Goal: Transaction & Acquisition: Purchase product/service

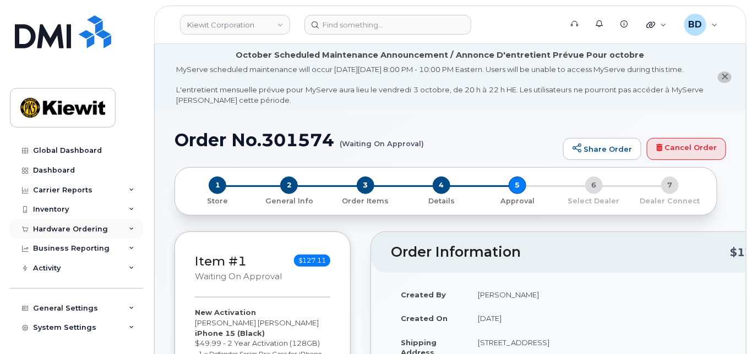
click at [129, 230] on icon at bounding box center [132, 230] width 6 height 6
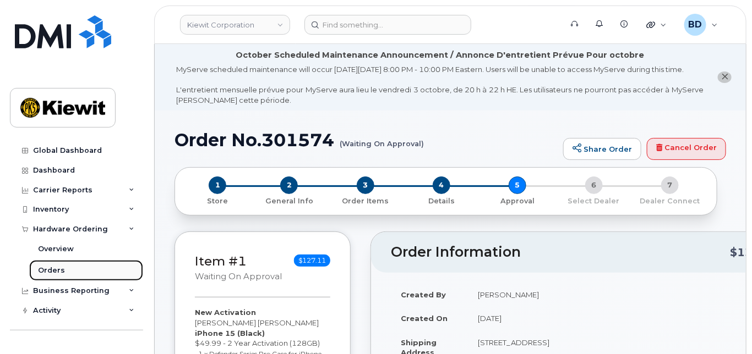
click at [66, 271] on link "Orders" at bounding box center [86, 270] width 114 height 21
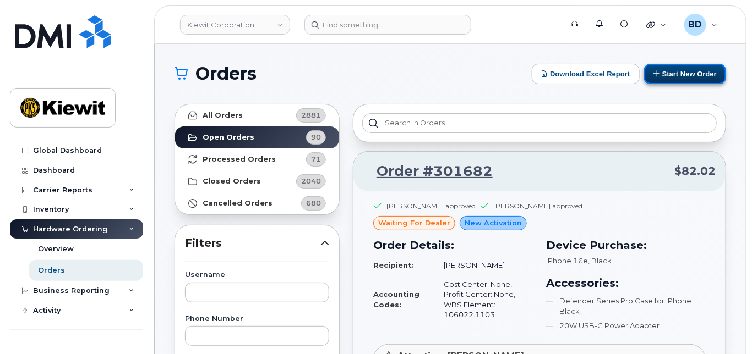
click at [686, 69] on button "Start New Order" at bounding box center [685, 74] width 82 height 20
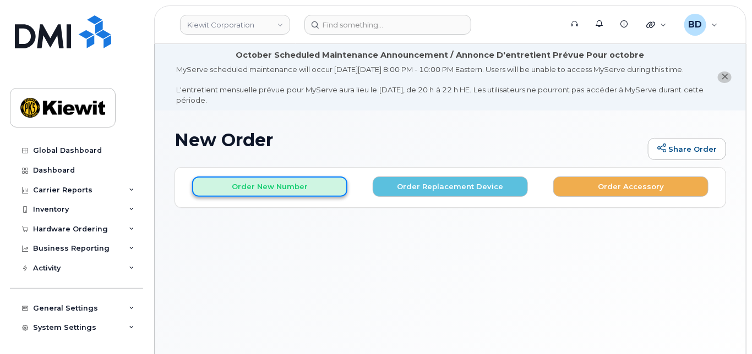
click at [259, 195] on button "Order New Number" at bounding box center [269, 187] width 155 height 20
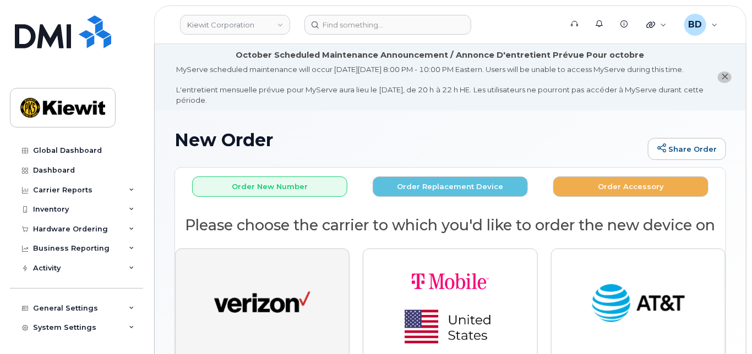
click at [276, 307] on img "button" at bounding box center [262, 305] width 96 height 50
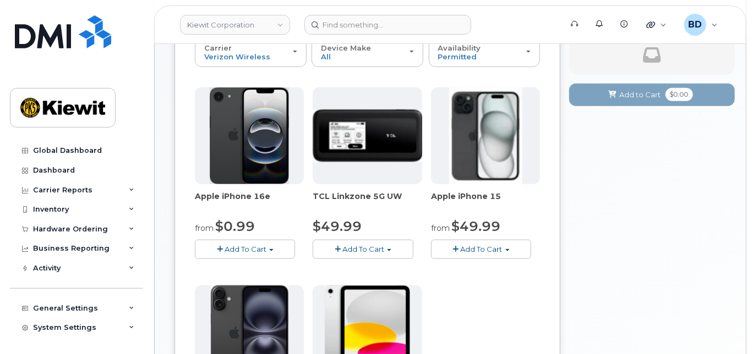
scroll to position [220, 0]
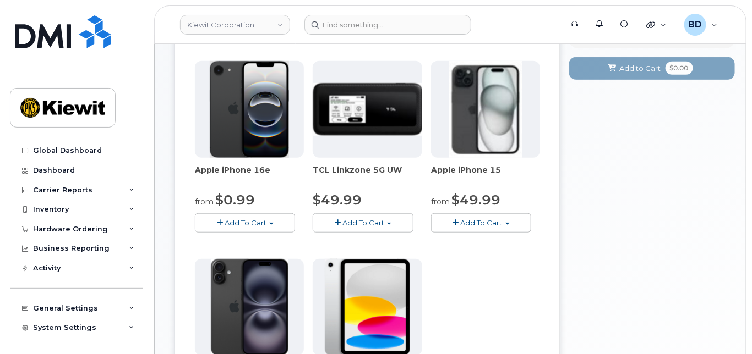
click at [485, 227] on span "Add To Cart" at bounding box center [482, 222] width 42 height 9
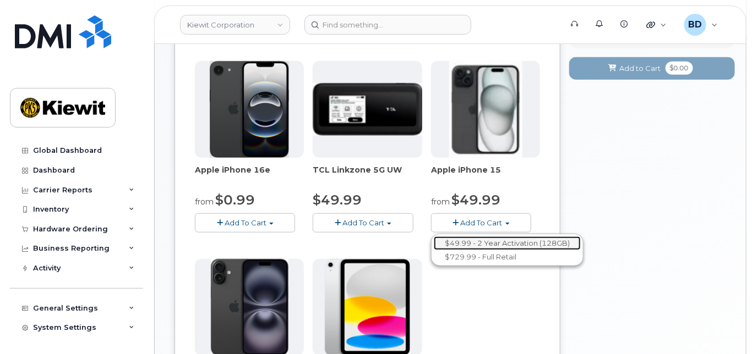
click at [474, 250] on link "$49.99 - 2 Year Activation (128GB)" at bounding box center [507, 244] width 147 height 14
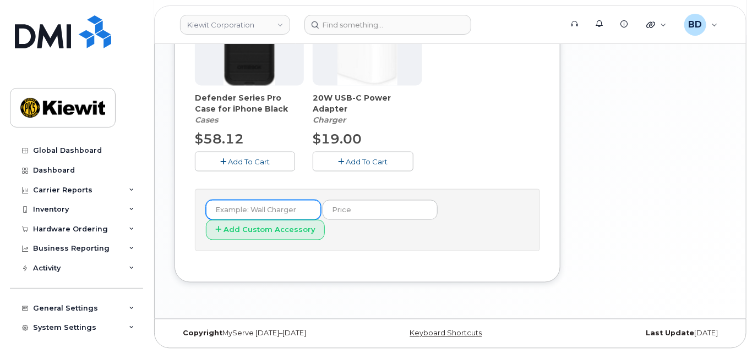
scroll to position [542, 0]
click at [243, 167] on button "Add To Cart" at bounding box center [245, 161] width 100 height 19
click at [373, 165] on span "Add To Cart" at bounding box center [367, 161] width 42 height 9
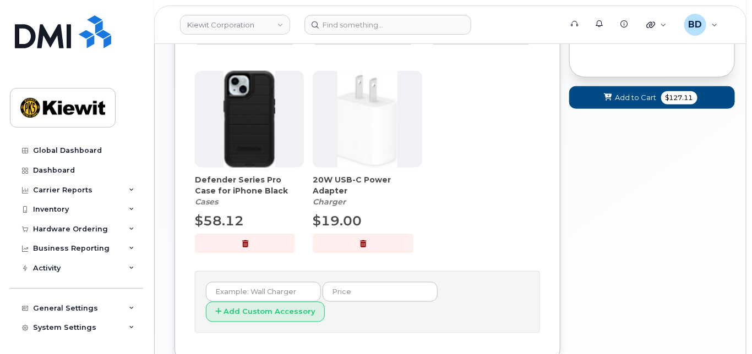
scroll to position [395, 0]
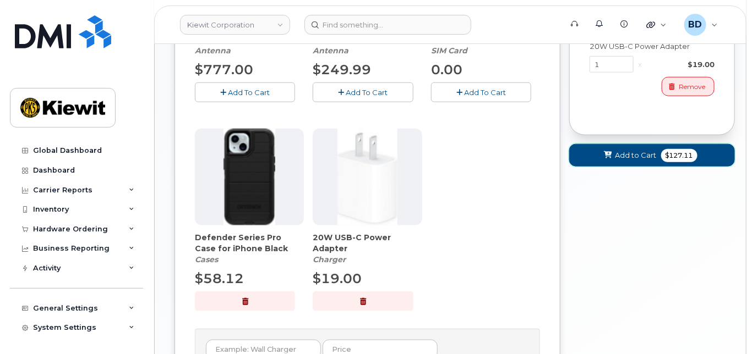
click at [631, 161] on span "Add to Cart" at bounding box center [635, 155] width 41 height 10
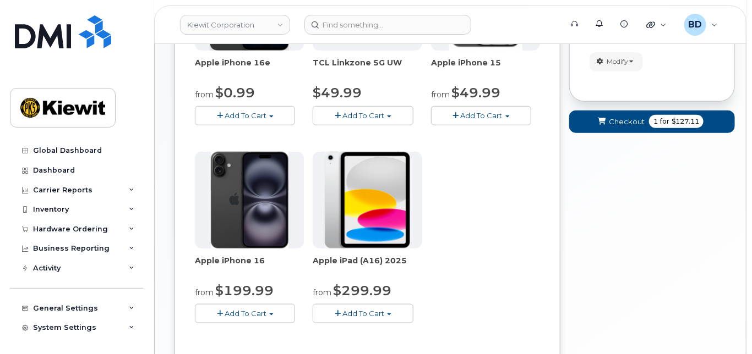
scroll to position [229, 0]
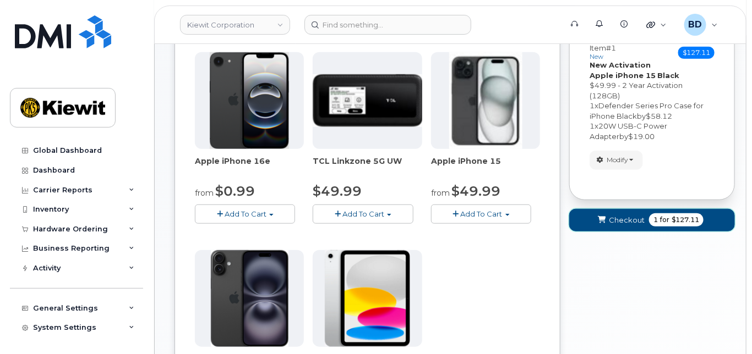
click at [620, 226] on span "Checkout" at bounding box center [627, 220] width 36 height 10
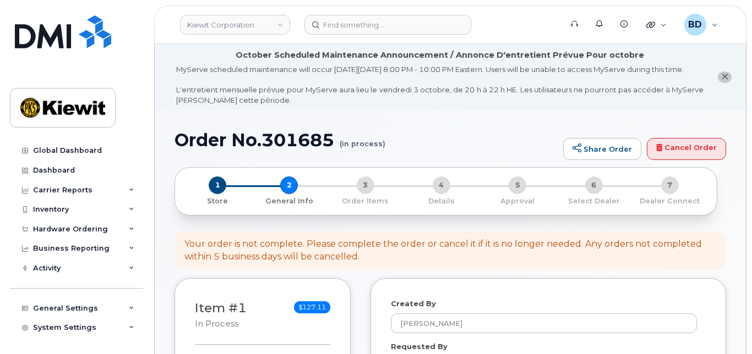
select select
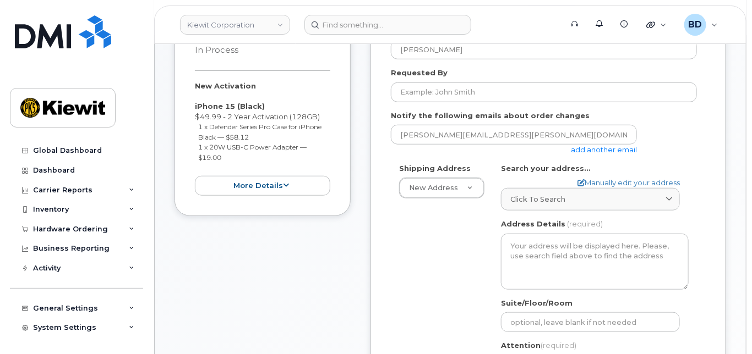
scroll to position [293, 0]
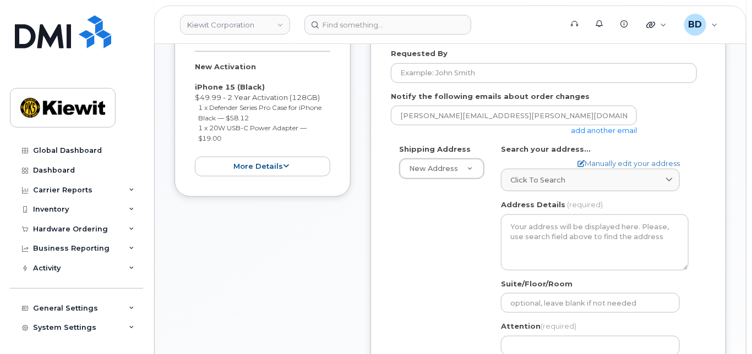
click at [588, 135] on link "add another email" at bounding box center [604, 130] width 66 height 9
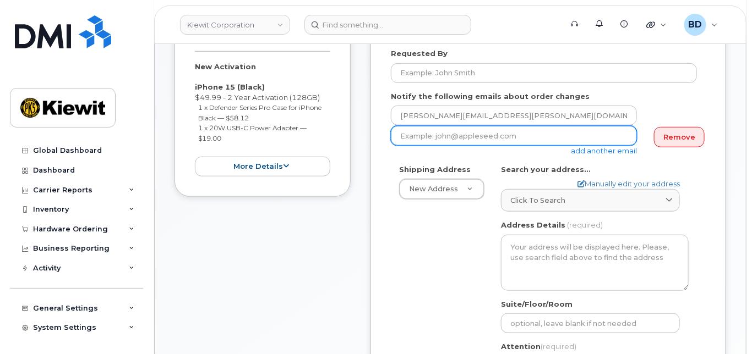
click at [422, 146] on input "email" at bounding box center [514, 136] width 246 height 20
paste input "taylor.blagdon@kiewit.com"
type input "taylor.blagdon@kiewit.com"
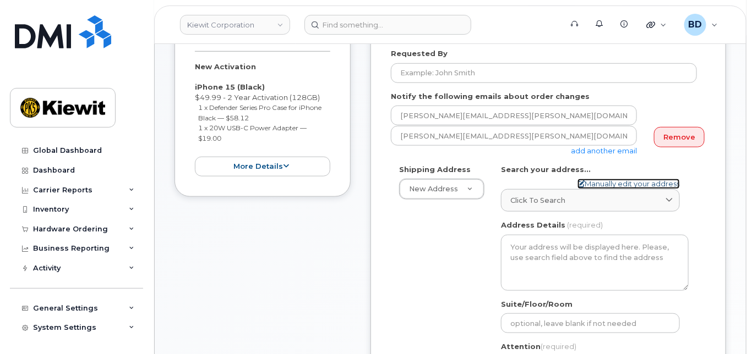
drag, startPoint x: 593, startPoint y: 192, endPoint x: 460, endPoint y: 183, distance: 133.4
click at [593, 189] on link "Manually edit your address" at bounding box center [628, 184] width 102 height 10
select select
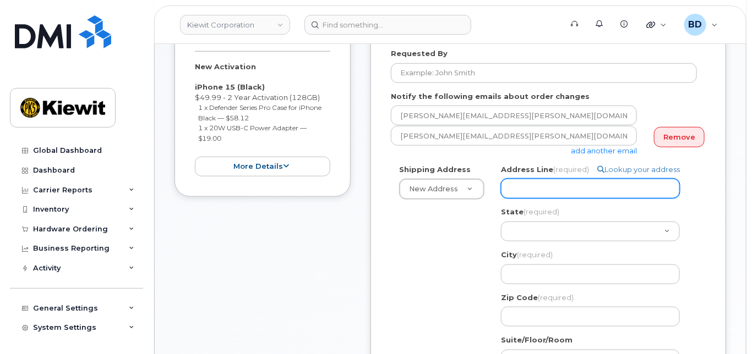
click at [520, 193] on input "Address Line (required)" at bounding box center [590, 189] width 179 height 20
paste input "2050 Roanoke Rd"
select select
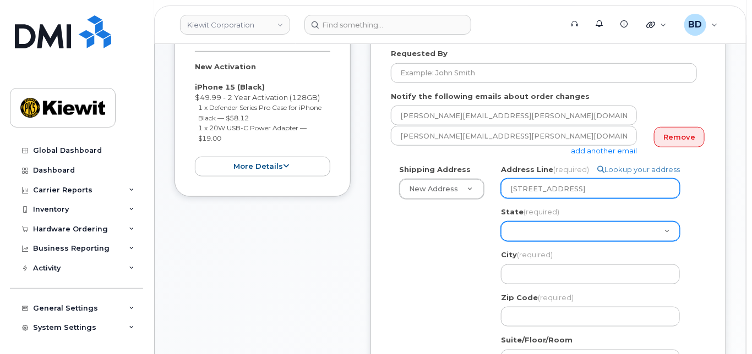
type input "2050 Roanoke Rd"
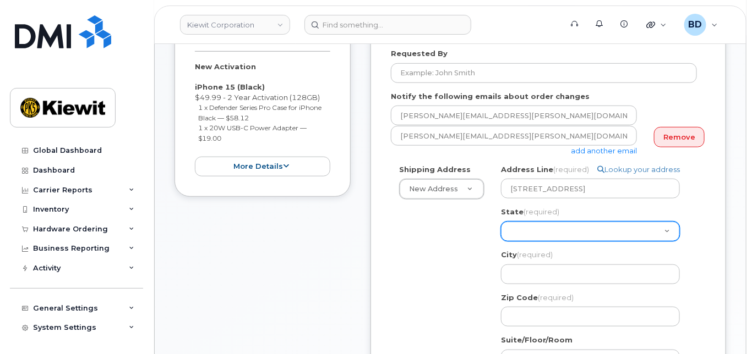
click at [523, 238] on select "Alabama Alaska American Samoa Arizona Arkansas California Colorado Connecticut …" at bounding box center [590, 232] width 179 height 20
select select "TX"
click at [501, 231] on select "Alabama Alaska American Samoa Arizona Arkansas California Colorado Connecticut …" at bounding box center [590, 232] width 179 height 20
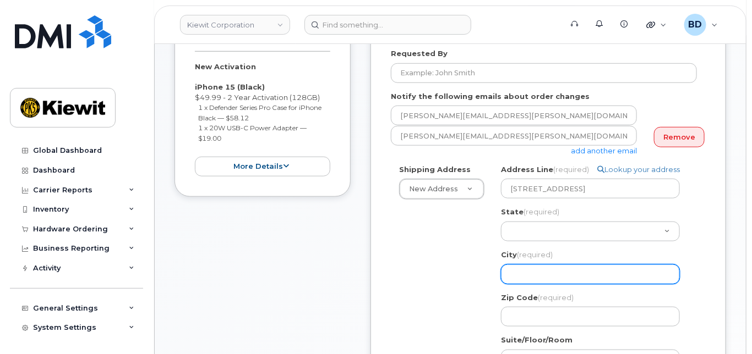
click at [516, 280] on input "City (required)" at bounding box center [590, 275] width 179 height 20
select select
type input "W"
select select
type input "We"
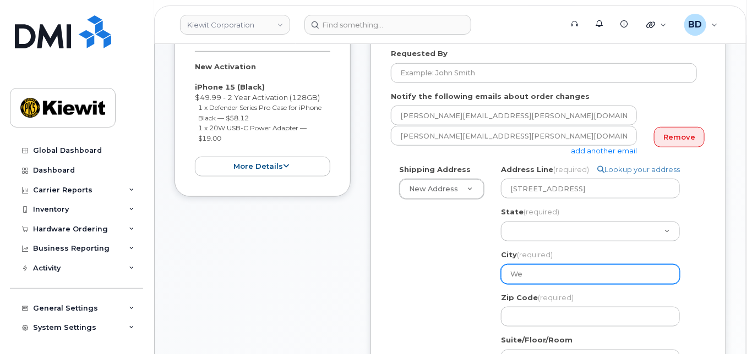
select select
type input "Wes"
select select
type input "West"
select select
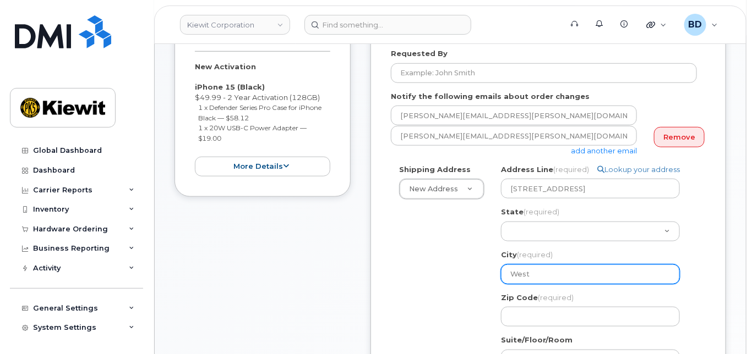
type input "Westl"
select select
type input "Westla"
select select
type input "Westlak"
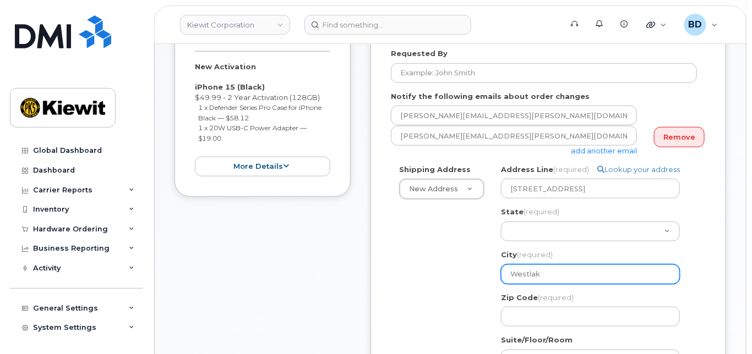
select select
type input "Westlake"
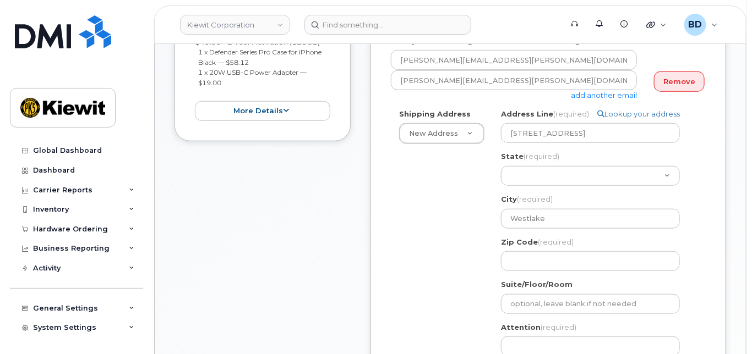
scroll to position [440, 0]
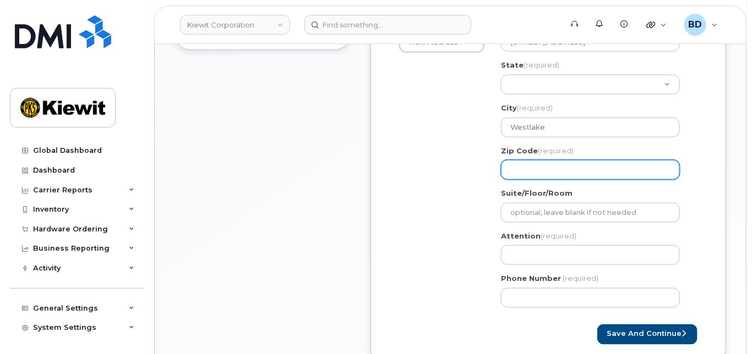
click at [523, 172] on input "Zip Code (required)" at bounding box center [590, 170] width 179 height 20
paste input "76262"
select select
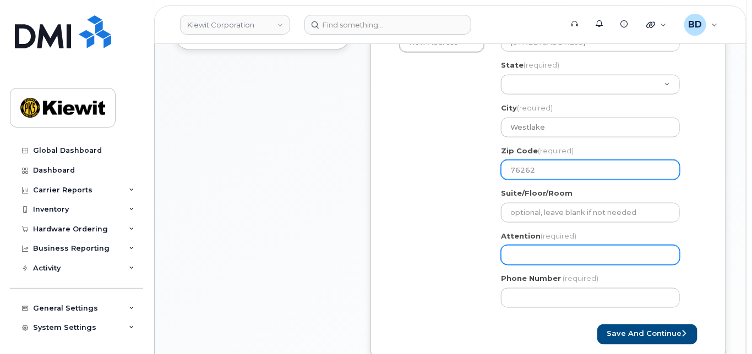
type input "76262"
click at [531, 259] on input "Attention (required)" at bounding box center [590, 255] width 179 height 20
click at [518, 260] on input "Attention (required)" at bounding box center [590, 255] width 179 height 20
paste input "Alan.Laubert"
select select
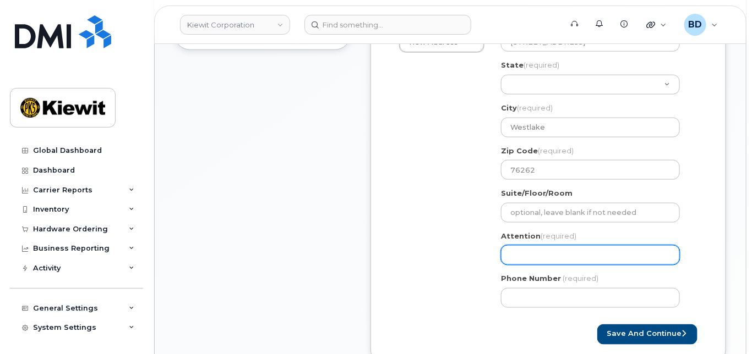
type input "Alan.Laubert"
select select
type input "Alan.Laubert/"
click at [572, 265] on input "Alan.Laubert/" at bounding box center [590, 255] width 179 height 20
paste input "[PERSON_NAME]"
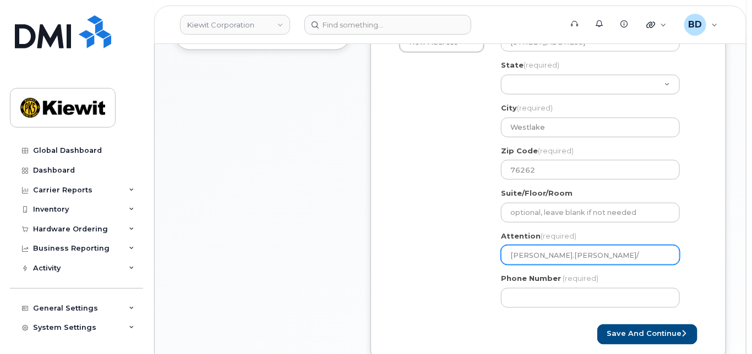
select select
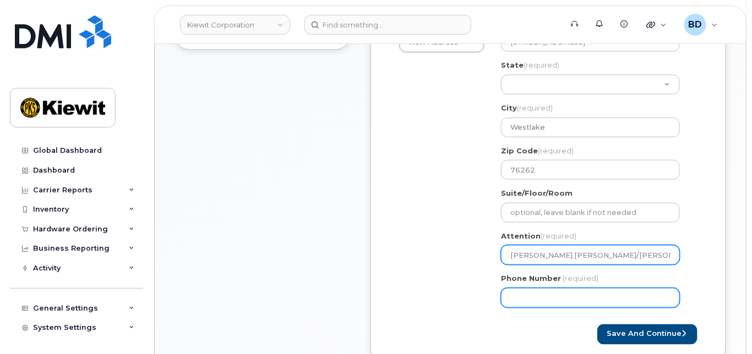
type input "[PERSON_NAME].[PERSON_NAME]/[PERSON_NAME]"
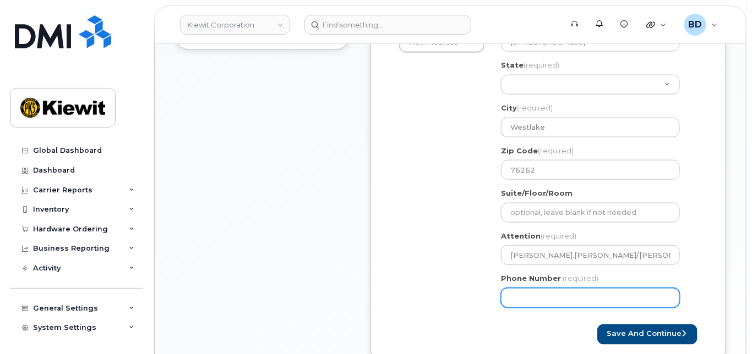
click at [516, 307] on input "Phone Number" at bounding box center [590, 298] width 179 height 20
type input "8777727707"
select select
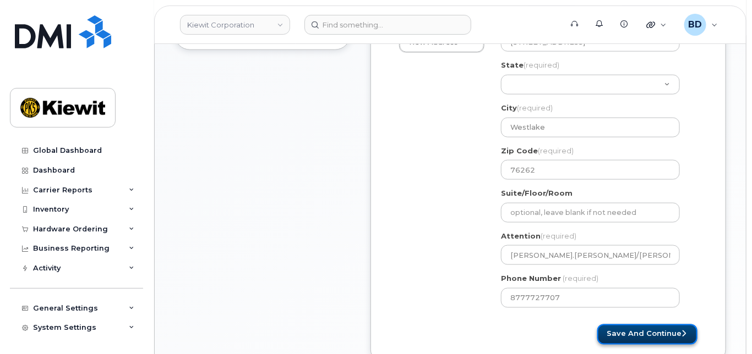
click at [638, 345] on button "Save and Continue" at bounding box center [647, 335] width 100 height 20
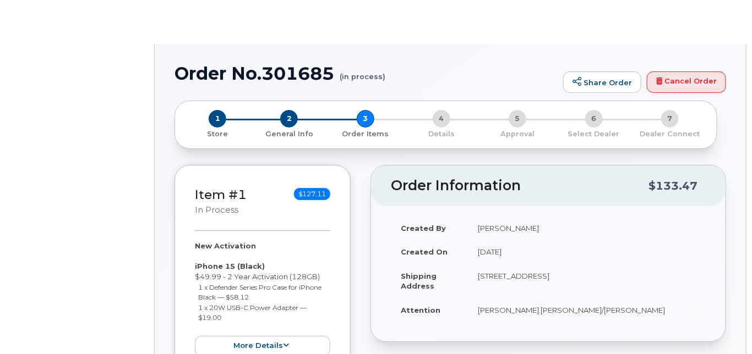
radio input "true"
select select
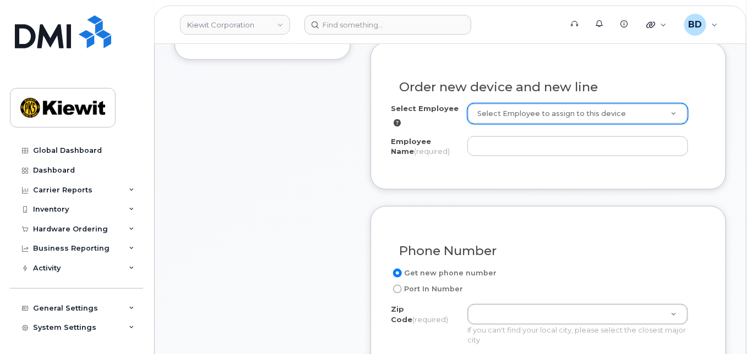
scroll to position [444, 0]
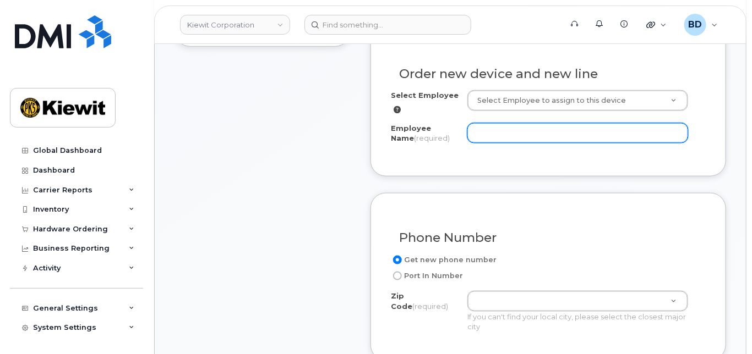
click at [479, 143] on input "Employee Name (required)" at bounding box center [577, 133] width 221 height 20
paste input "[PERSON_NAME]"
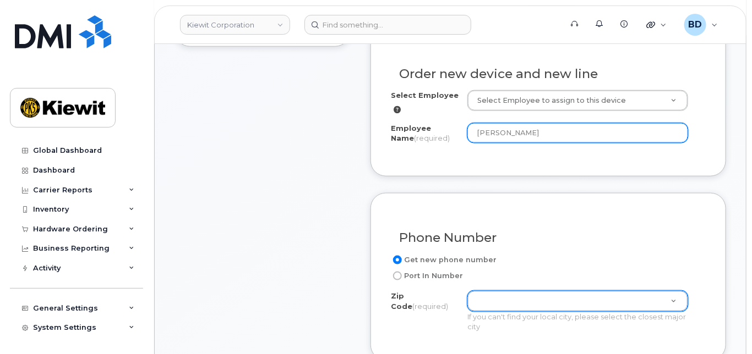
type input "[PERSON_NAME]"
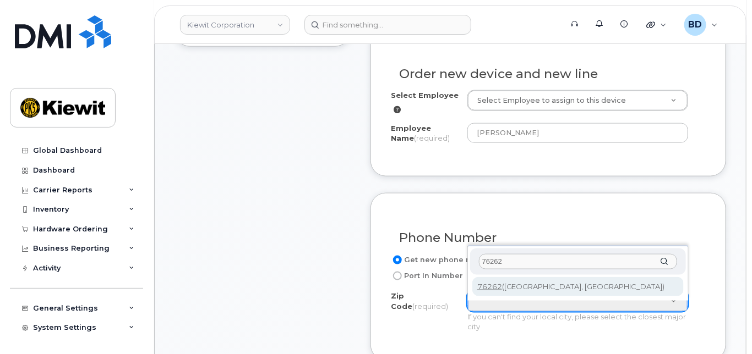
type input "76262"
type input "76262 (Roanoke, TX)"
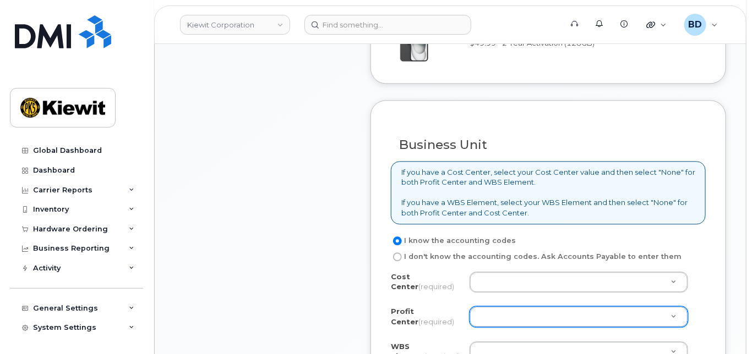
scroll to position [884, 0]
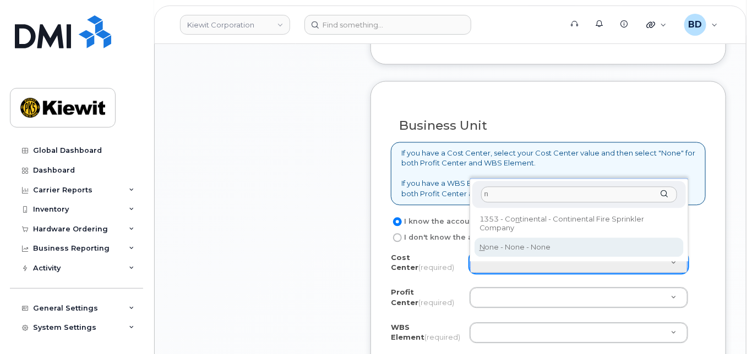
type input "n"
type input "None"
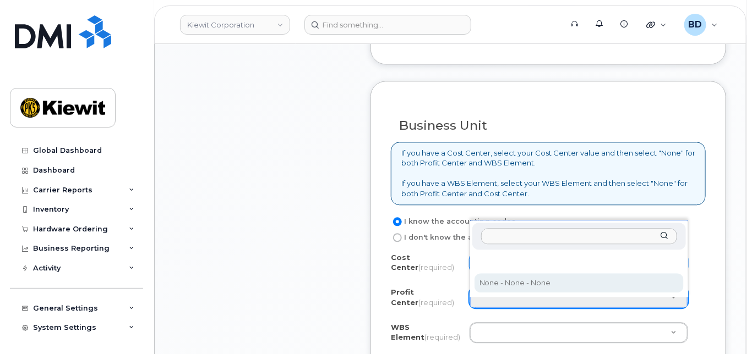
select select "None"
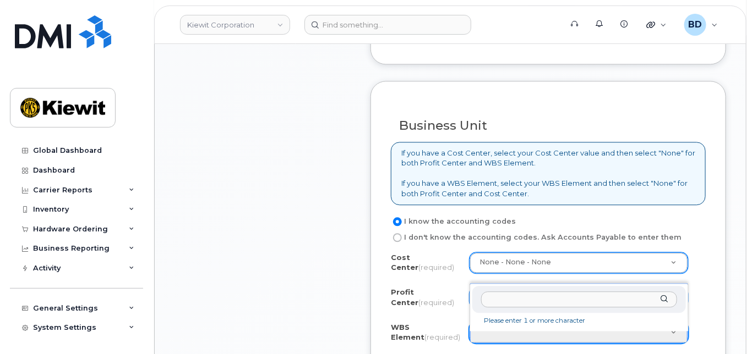
click at [495, 297] on input "text" at bounding box center [579, 300] width 196 height 16
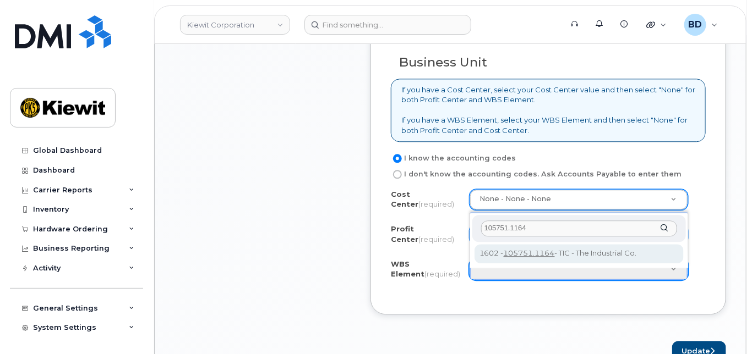
scroll to position [1031, 0]
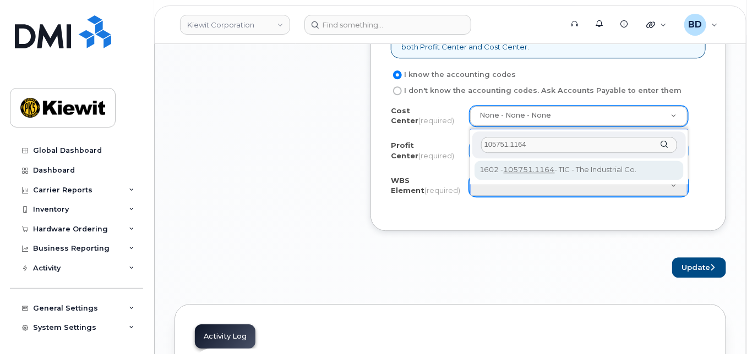
type input "105751.1164"
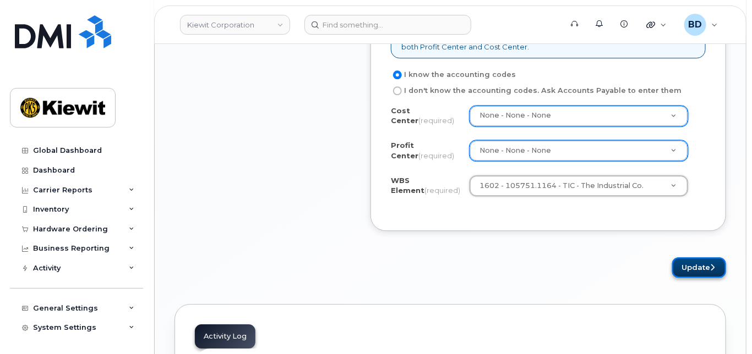
click at [690, 274] on button "Update" at bounding box center [699, 268] width 54 height 20
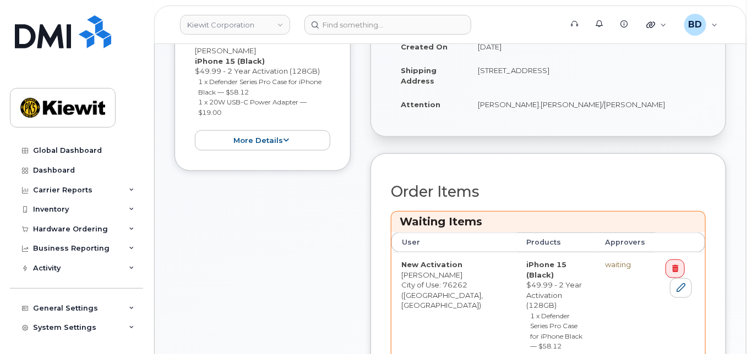
scroll to position [440, 0]
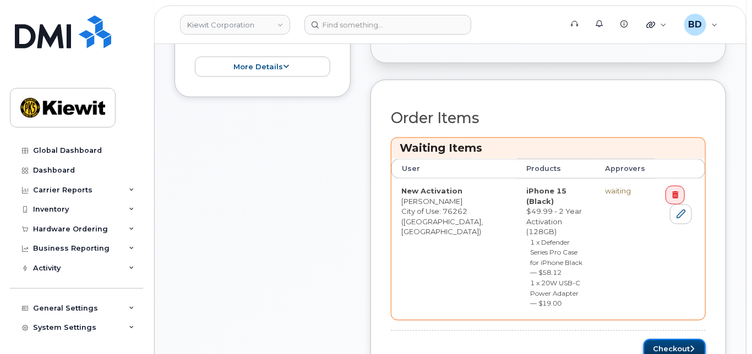
click at [664, 340] on button "Checkout" at bounding box center [674, 350] width 62 height 20
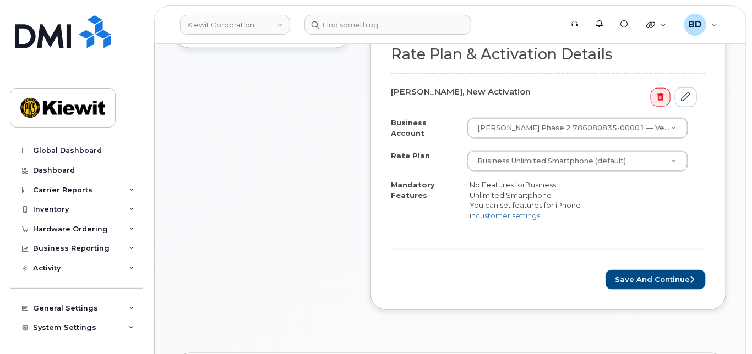
scroll to position [440, 0]
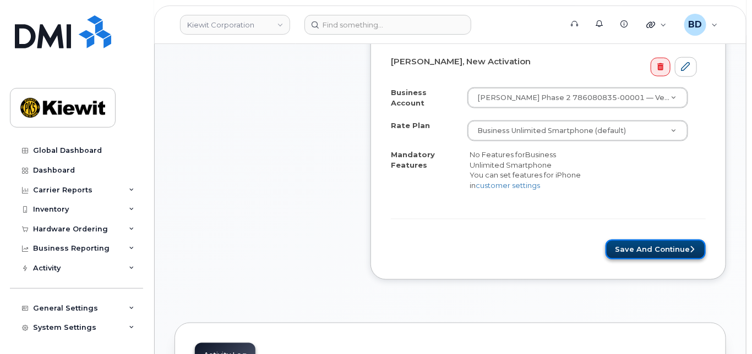
click at [631, 252] on button "Save and Continue" at bounding box center [655, 250] width 100 height 20
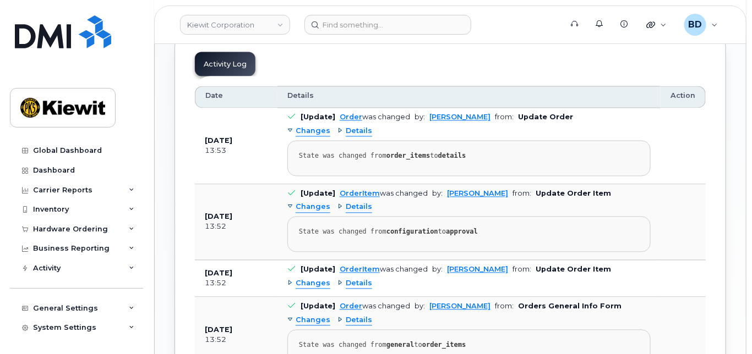
scroll to position [734, 0]
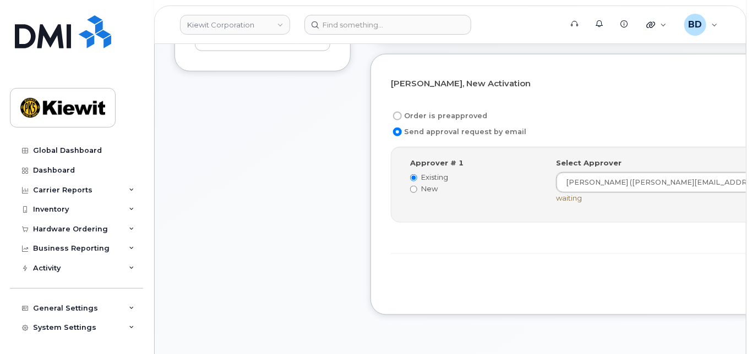
scroll to position [440, 0]
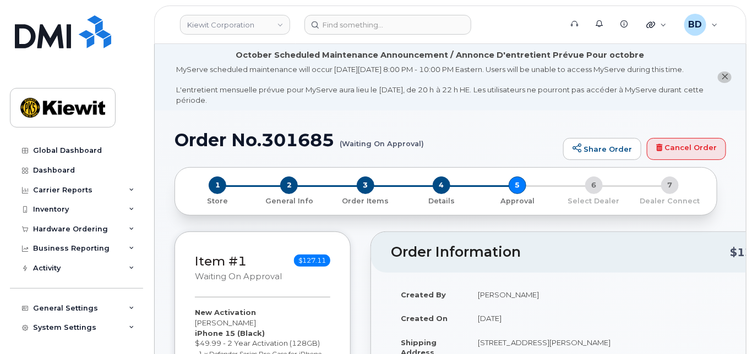
click at [307, 149] on h1 "Order No.301685 (Waiting On Approval)" at bounding box center [365, 139] width 383 height 19
copy h1 "301685"
click at [129, 227] on icon at bounding box center [132, 230] width 6 height 6
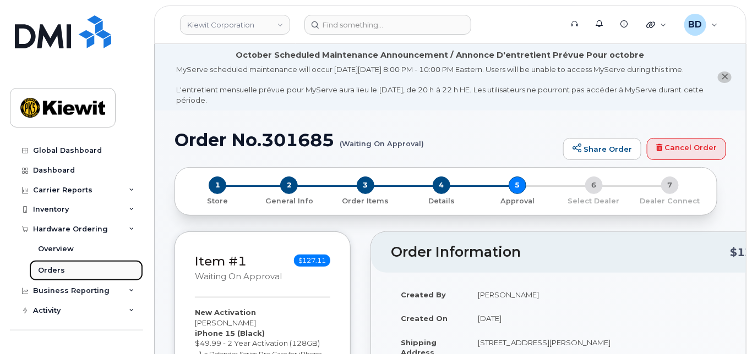
click at [119, 273] on link "Orders" at bounding box center [86, 270] width 114 height 21
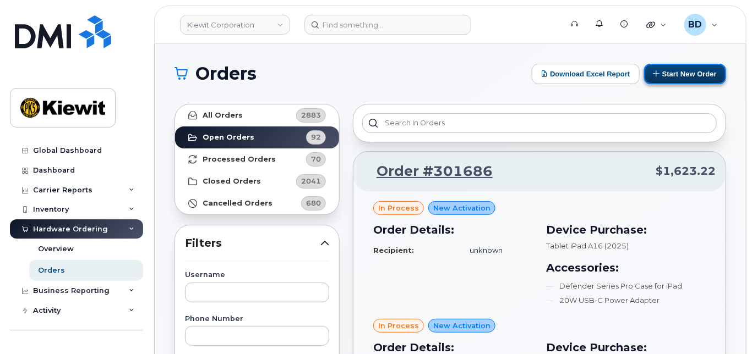
click at [670, 72] on button "Start New Order" at bounding box center [685, 74] width 82 height 20
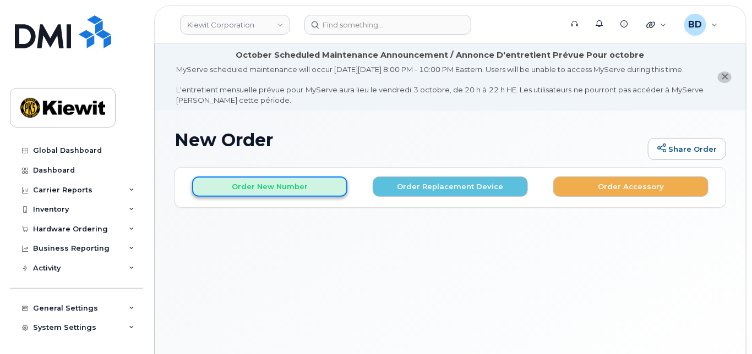
click at [248, 192] on button "Order New Number" at bounding box center [269, 187] width 155 height 20
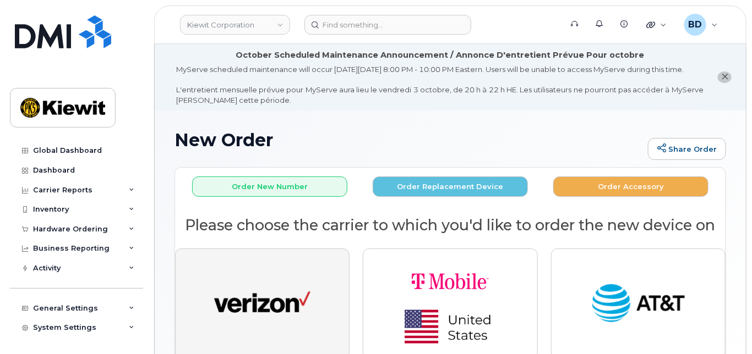
click at [253, 316] on img "button" at bounding box center [262, 305] width 96 height 50
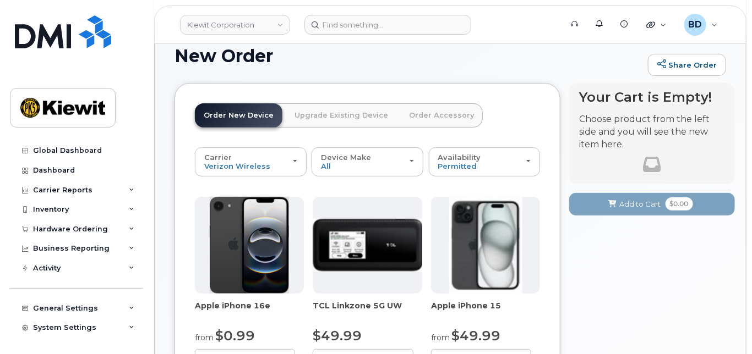
scroll to position [220, 0]
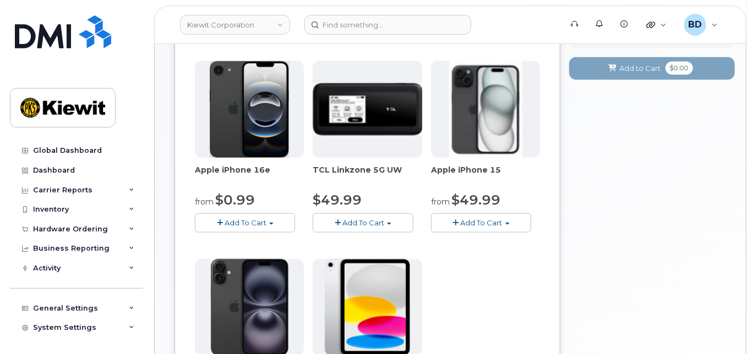
click at [479, 227] on span "Add To Cart" at bounding box center [482, 222] width 42 height 9
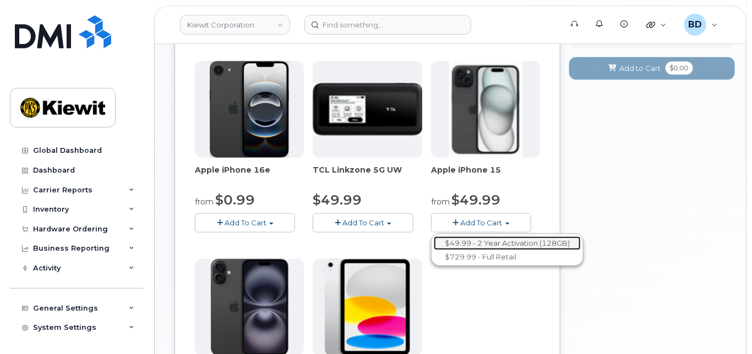
click at [471, 250] on link "$49.99 - 2 Year Activation (128GB)" at bounding box center [507, 244] width 147 height 14
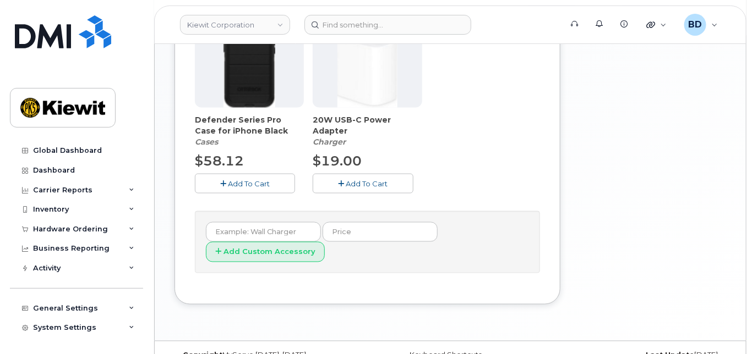
scroll to position [513, 0]
click at [232, 188] on span "Add To Cart" at bounding box center [249, 183] width 42 height 9
click at [345, 189] on button "Add To Cart" at bounding box center [363, 182] width 100 height 19
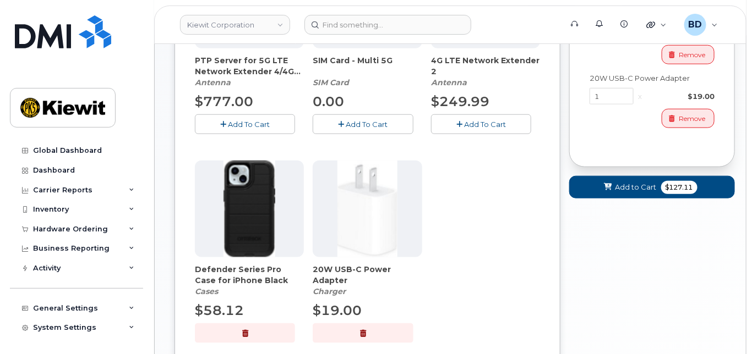
scroll to position [322, 0]
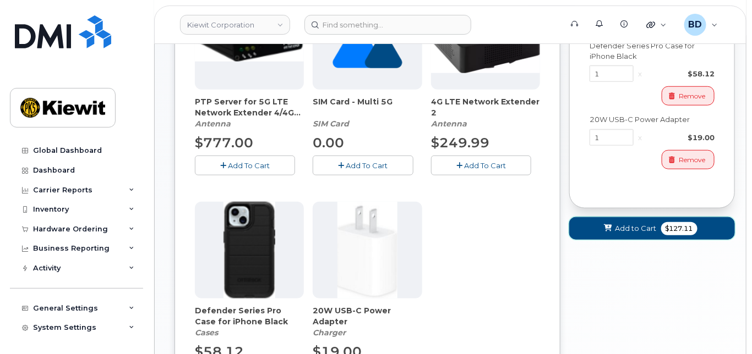
click at [622, 234] on span "Add to Cart" at bounding box center [635, 228] width 41 height 10
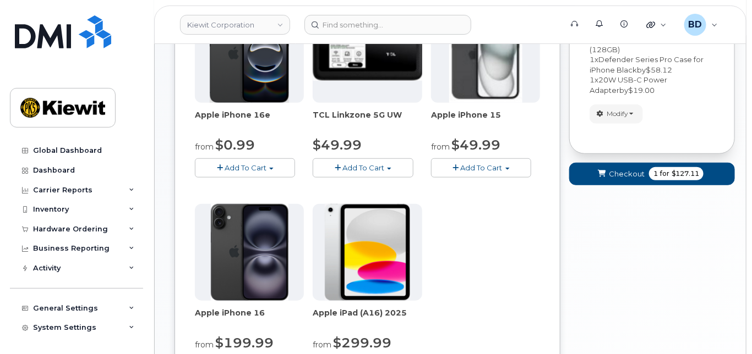
scroll to position [156, 0]
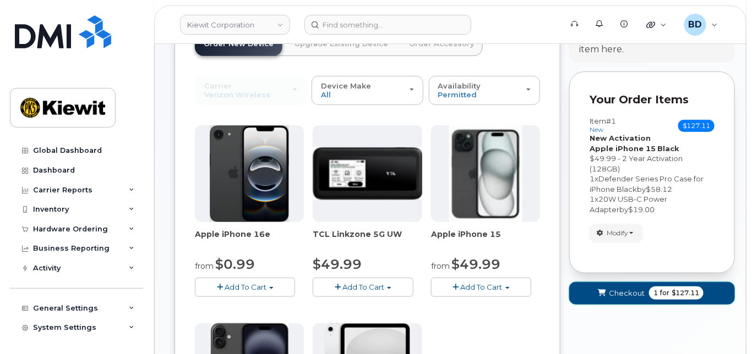
click at [622, 299] on span "Checkout" at bounding box center [627, 293] width 36 height 10
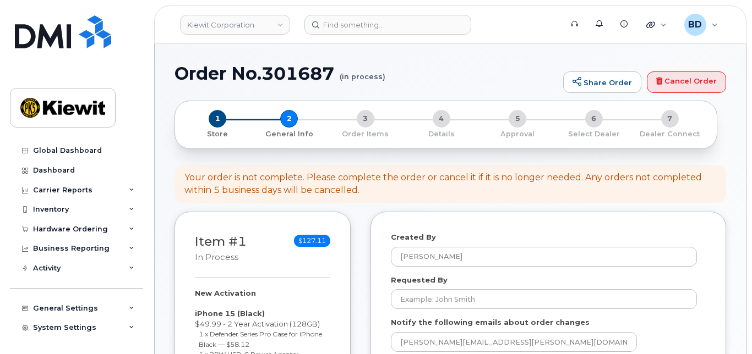
select select
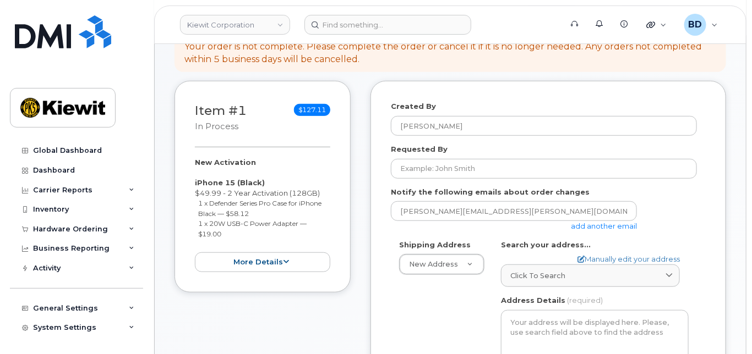
scroll to position [146, 0]
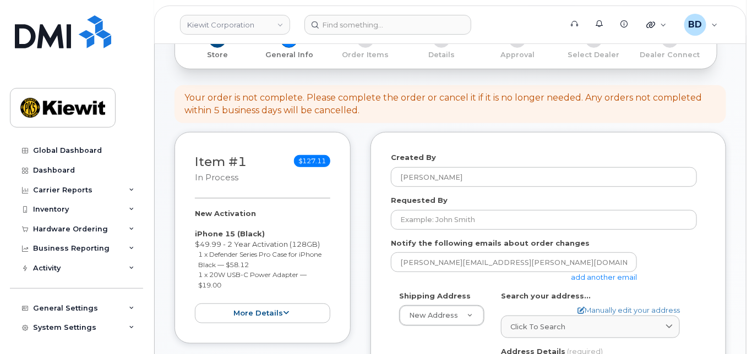
click at [622, 282] on link "add another email" at bounding box center [604, 277] width 66 height 9
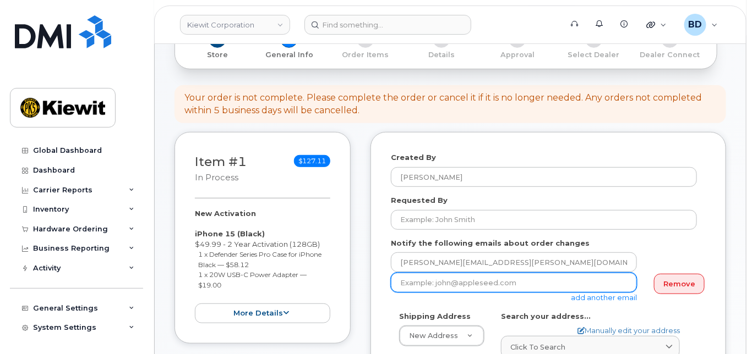
click at [411, 293] on input "email" at bounding box center [514, 283] width 246 height 20
paste input "Kayla.arrington@kiewit.com"
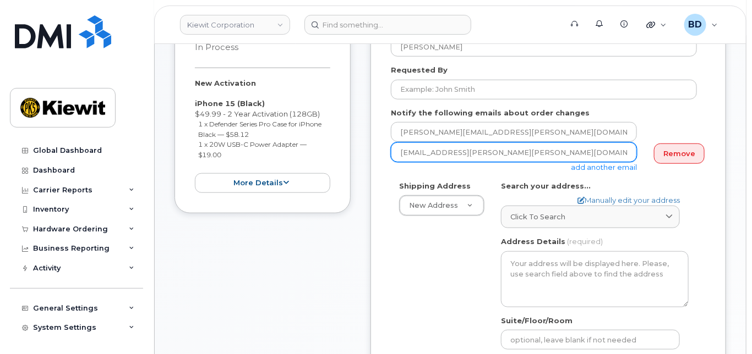
scroll to position [293, 0]
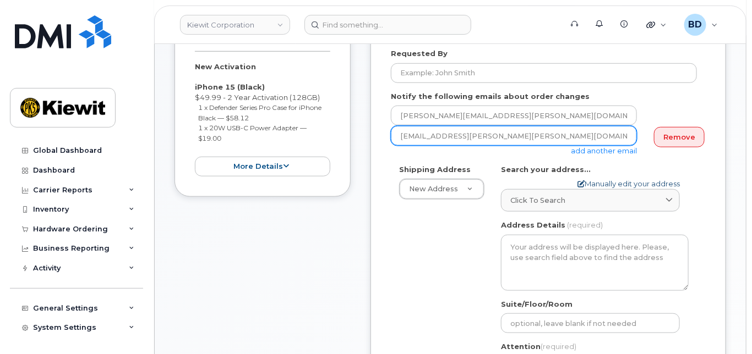
type input "Kayla.arrington@kiewit.com"
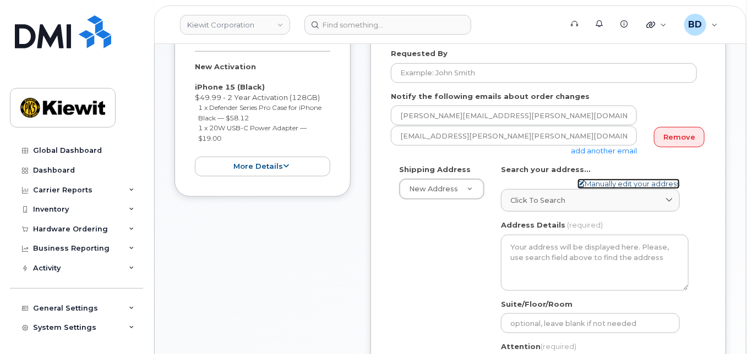
click at [609, 189] on link "Manually edit your address" at bounding box center [628, 184] width 102 height 10
select select
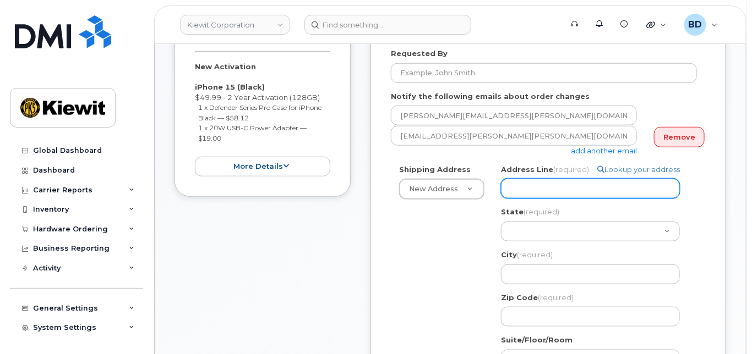
click at [507, 191] on input "Address Line (required)" at bounding box center [590, 189] width 179 height 20
paste input "2141 Scottish Rd"
select select
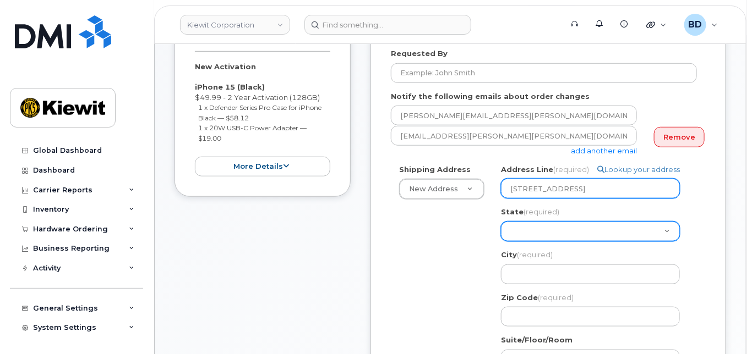
type input "2141 Scottish Rd"
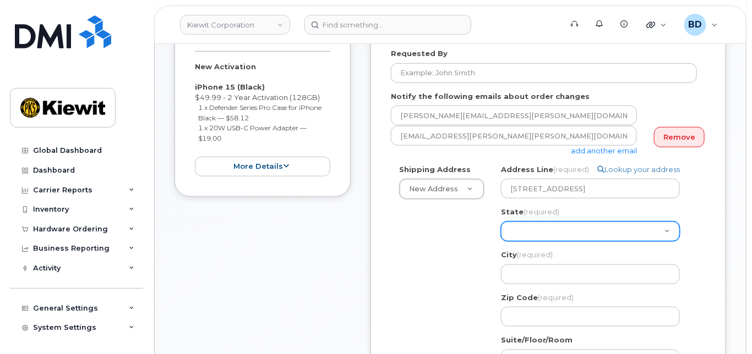
click at [516, 237] on select "Alabama Alaska American Samoa Arizona Arkansas California Colorado Connecticut …" at bounding box center [590, 232] width 179 height 20
select select "TX"
click at [522, 242] on select "Alabama Alaska American Samoa Arizona Arkansas California Colorado Connecticut …" at bounding box center [590, 232] width 179 height 20
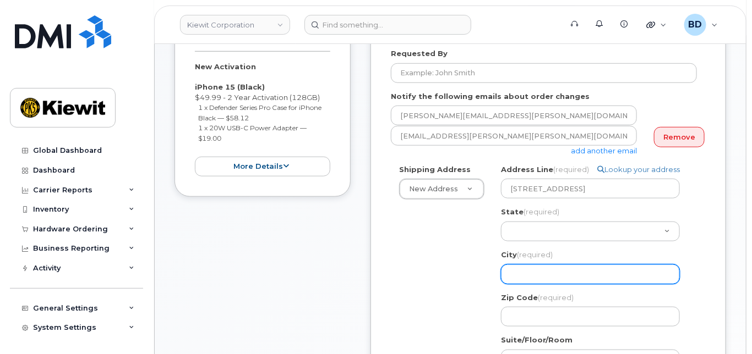
click at [524, 280] on input "City (required)" at bounding box center [590, 275] width 179 height 20
paste input "Abilene"
select select
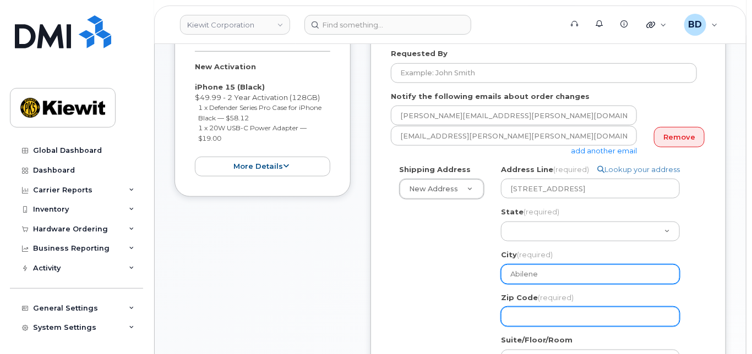
type input "Abilene"
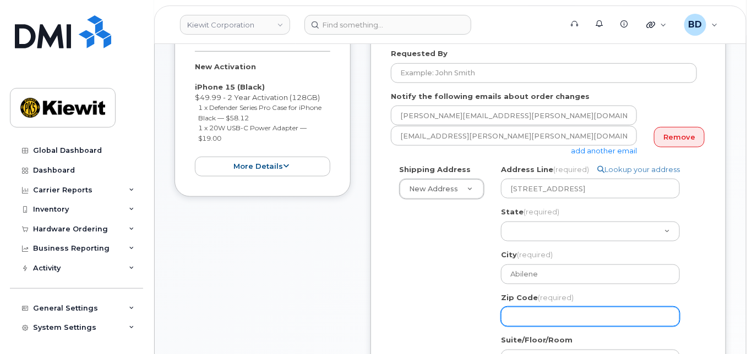
click at [519, 327] on input "Zip Code (required)" at bounding box center [590, 317] width 179 height 20
select select
type input "7"
select select
type input "79"
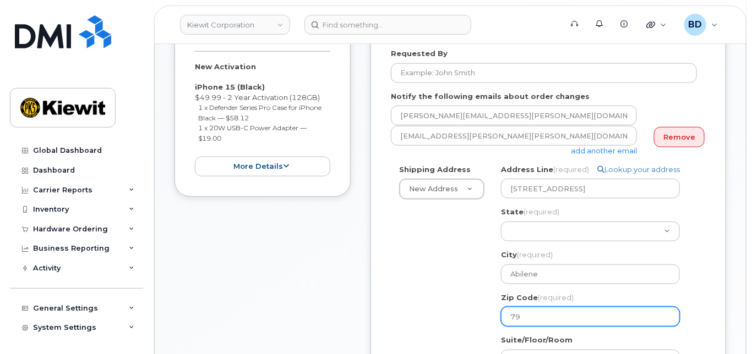
select select
type input "796"
select select
type input "7960"
select select
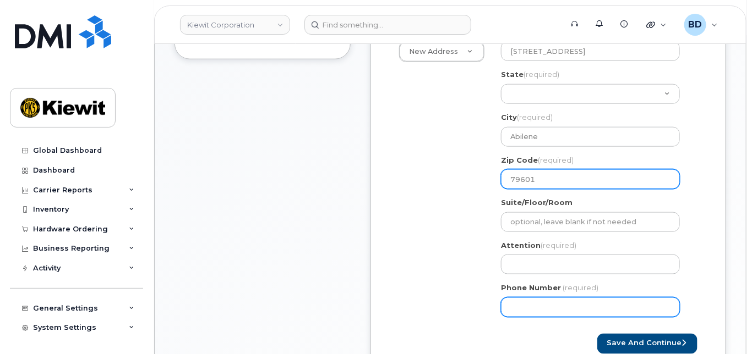
scroll to position [440, 0]
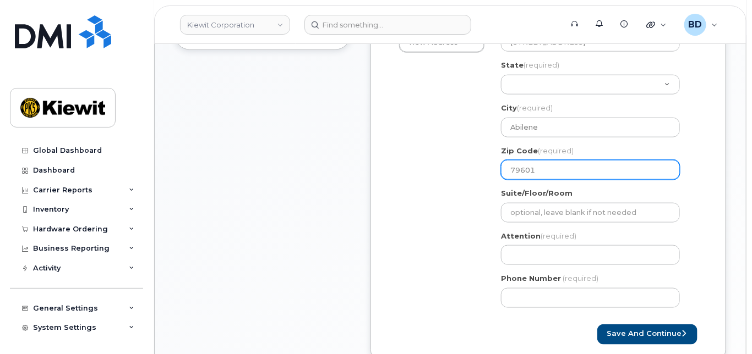
type input "79601"
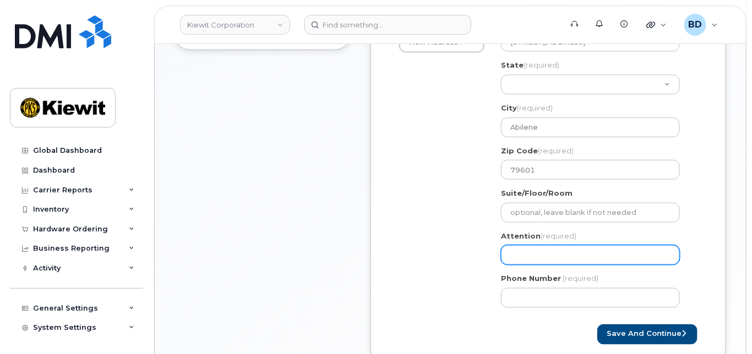
click at [525, 256] on input "Attention (required)" at bounding box center [590, 255] width 179 height 20
paste input "Eric.Roumph"
select select
type input "Eric.Roumph"
select select
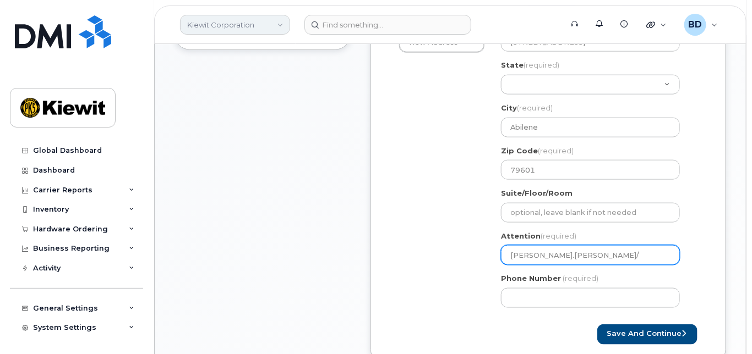
type input "Eric.Roumph/"
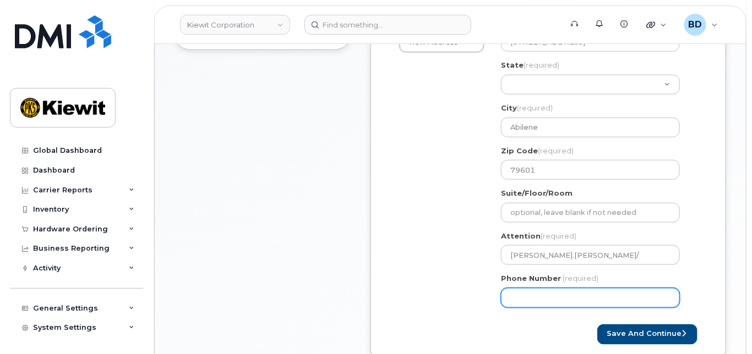
click at [558, 308] on input "Phone Number" at bounding box center [590, 298] width 179 height 20
drag, startPoint x: 520, startPoint y: 311, endPoint x: 500, endPoint y: 310, distance: 19.3
click at [501, 308] on input "Phone Number" at bounding box center [590, 298] width 179 height 20
type input "8777727707"
select select
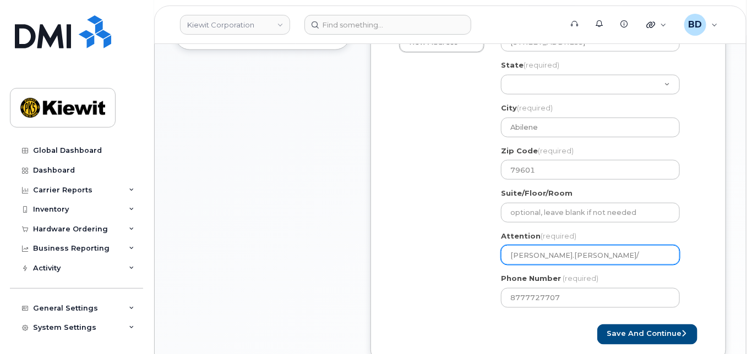
click at [561, 265] on input "Eric.Roumph/" at bounding box center [590, 255] width 179 height 20
paste input "Darryl Hebb"
select select
type input "Eric.Roumph/Darryl Hebb"
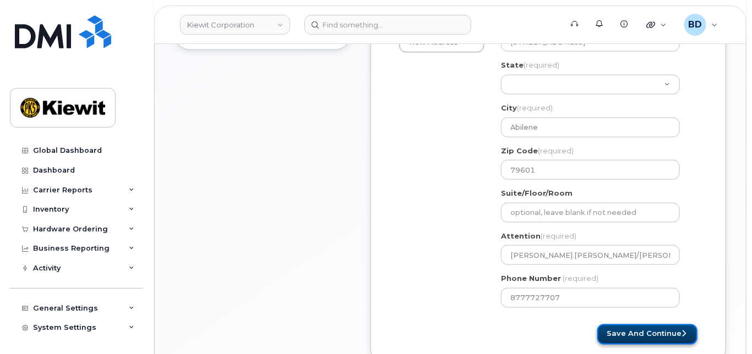
click at [656, 345] on button "Save and Continue" at bounding box center [647, 335] width 100 height 20
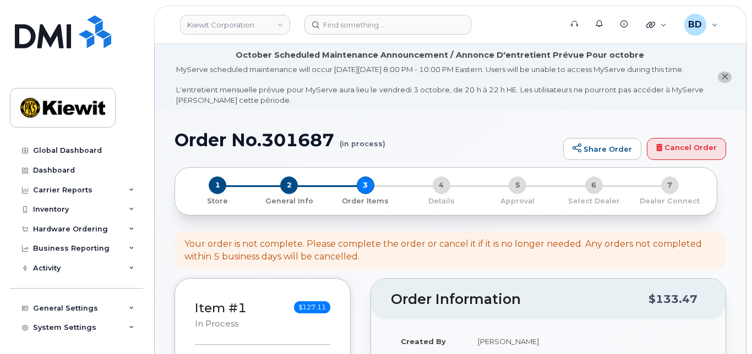
select select
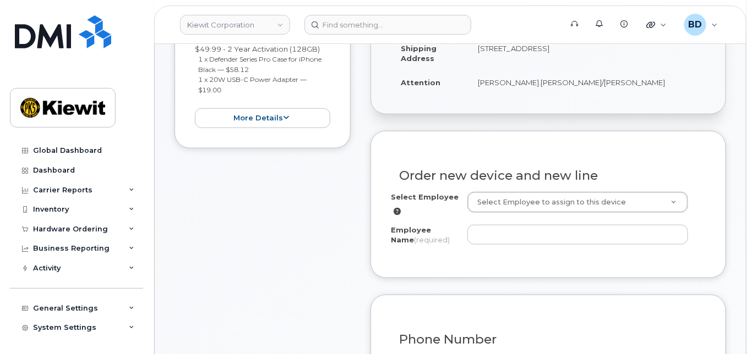
scroll to position [367, 0]
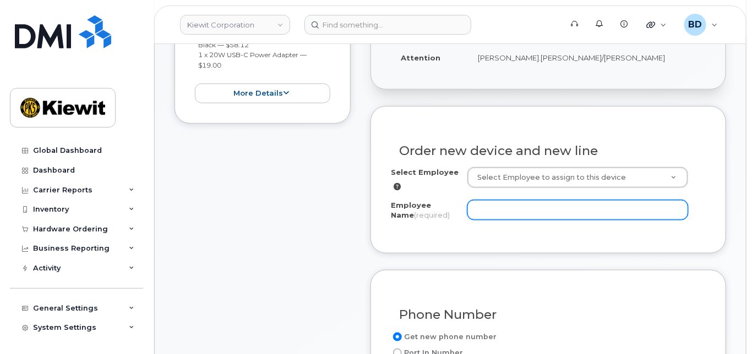
click at [492, 220] on input "Employee Name (required)" at bounding box center [577, 210] width 221 height 20
paste input "[PERSON_NAME]"
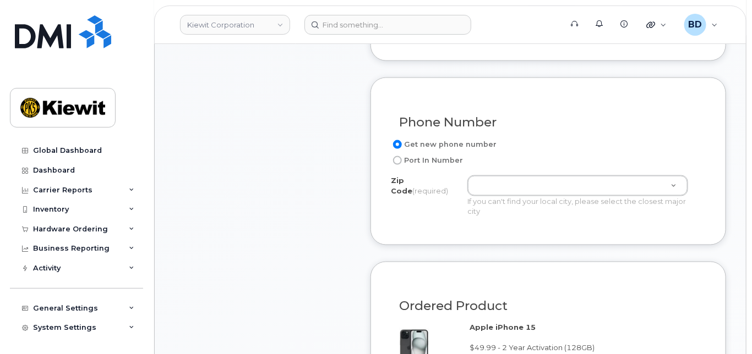
scroll to position [587, 0]
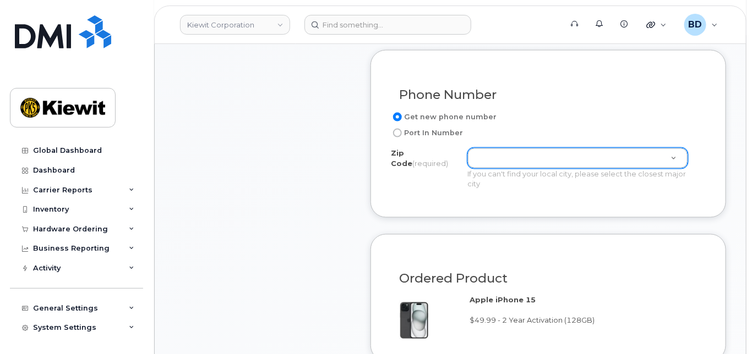
type input "[PERSON_NAME]"
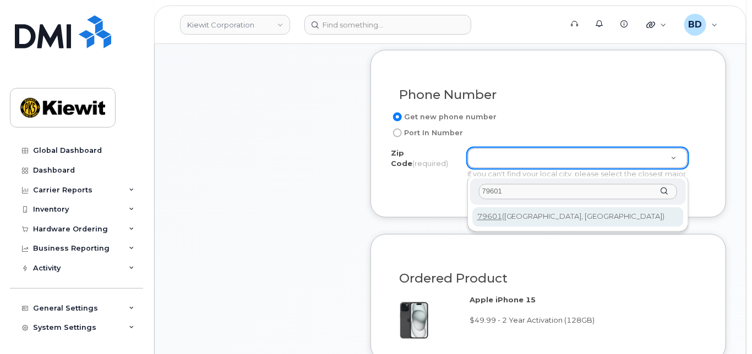
type input "79601"
type input "79601 ([GEOGRAPHIC_DATA], [GEOGRAPHIC_DATA])"
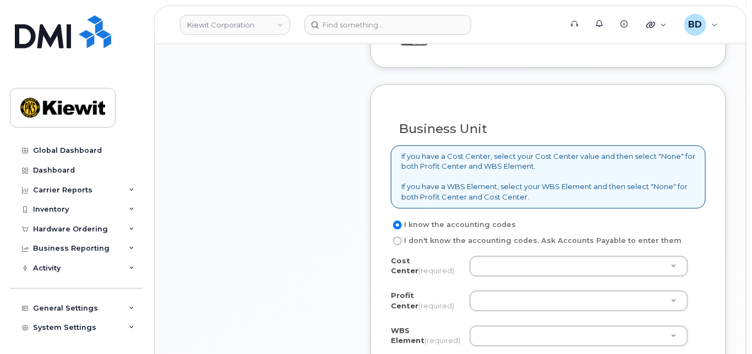
scroll to position [954, 0]
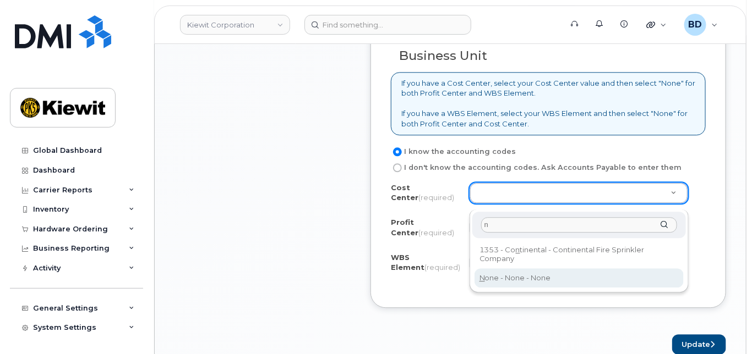
type input "n"
type input "None"
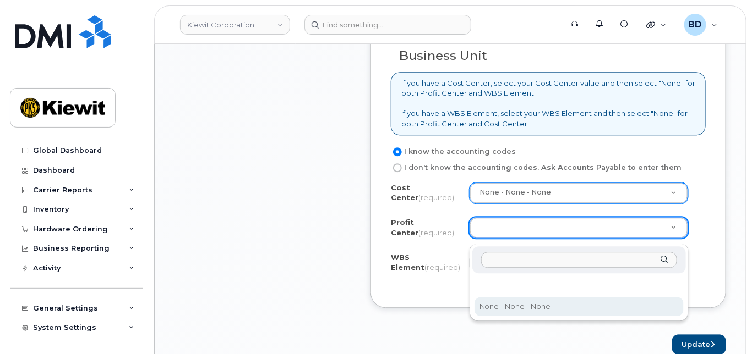
drag, startPoint x: 507, startPoint y: 303, endPoint x: 314, endPoint y: 240, distance: 203.1
select select "None"
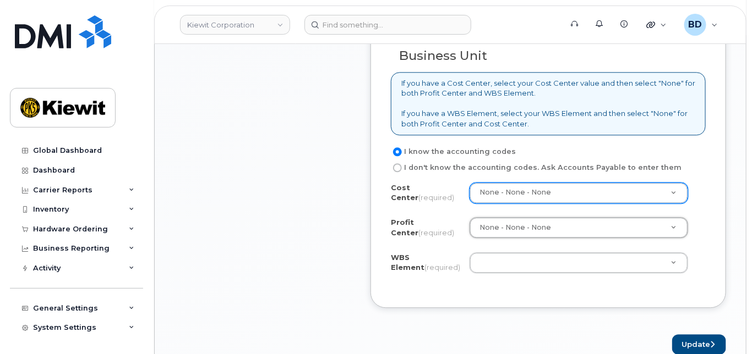
paste input "106373.1081"
type input "106373.1081"
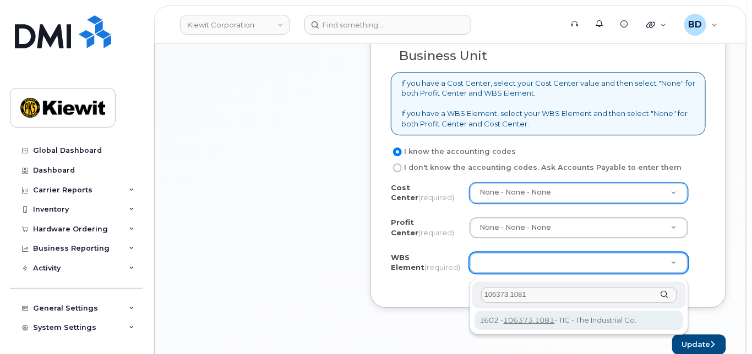
type input "106373.1081"
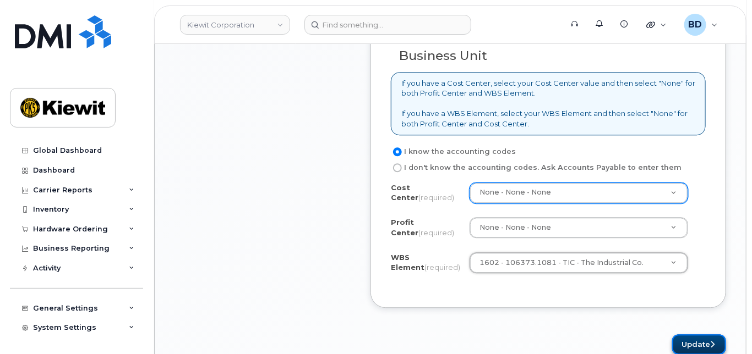
click at [698, 346] on button "Update" at bounding box center [699, 345] width 54 height 20
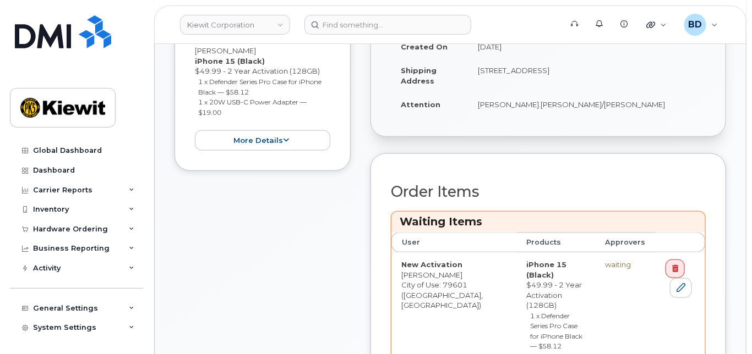
scroll to position [440, 0]
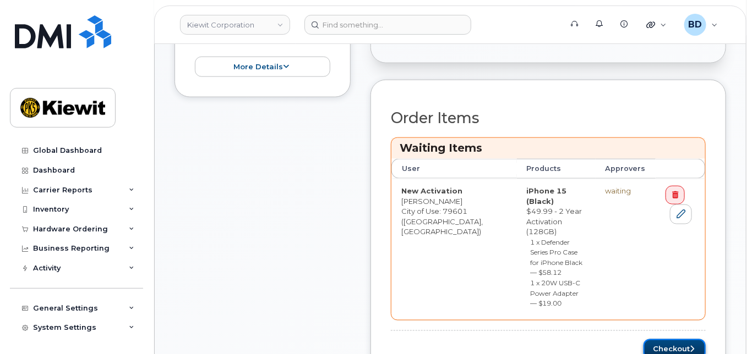
click at [681, 340] on button "Checkout" at bounding box center [674, 350] width 62 height 20
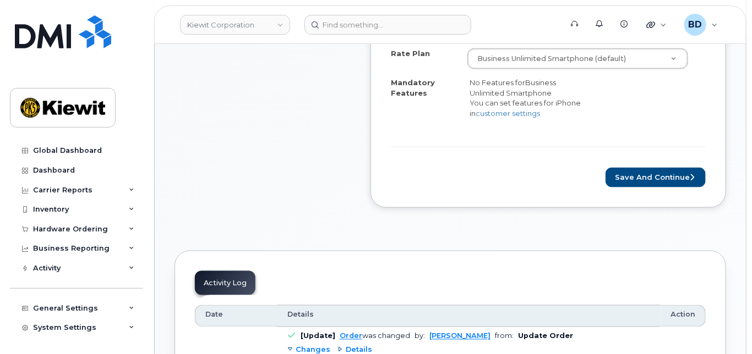
scroll to position [513, 0]
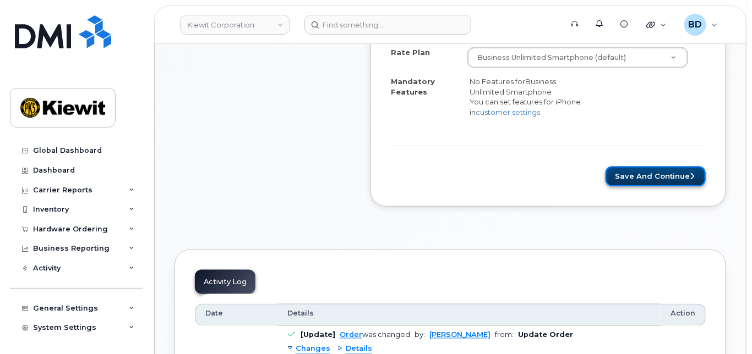
click at [649, 179] on button "Save and Continue" at bounding box center [655, 177] width 100 height 20
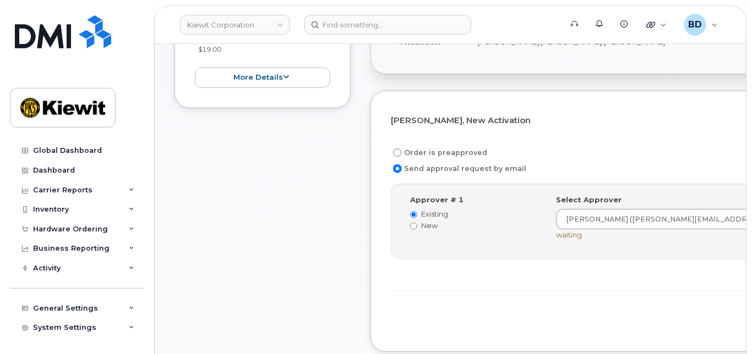
scroll to position [367, 0]
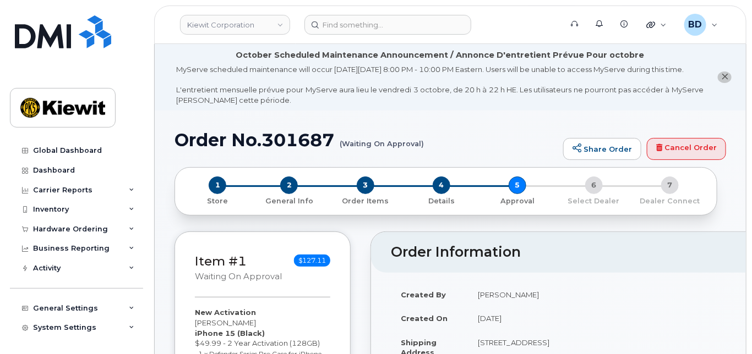
click at [302, 150] on h1 "Order No.301687 (Waiting On Approval)" at bounding box center [365, 139] width 383 height 19
copy h1 "301687"
click at [111, 227] on div "Hardware Ordering" at bounding box center [76, 230] width 133 height 20
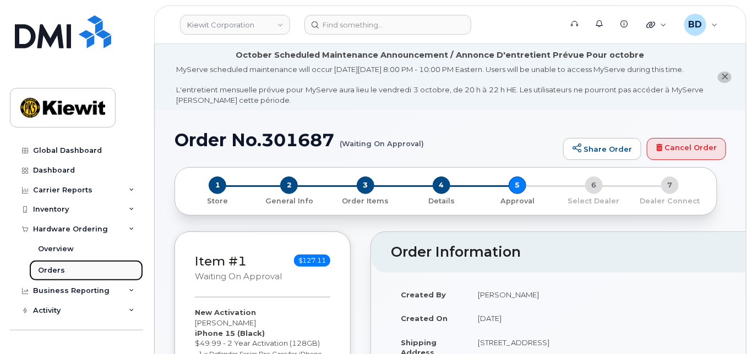
drag, startPoint x: 57, startPoint y: 269, endPoint x: 30, endPoint y: 265, distance: 27.7
click at [58, 269] on div "Orders" at bounding box center [51, 271] width 27 height 10
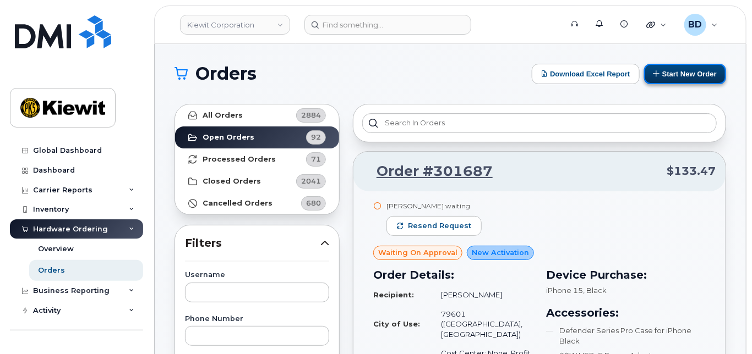
click at [682, 69] on button "Start New Order" at bounding box center [685, 74] width 82 height 20
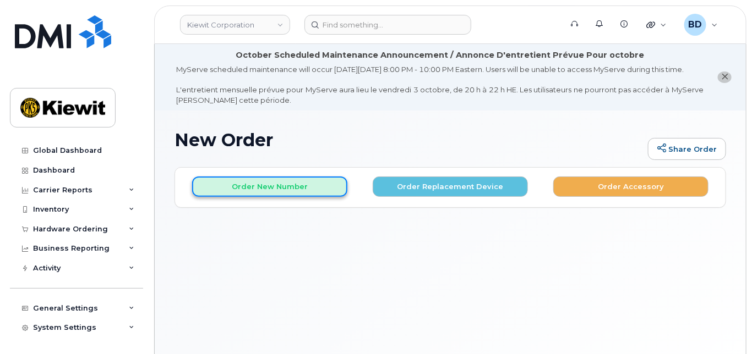
drag, startPoint x: 283, startPoint y: 205, endPoint x: 298, endPoint y: 204, distance: 14.3
click at [283, 197] on button "Order New Number" at bounding box center [269, 187] width 155 height 20
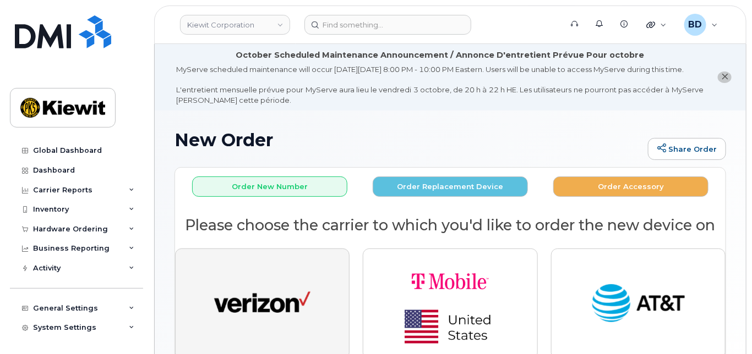
click at [280, 329] on img "button" at bounding box center [262, 305] width 96 height 50
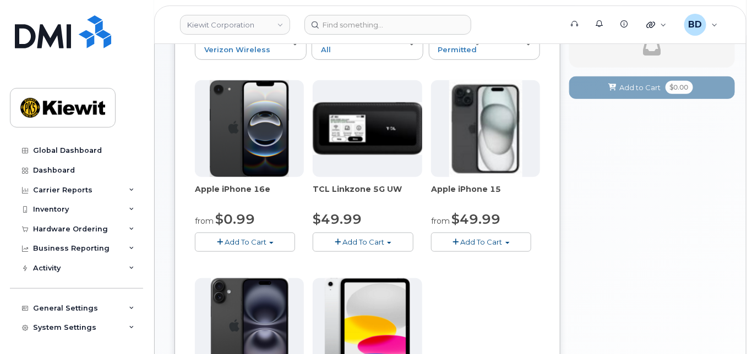
scroll to position [220, 0]
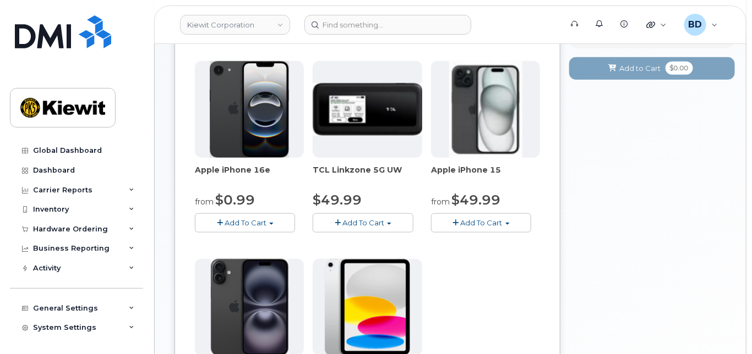
click at [490, 227] on span "Add To Cart" at bounding box center [482, 222] width 42 height 9
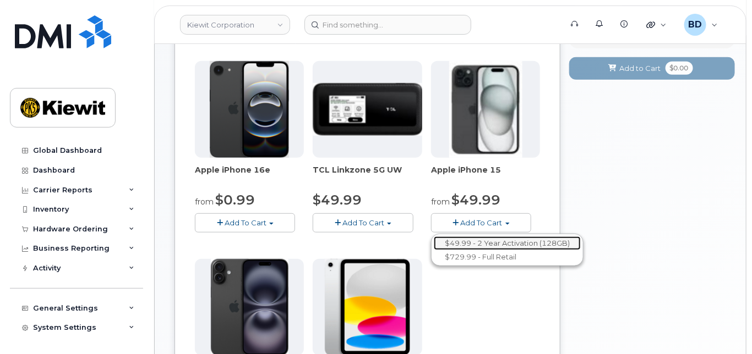
click at [493, 248] on link "$49.99 - 2 Year Activation (128GB)" at bounding box center [507, 244] width 147 height 14
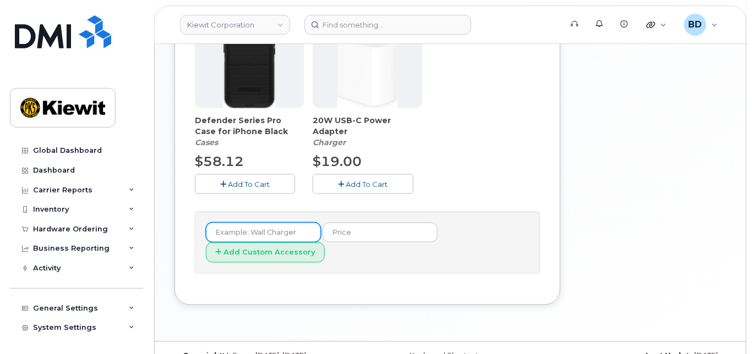
scroll to position [513, 0]
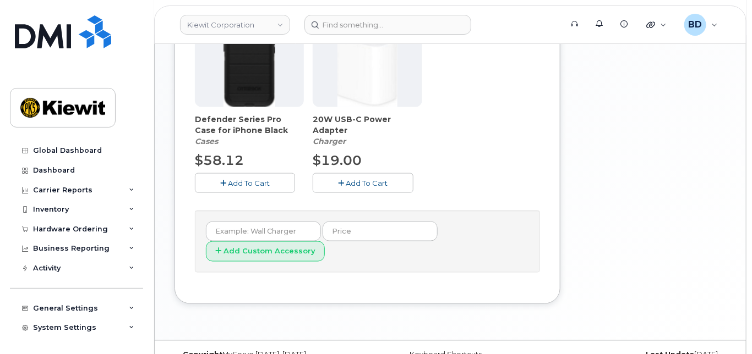
drag, startPoint x: 238, startPoint y: 194, endPoint x: 303, endPoint y: 193, distance: 65.5
click at [239, 188] on span "Add To Cart" at bounding box center [249, 183] width 42 height 9
click at [371, 188] on span "Add To Cart" at bounding box center [367, 183] width 42 height 9
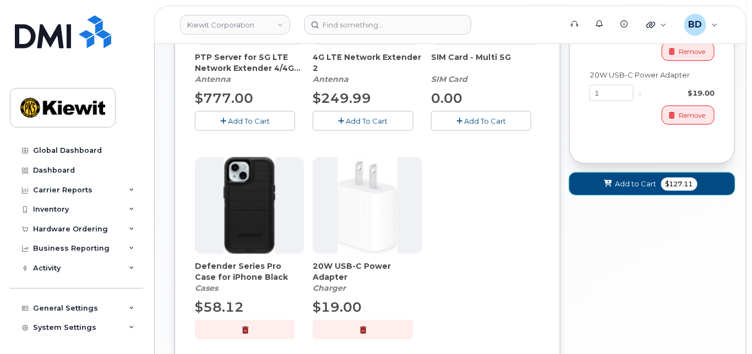
click at [630, 189] on span "Add to Cart" at bounding box center [635, 184] width 41 height 10
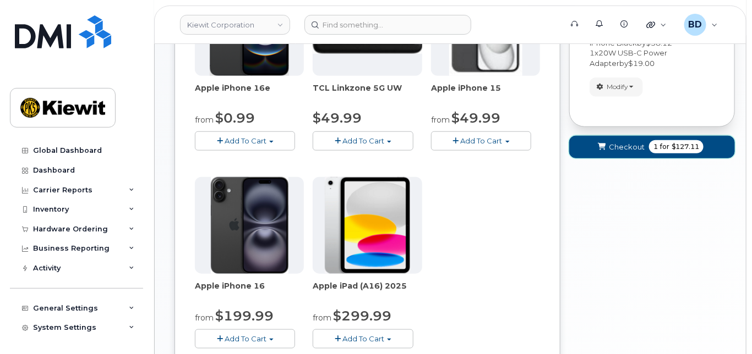
click at [616, 152] on span "Checkout" at bounding box center [627, 147] width 36 height 10
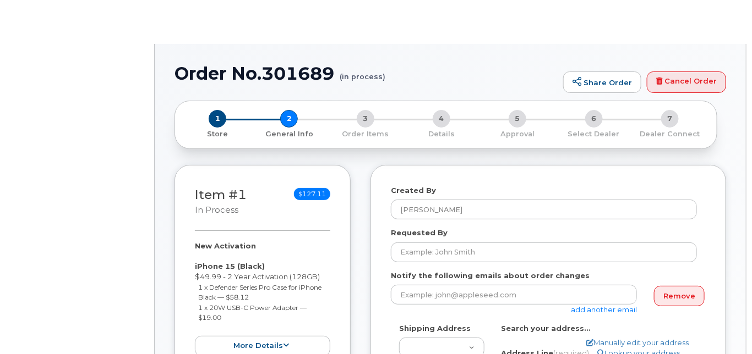
select select
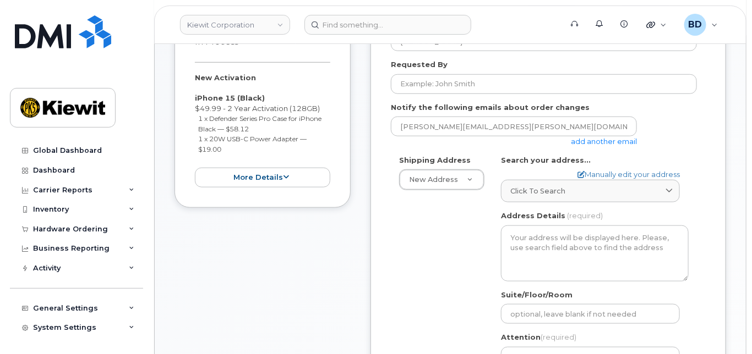
scroll to position [293, 0]
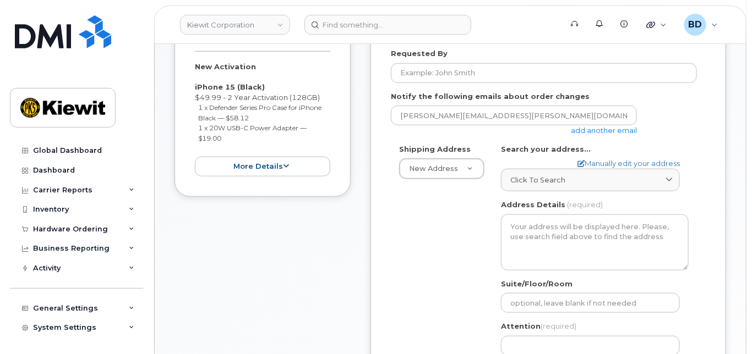
click at [598, 135] on link "add another email" at bounding box center [604, 130] width 66 height 9
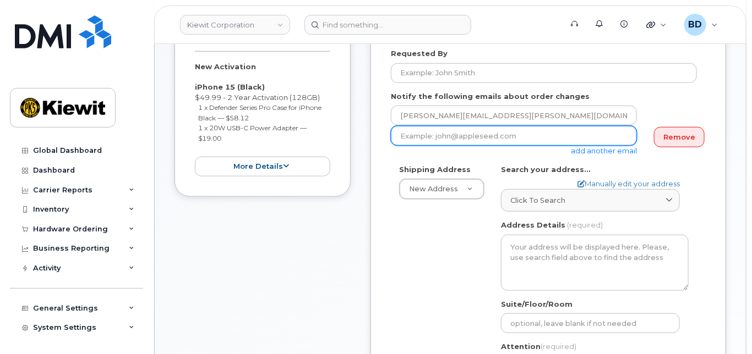
click at [416, 146] on input "email" at bounding box center [514, 136] width 246 height 20
paste input "taylor.blagdon@kiewit.com"
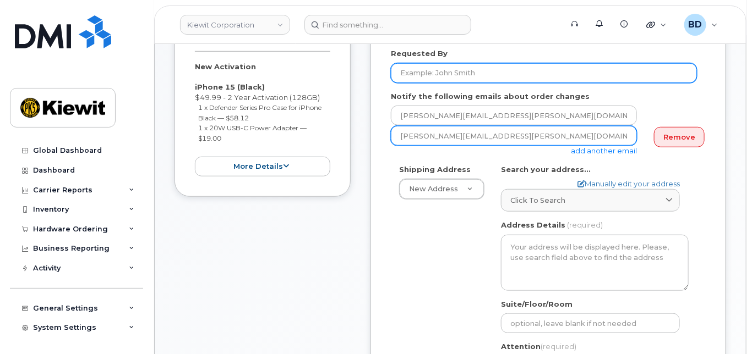
type input "taylor.blagdon@kiewit.com"
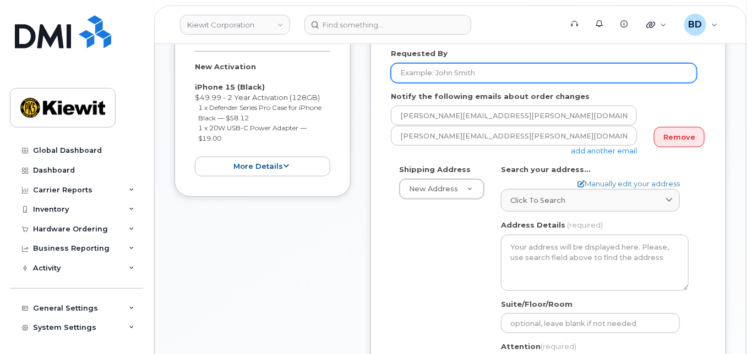
drag, startPoint x: 646, startPoint y: 79, endPoint x: 643, endPoint y: 85, distance: 5.9
click at [646, 79] on input "Requested By" at bounding box center [544, 73] width 306 height 20
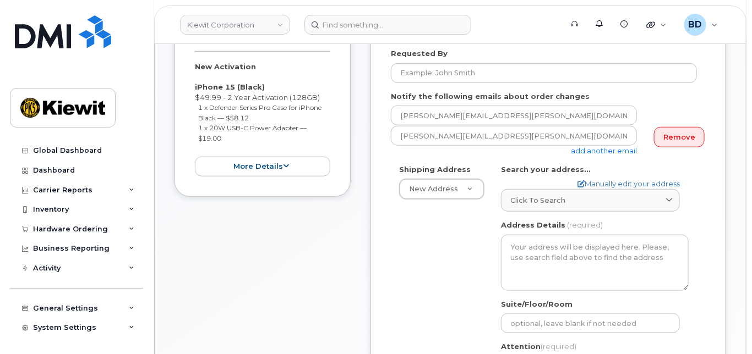
click at [407, 300] on div "Shipping Address New Address New Address 10055 Trainstation Circle 11501 42nd S…" at bounding box center [544, 296] width 306 height 263
click at [606, 189] on link "Manually edit your address" at bounding box center [628, 184] width 102 height 10
select select
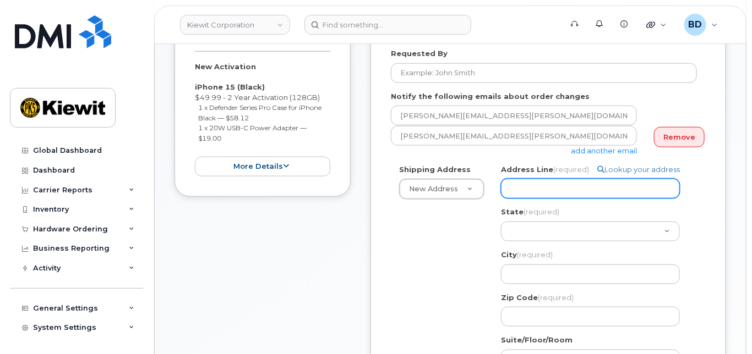
drag, startPoint x: 527, startPoint y: 193, endPoint x: 553, endPoint y: 206, distance: 28.8
click at [527, 193] on input "Address Line (required)" at bounding box center [590, 189] width 179 height 20
paste input "14660 Dixie Hwy"
select select
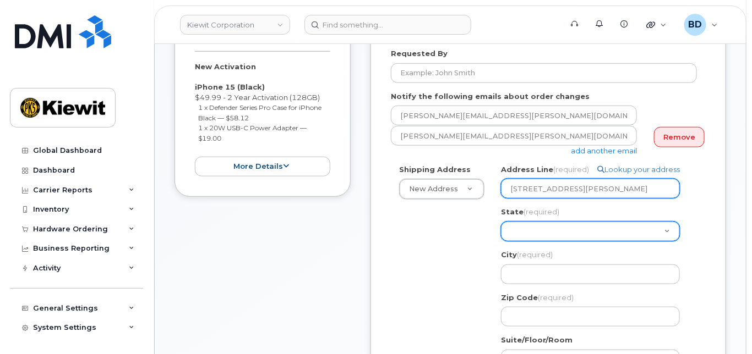
type input "14660 Dixie Hwy"
click at [519, 239] on select "Alabama Alaska American Samoa Arizona Arkansas California Colorado Connecticut …" at bounding box center [590, 232] width 179 height 20
select select "KY"
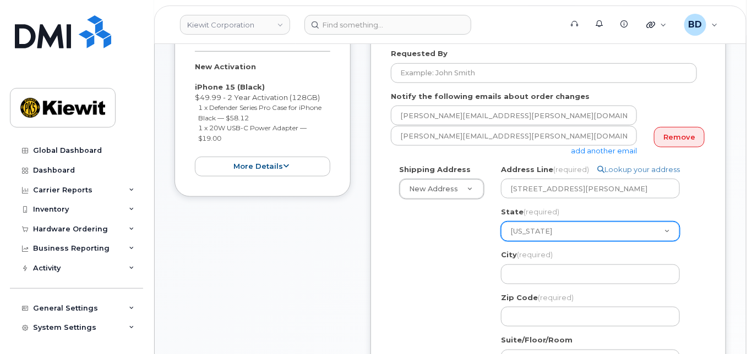
click at [501, 231] on select "Alabama Alaska American Samoa Arizona Arkansas California Colorado Connecticut …" at bounding box center [590, 232] width 179 height 20
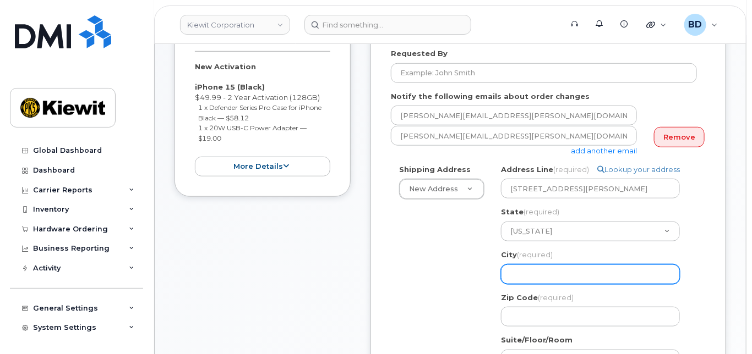
click at [511, 280] on input "City (required)" at bounding box center [590, 275] width 179 height 20
paste input "Louisville"
select select
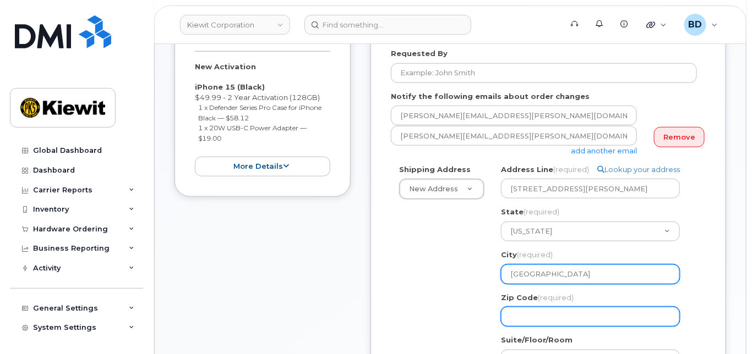
type input "Louisville"
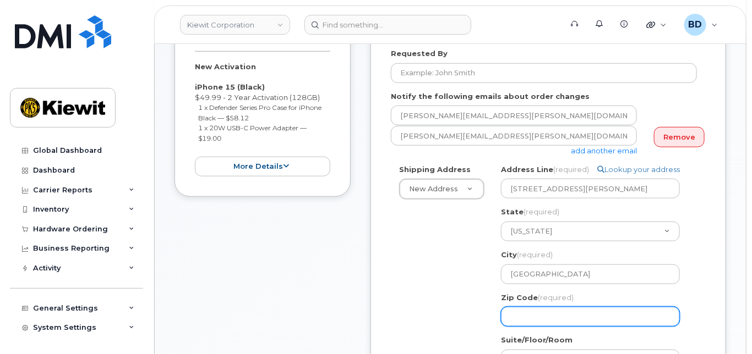
click at [513, 325] on input "Zip Code (required)" at bounding box center [590, 317] width 179 height 20
select select
type input "4"
select select
type input "40"
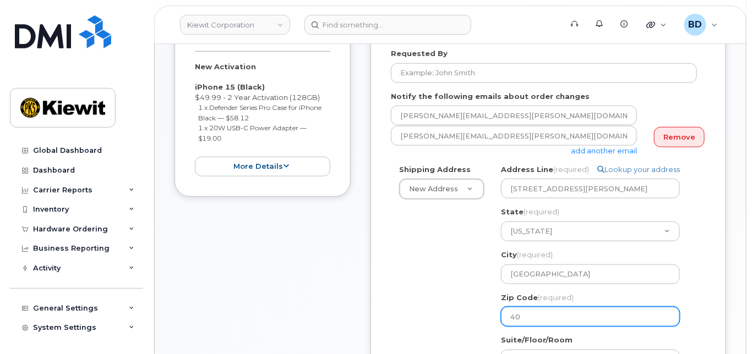
select select
type input "402"
select select
type input "4027"
select select
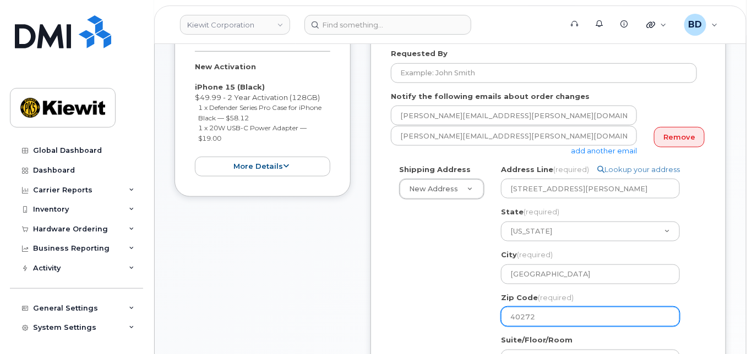
type input "40272"
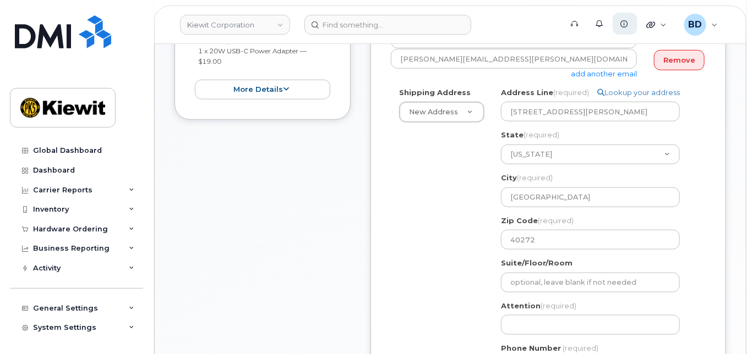
scroll to position [440, 0]
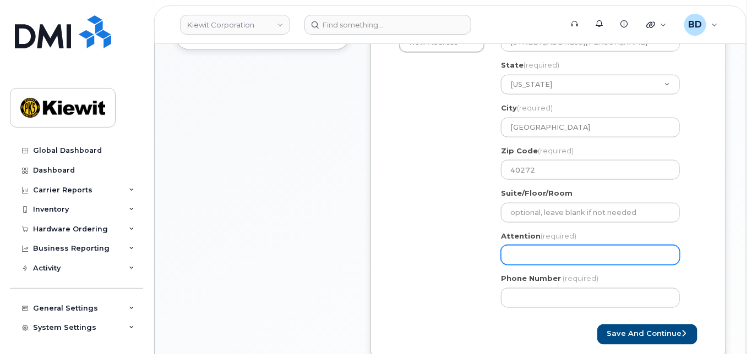
click at [506, 260] on input "Attention (required)" at bounding box center [590, 255] width 179 height 20
paste input "Bradley.Alexander"
type input "Bradley.Alexander"
select select
type input "Bradley.Alexander/"
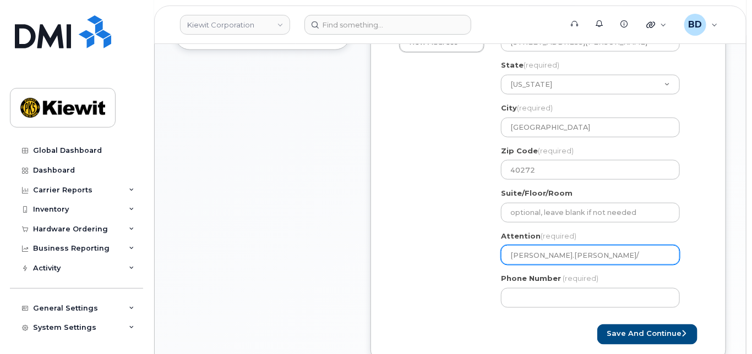
paste input "Branndon Castill"
select select
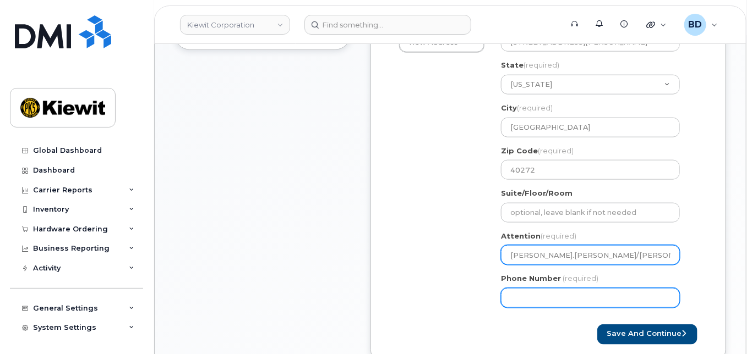
type input "Bradley.Alexander/Branndon Castill"
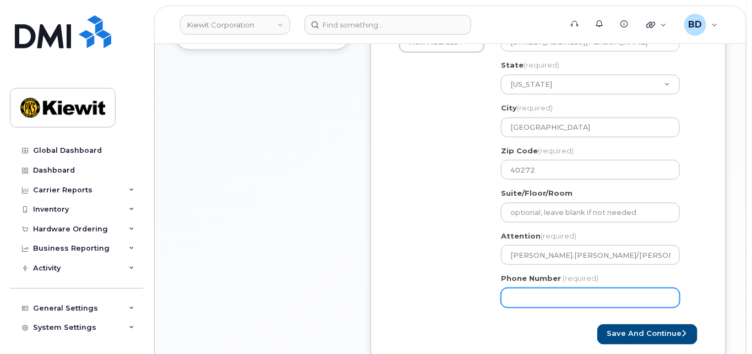
click at [524, 303] on input "Phone Number" at bounding box center [590, 298] width 179 height 20
type input "8777727707"
select select
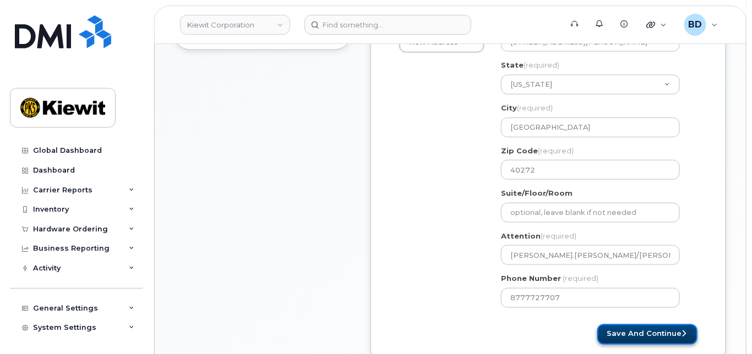
click at [611, 341] on button "Save and Continue" at bounding box center [647, 335] width 100 height 20
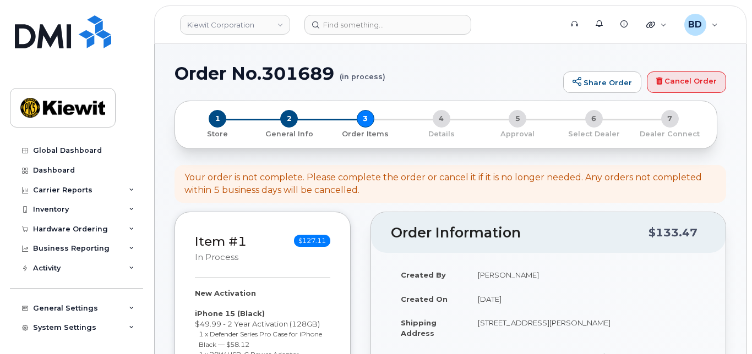
select select
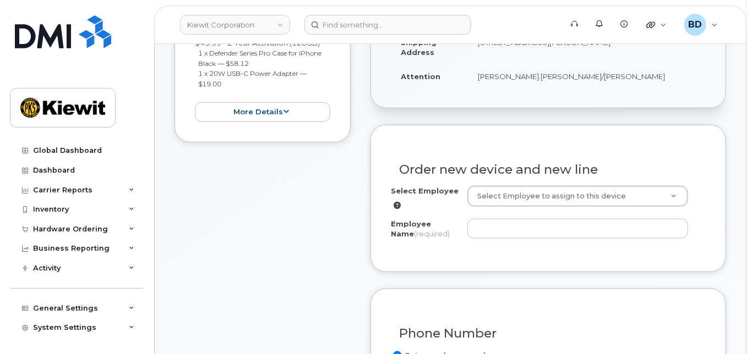
scroll to position [367, 0]
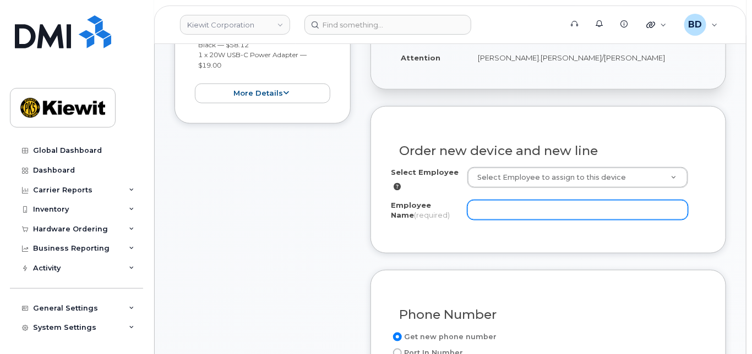
click at [469, 217] on input "Employee Name (required)" at bounding box center [577, 210] width 221 height 20
paste input "[PERSON_NAME]"
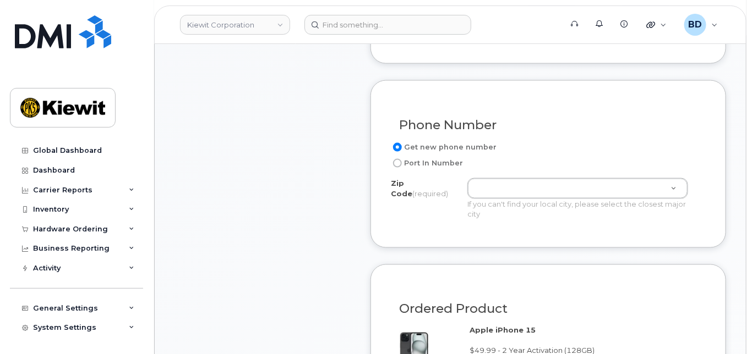
scroll to position [587, 0]
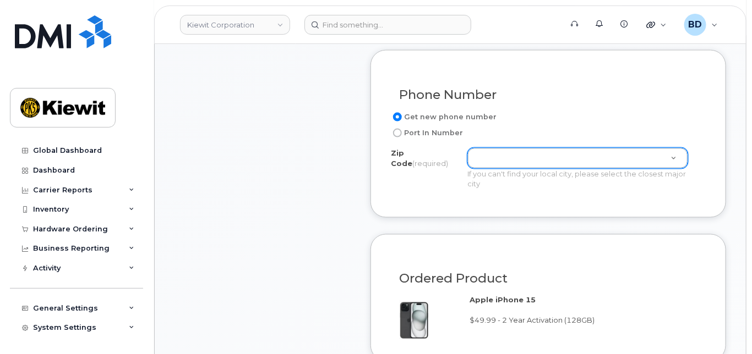
type input "[PERSON_NAME]"
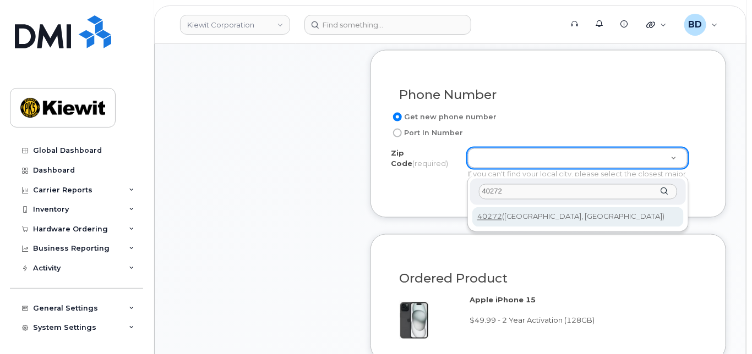
type input "40272"
type input "40272 (Louisville, KY)"
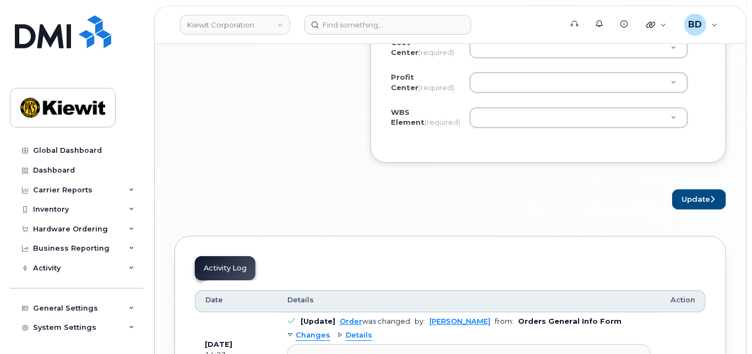
scroll to position [1100, 0]
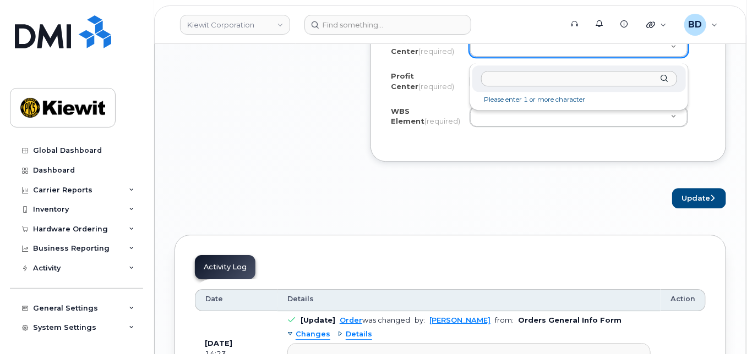
click at [495, 80] on input "text" at bounding box center [579, 79] width 196 height 16
click at [500, 76] on input "text" at bounding box center [579, 79] width 196 height 16
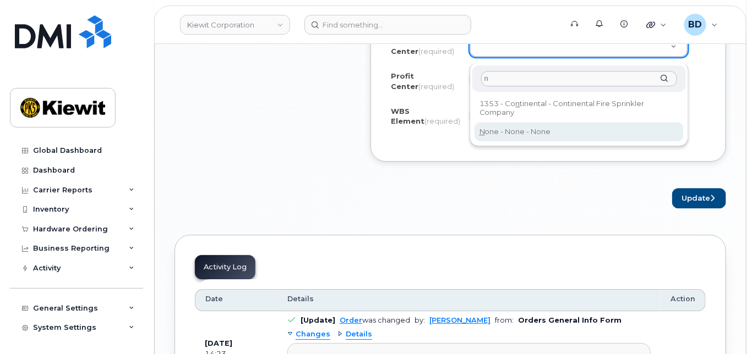
type input "n"
type input "None"
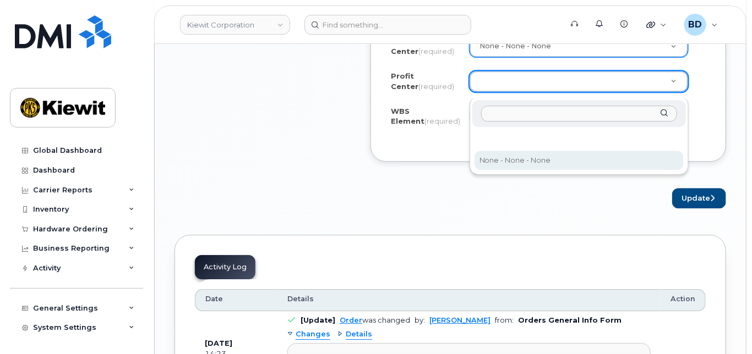
select select "None"
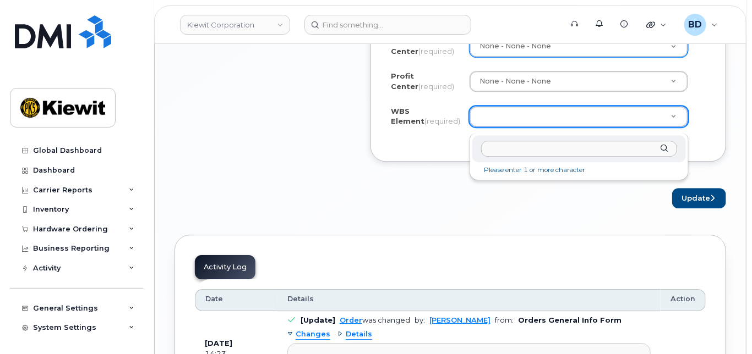
click at [495, 150] on input "text" at bounding box center [579, 149] width 196 height 16
paste input "105933.2235"
type input "105933.2235"
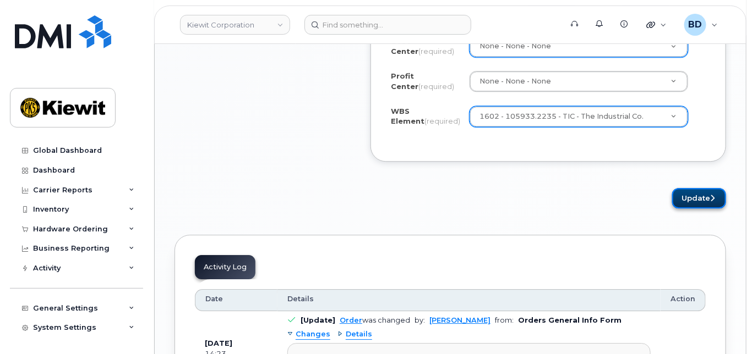
click at [697, 203] on button "Update" at bounding box center [699, 198] width 54 height 20
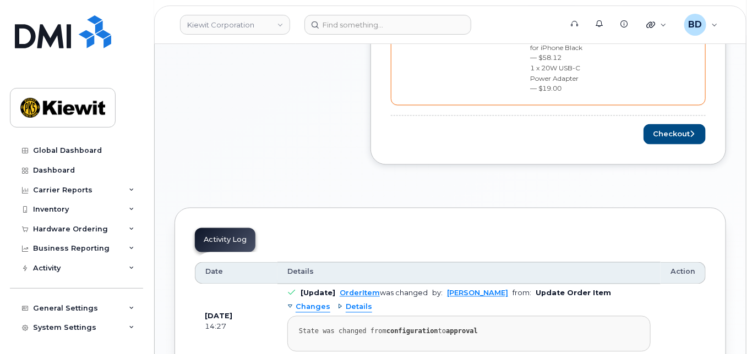
scroll to position [587, 0]
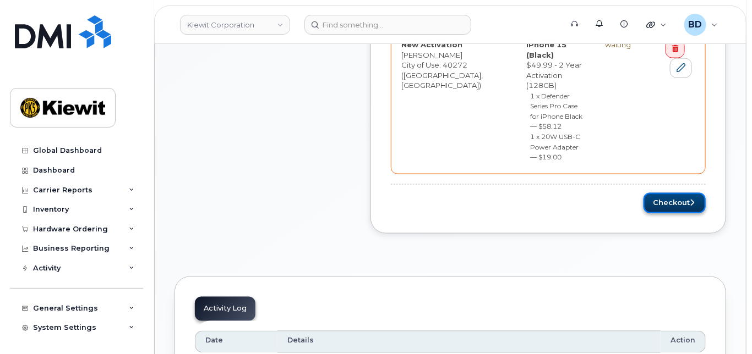
click at [670, 193] on button "Checkout" at bounding box center [674, 203] width 62 height 20
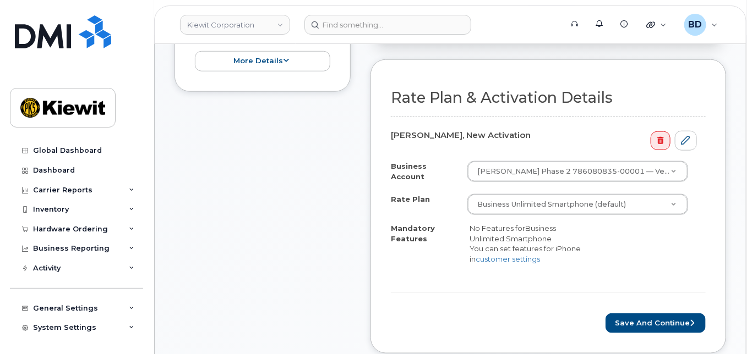
scroll to position [440, 0]
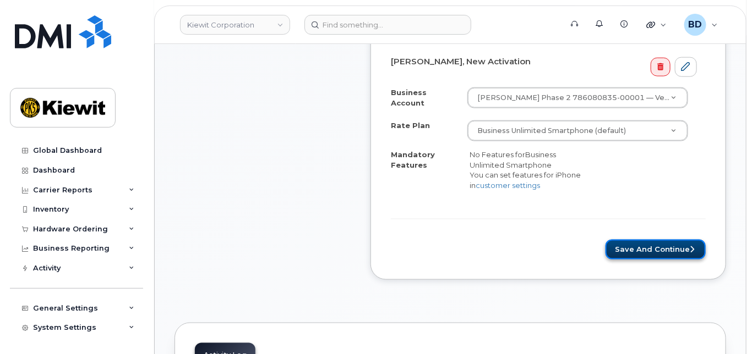
click at [639, 254] on button "Save and Continue" at bounding box center [655, 250] width 100 height 20
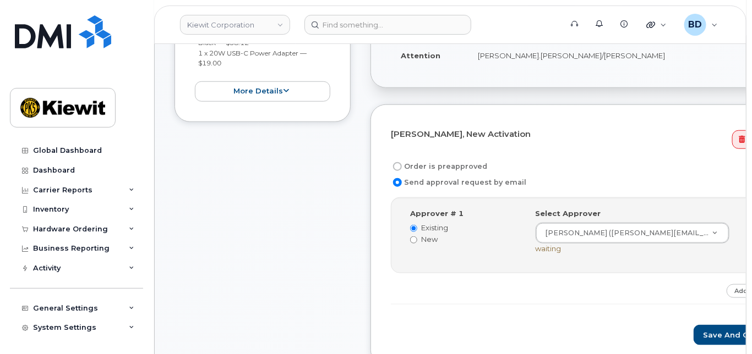
scroll to position [367, 0]
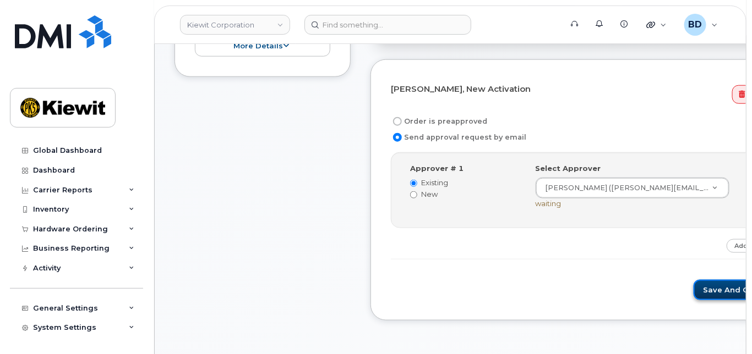
click at [693, 300] on button "Save and Continue" at bounding box center [740, 290] width 94 height 20
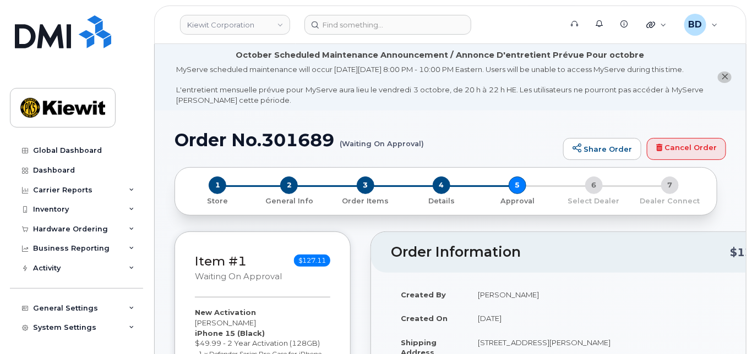
click at [292, 146] on h1 "Order No.301689 (Waiting On Approval)" at bounding box center [365, 139] width 383 height 19
copy h1 "301689"
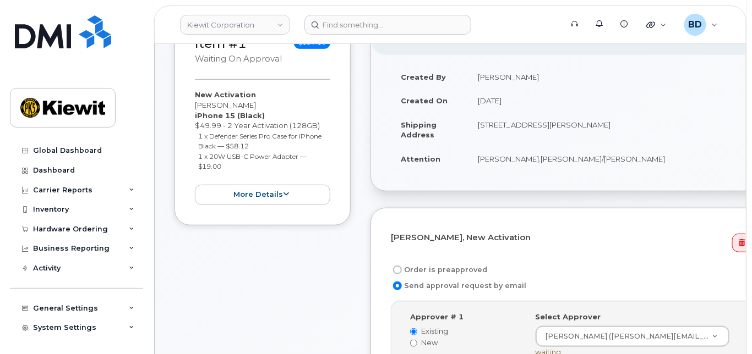
scroll to position [220, 0]
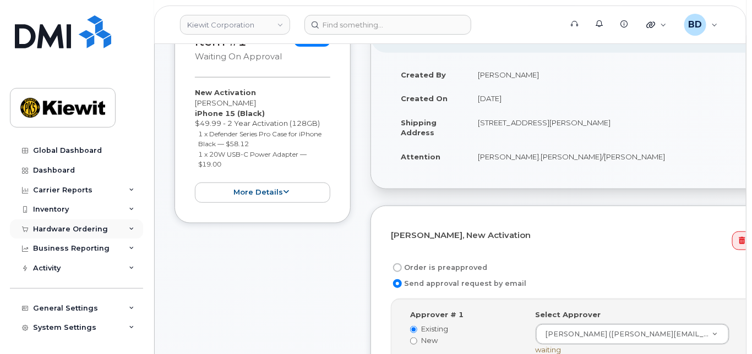
click at [103, 229] on div "Hardware Ordering" at bounding box center [70, 229] width 75 height 9
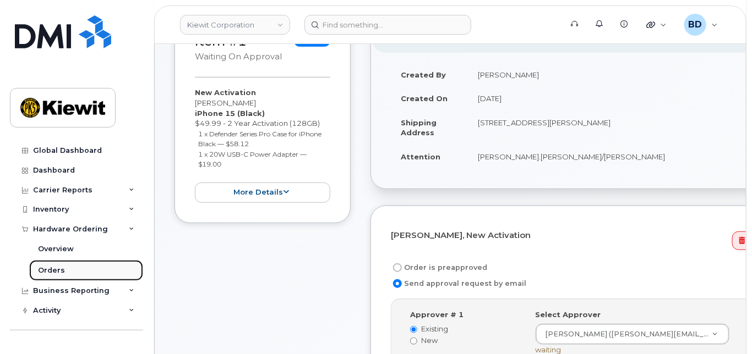
click at [55, 268] on div "Orders" at bounding box center [51, 271] width 27 height 10
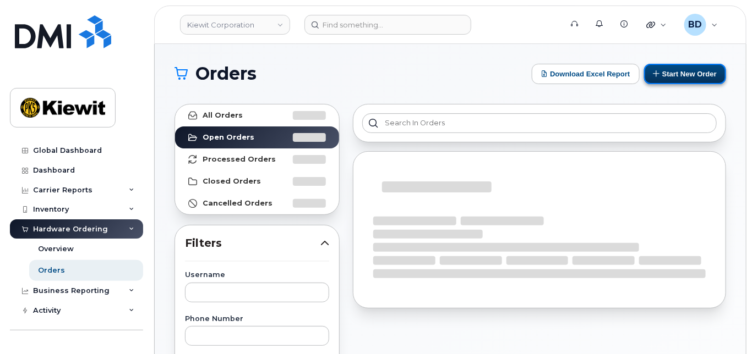
click at [662, 71] on button "Start New Order" at bounding box center [685, 74] width 82 height 20
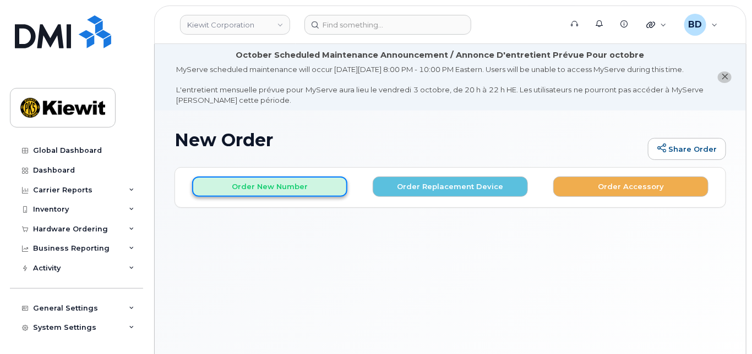
click at [255, 190] on button "Order New Number" at bounding box center [269, 187] width 155 height 20
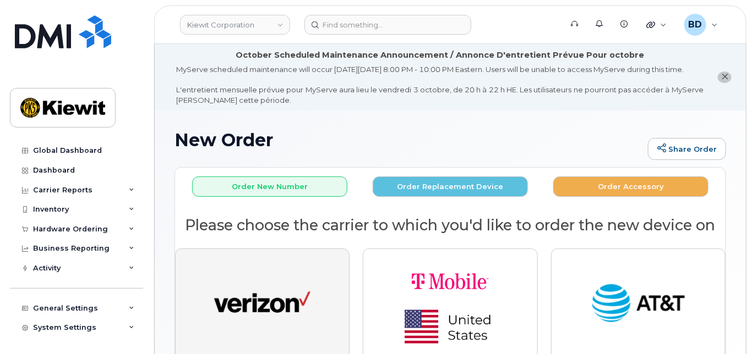
click at [267, 313] on img "button" at bounding box center [262, 305] width 96 height 50
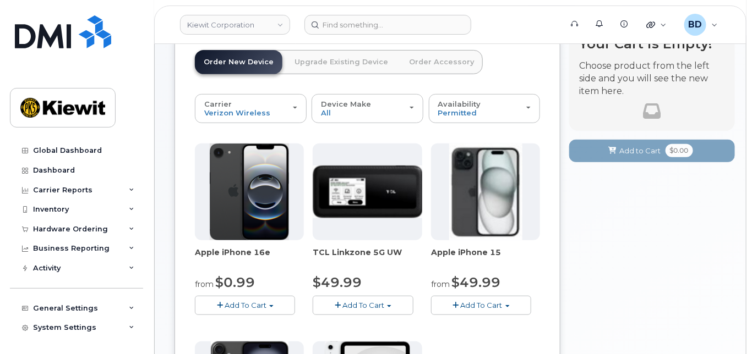
scroll to position [220, 0]
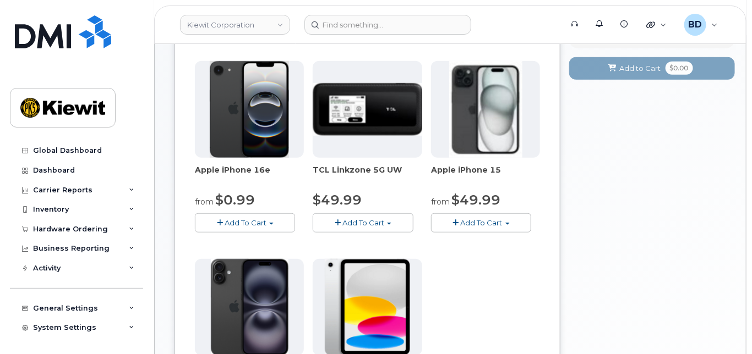
click at [477, 227] on span "Add To Cart" at bounding box center [482, 222] width 42 height 9
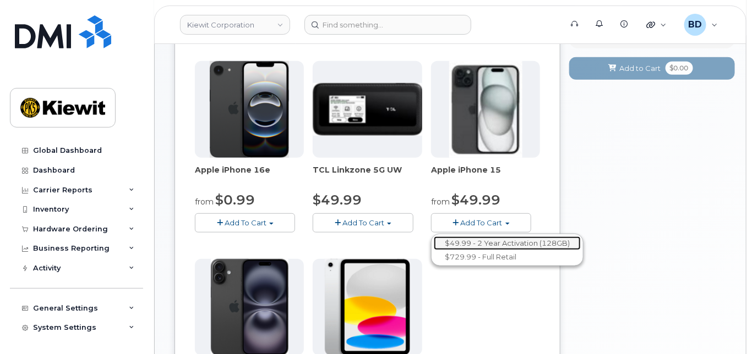
click at [479, 250] on link "$49.99 - 2 Year Activation (128GB)" at bounding box center [507, 244] width 147 height 14
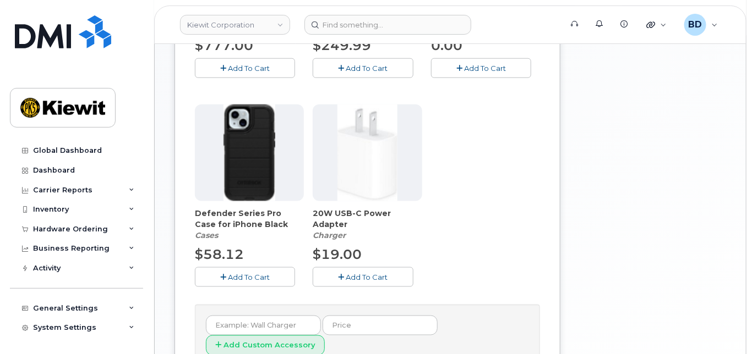
scroll to position [440, 0]
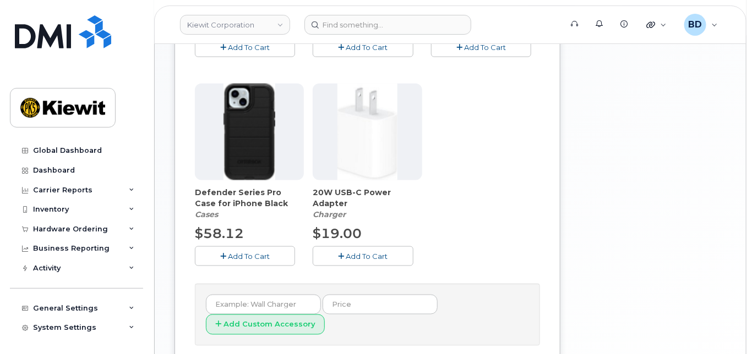
click at [247, 261] on span "Add To Cart" at bounding box center [249, 256] width 42 height 9
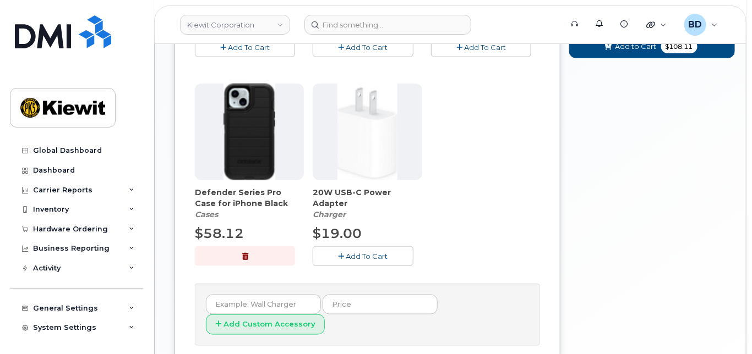
click at [371, 261] on span "Add To Cart" at bounding box center [367, 256] width 42 height 9
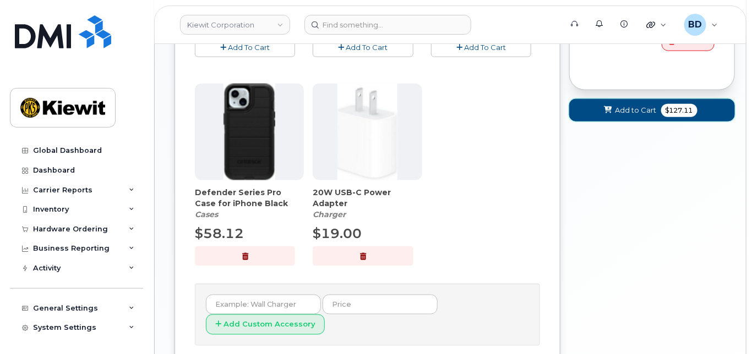
click at [616, 116] on span "Add to Cart" at bounding box center [635, 110] width 41 height 10
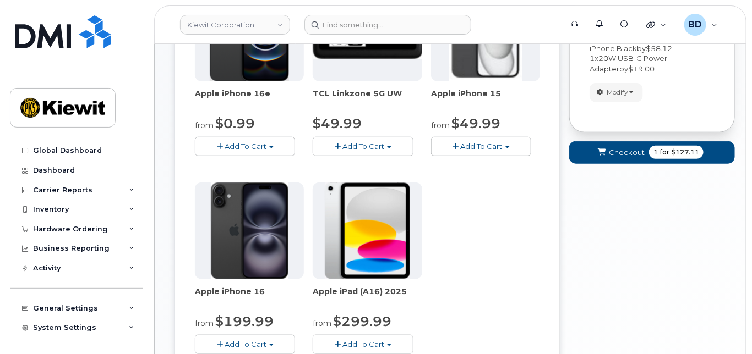
scroll to position [156, 0]
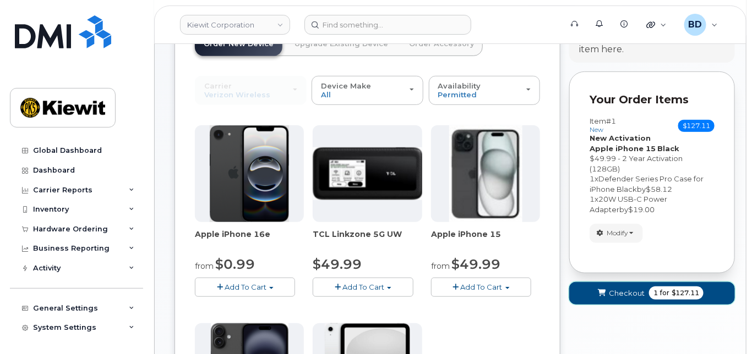
click at [622, 294] on button "Checkout 1 for $127.11" at bounding box center [652, 293] width 166 height 23
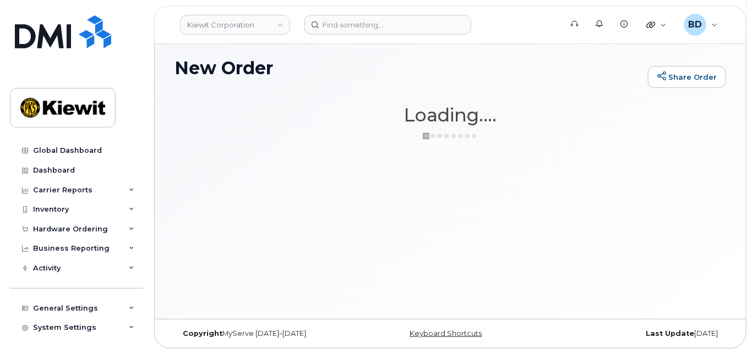
scroll to position [82, 0]
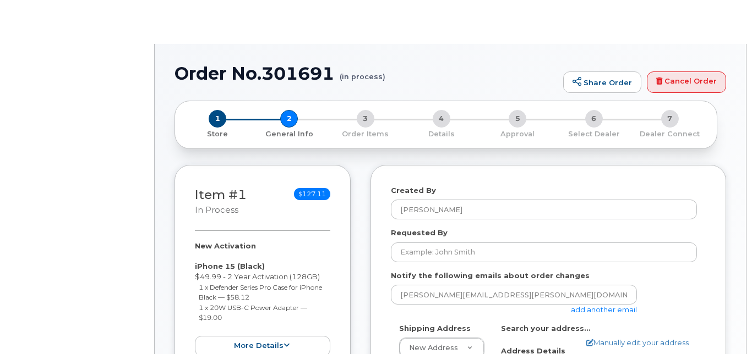
select select
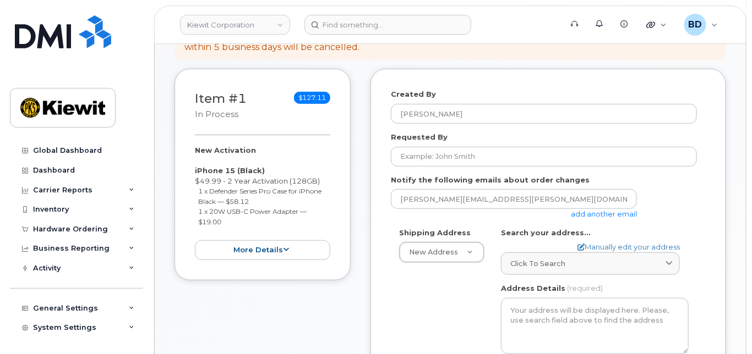
scroll to position [293, 0]
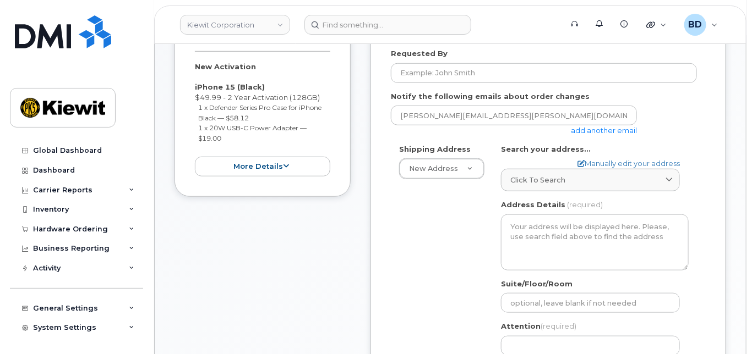
click at [594, 135] on link "add another email" at bounding box center [604, 130] width 66 height 9
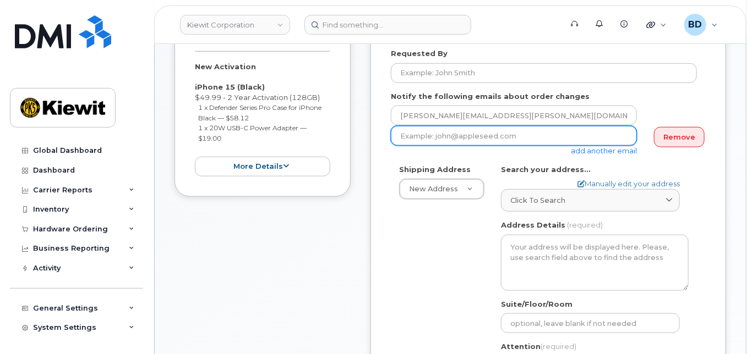
click at [449, 146] on input "email" at bounding box center [514, 136] width 246 height 20
paste input "[PERSON_NAME][EMAIL_ADDRESS][PERSON_NAME][DOMAIN_NAME]"
type input "[PERSON_NAME][EMAIL_ADDRESS][PERSON_NAME][DOMAIN_NAME]"
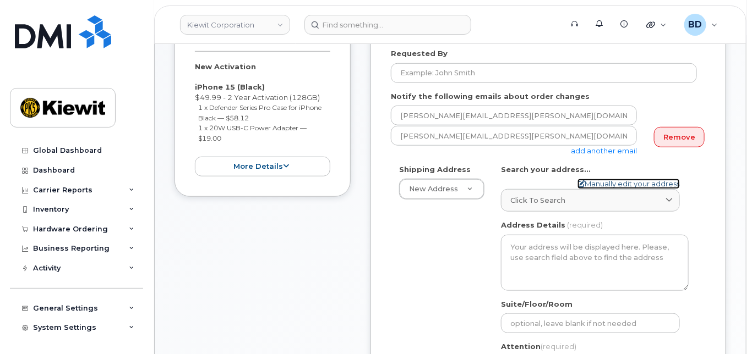
drag, startPoint x: 598, startPoint y: 192, endPoint x: 582, endPoint y: 197, distance: 17.2
click at [598, 189] on link "Manually edit your address" at bounding box center [628, 184] width 102 height 10
select select
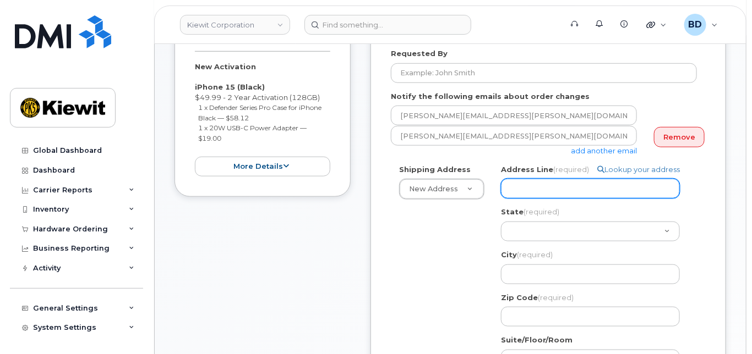
select select
type input "v"
click at [531, 199] on input "v" at bounding box center [590, 189] width 179 height 20
drag, startPoint x: 523, startPoint y: 199, endPoint x: 456, endPoint y: 199, distance: 67.1
click at [456, 199] on div "Shipping Address New Address New Address 10055 Trainstation Circle 11501 42nd S…" at bounding box center [544, 314] width 306 height 299
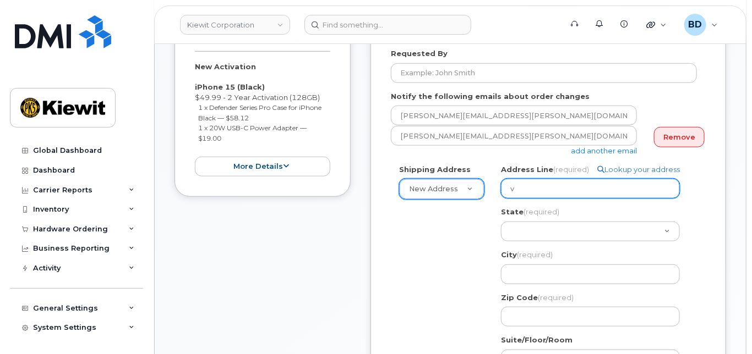
paste input "12550 Sagehen Creek Rd"
select select
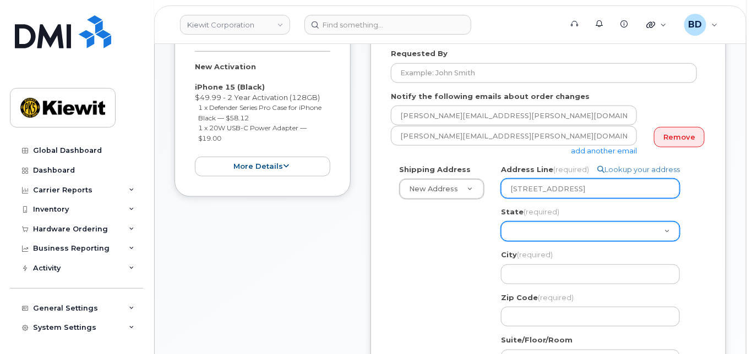
type input "12550 Sagehen Creek Rd"
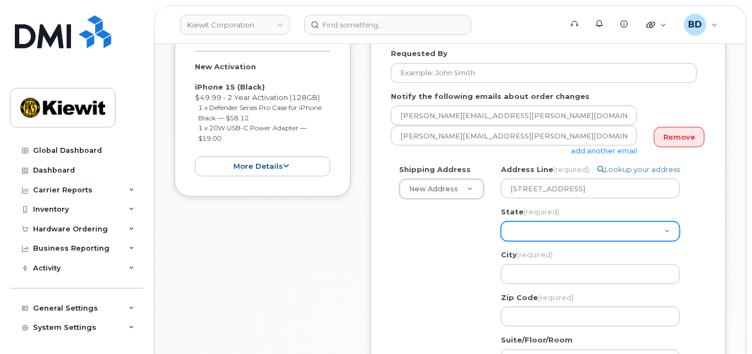
click at [515, 240] on select "Alabama Alaska American Samoa Arizona Arkansas California Colorado Connecticut …" at bounding box center [590, 232] width 179 height 20
select select "NV"
click at [501, 231] on select "Alabama Alaska American Samoa Arizona Arkansas California Colorado Connecticut …" at bounding box center [590, 232] width 179 height 20
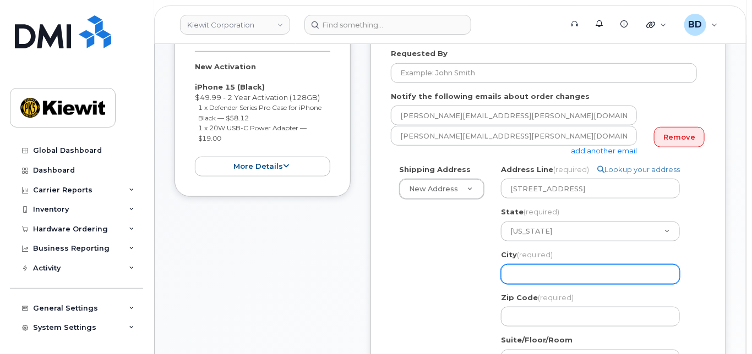
click at [516, 284] on input "City (required)" at bounding box center [590, 275] width 179 height 20
select select
type input "F"
select select
type input "Fe"
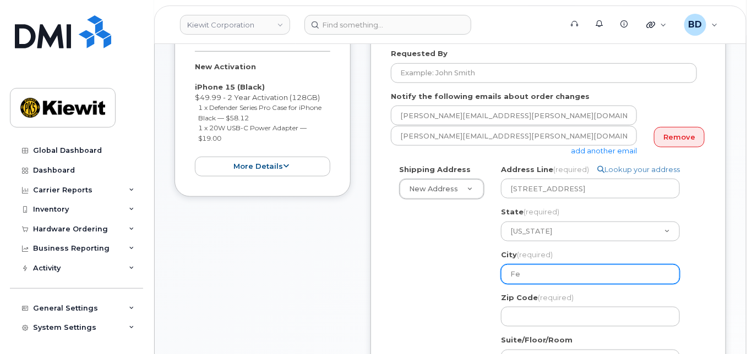
select select
type input "Fer"
select select
type input "Fern"
select select
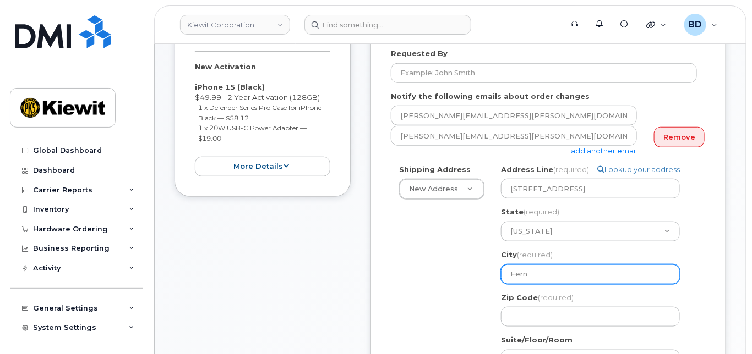
type input "Fernl"
select select
type input "Fernle"
select select
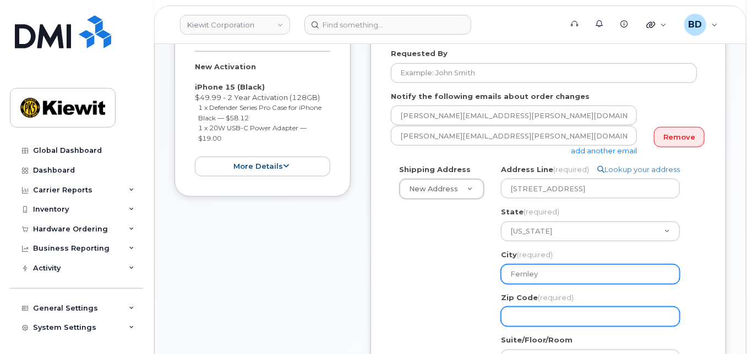
type input "Fernley"
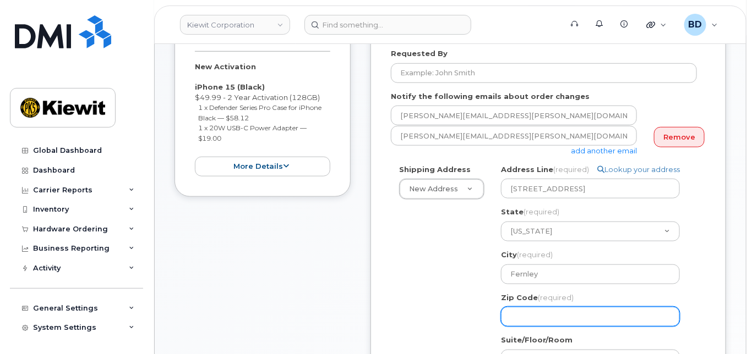
click at [532, 327] on input "Zip Code (required)" at bounding box center [590, 317] width 179 height 20
select select
type input "8"
select select
type input "89"
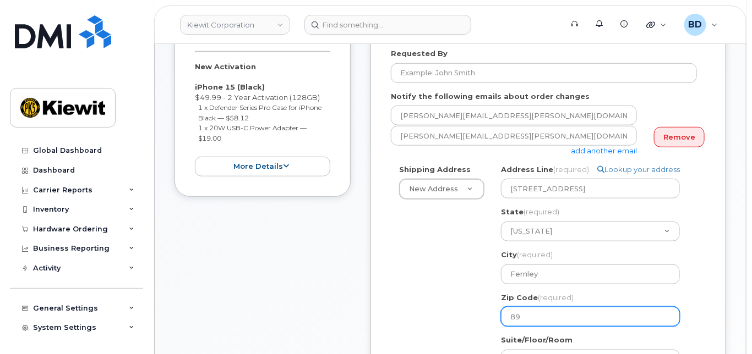
select select
type input "894"
select select
type input "8940"
select select
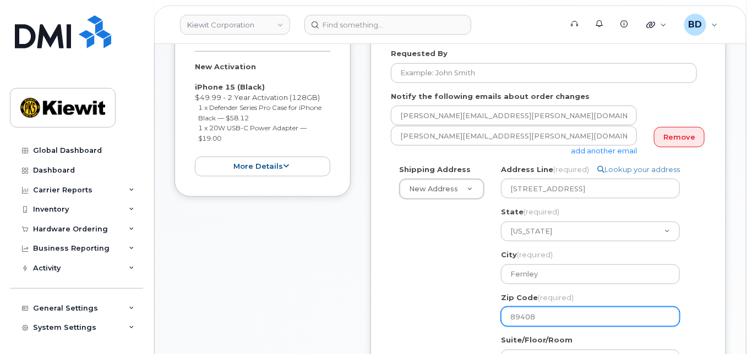
type input "89408"
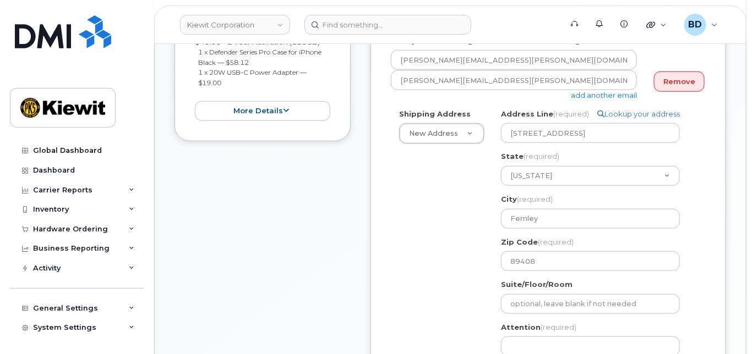
scroll to position [440, 0]
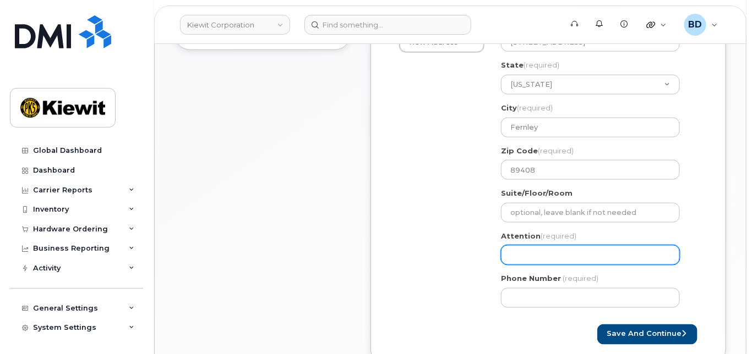
click at [515, 265] on input "Attention (required)" at bounding box center [590, 255] width 179 height 20
paste input "Michael.Schmaus"
select select
type input "Michael.Schmaus"
select select
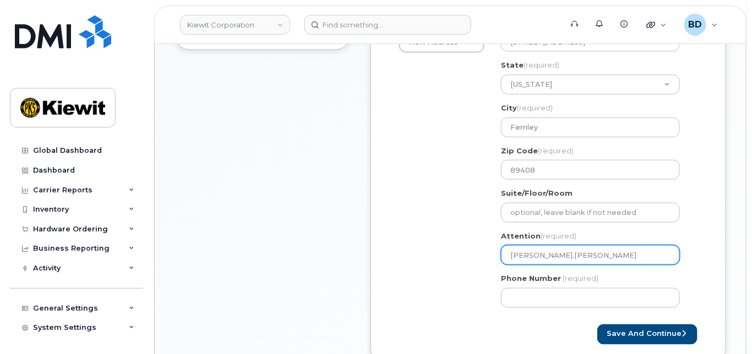
type input "Michael.Schmaus/"
select select
type input "Michael.Schmaus/."
select select
type input "Michael.Schmaus/"
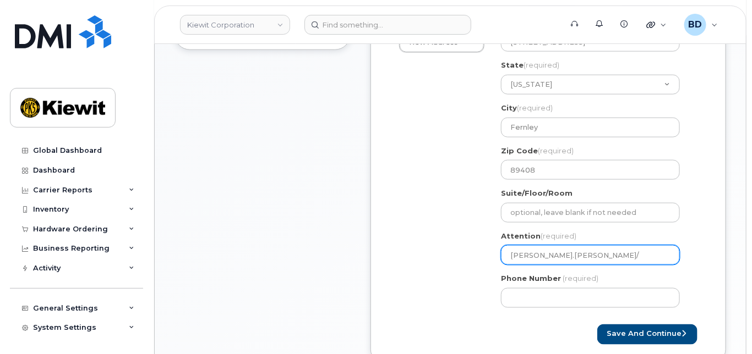
paste input "[PERSON_NAME]"
select select
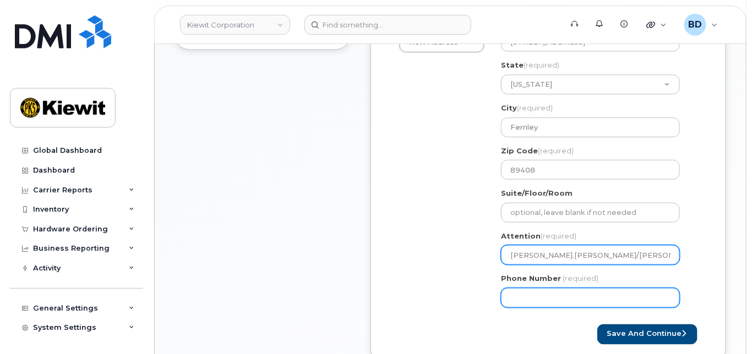
type input "[PERSON_NAME].[PERSON_NAME]/[PERSON_NAME]"
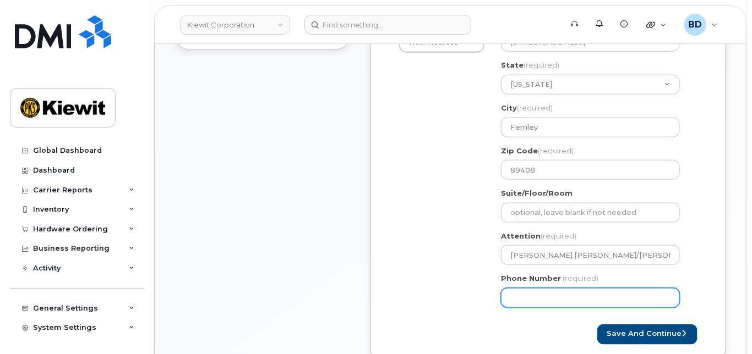
click at [521, 308] on input "Phone Number" at bounding box center [590, 298] width 179 height 20
type input "8777727707"
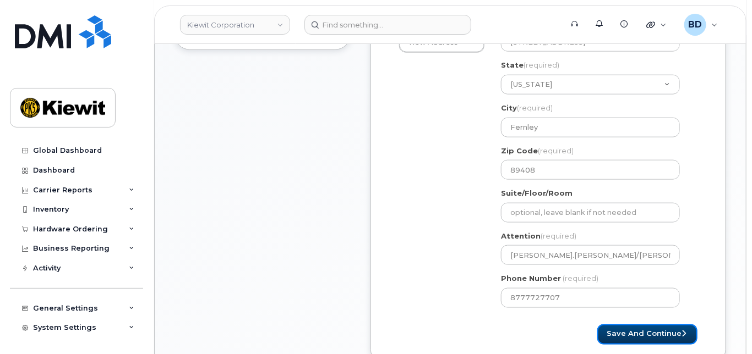
select select
click at [641, 341] on button "Save and Continue" at bounding box center [647, 335] width 100 height 20
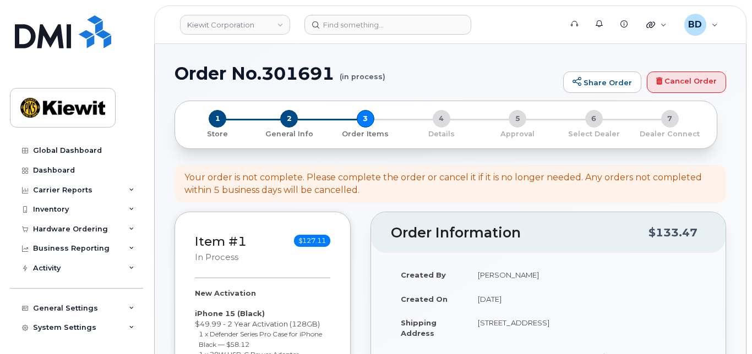
select select
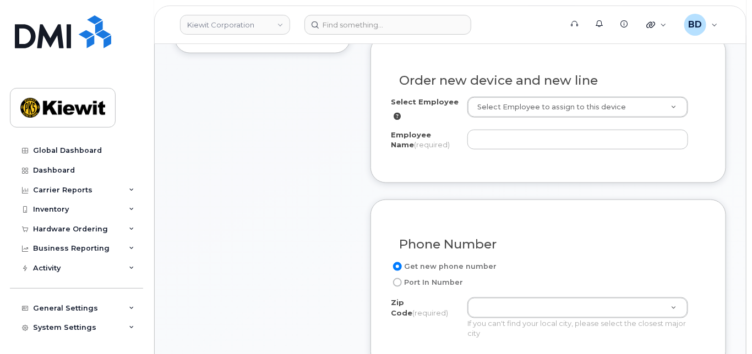
scroll to position [440, 0]
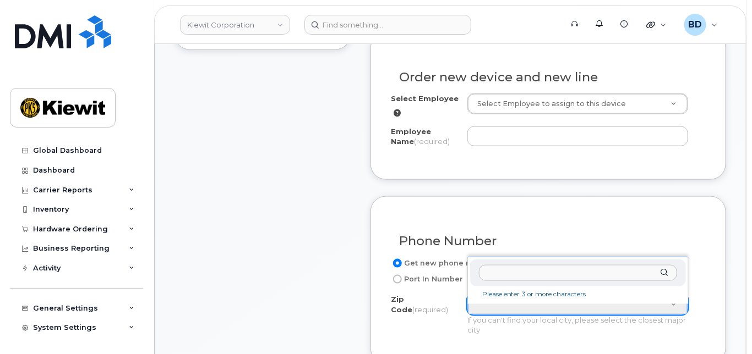
type input "[PERSON_NAME]"
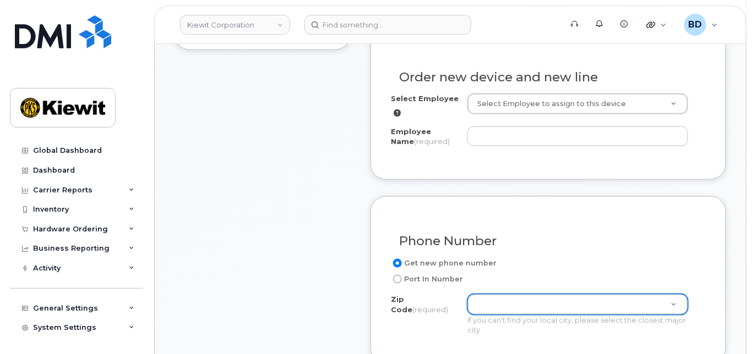
paste input "[PERSON_NAME]"
type input "[PERSON_NAME]"
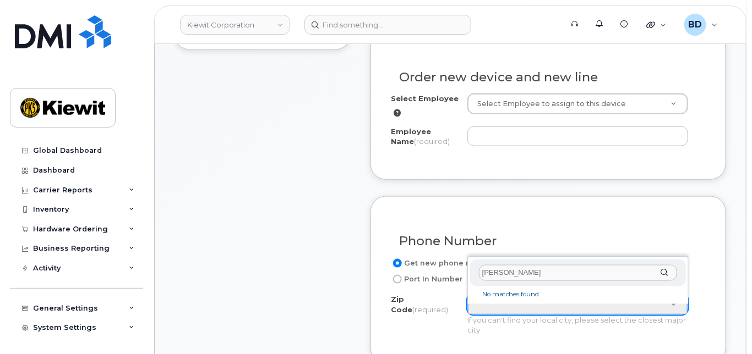
drag, startPoint x: 533, startPoint y: 267, endPoint x: 418, endPoint y: 262, distance: 115.1
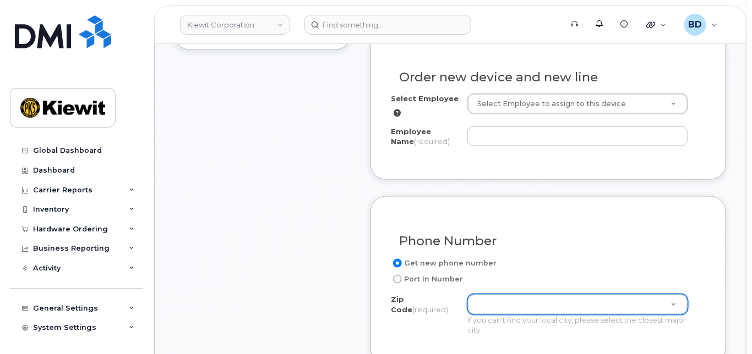
paste input "Esiquia Luna"
type input "Esiquia Luna"
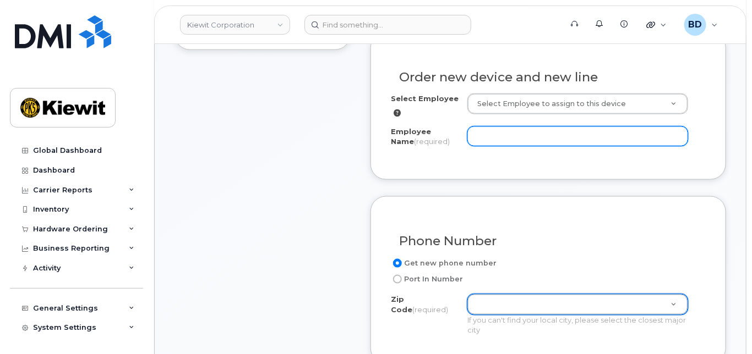
paste input "Esiquia Luna"
type input "Esiquia Luna"
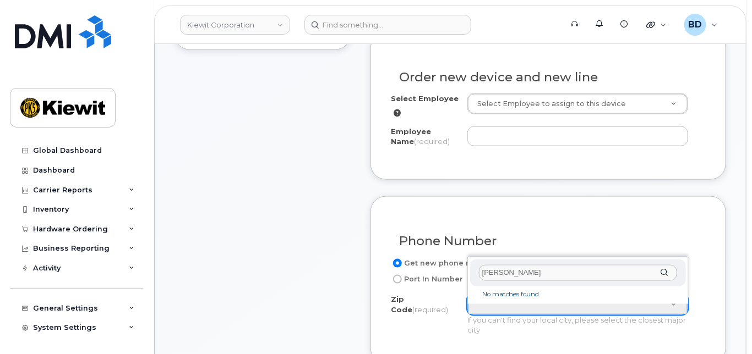
drag, startPoint x: 533, startPoint y: 267, endPoint x: 446, endPoint y: 267, distance: 87.0
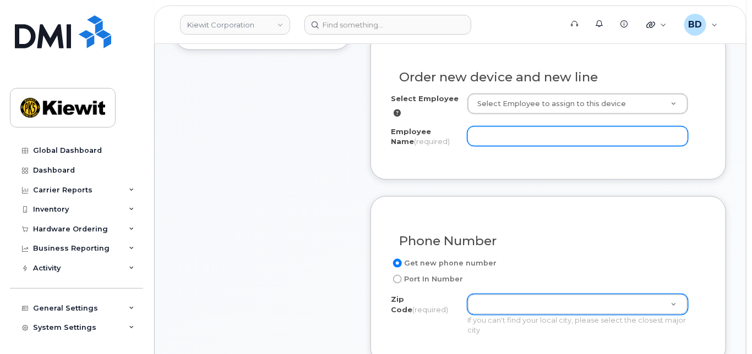
click at [488, 143] on input "Employee Name (required)" at bounding box center [577, 137] width 221 height 20
paste input "Esiquia Luna"
type input "Esiquia Luna"
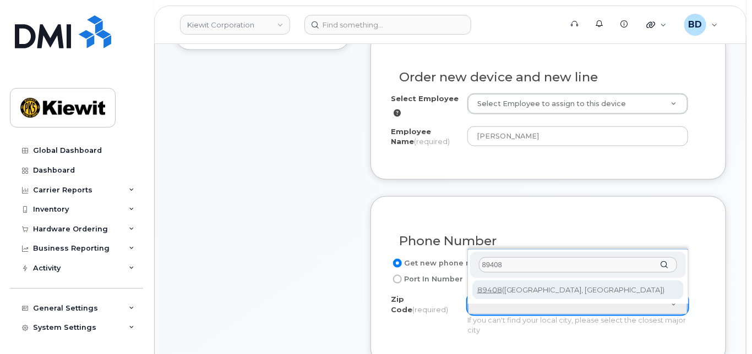
type input "89408"
type input "89408 (Fernley, NV)"
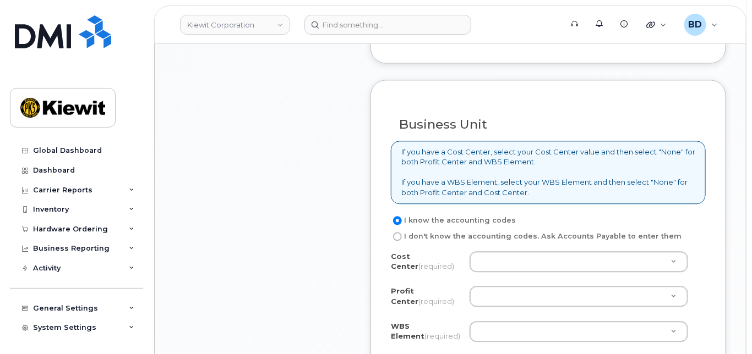
scroll to position [954, 0]
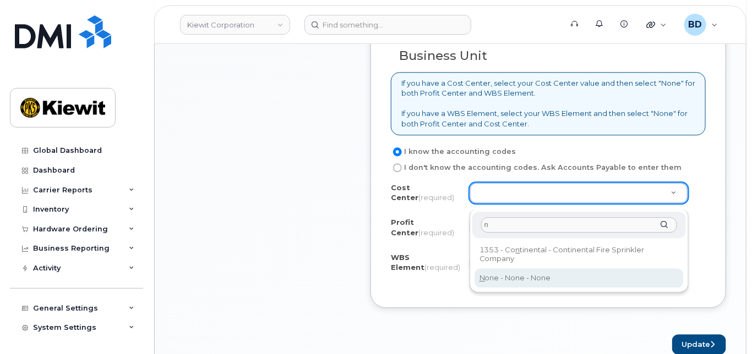
type input "n"
drag, startPoint x: 480, startPoint y: 278, endPoint x: 479, endPoint y: 256, distance: 22.0
type input "None"
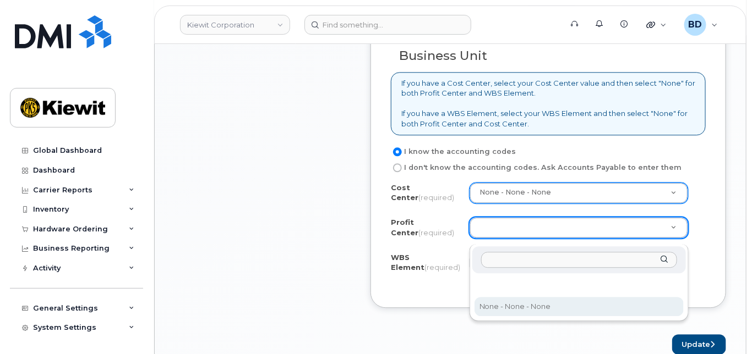
drag, startPoint x: 478, startPoint y: 301, endPoint x: 451, endPoint y: 260, distance: 49.3
select select "None"
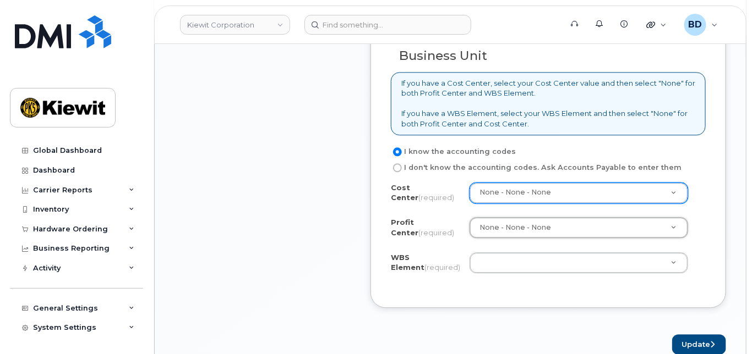
paste input "106008.1514"
type input "106008.1514"
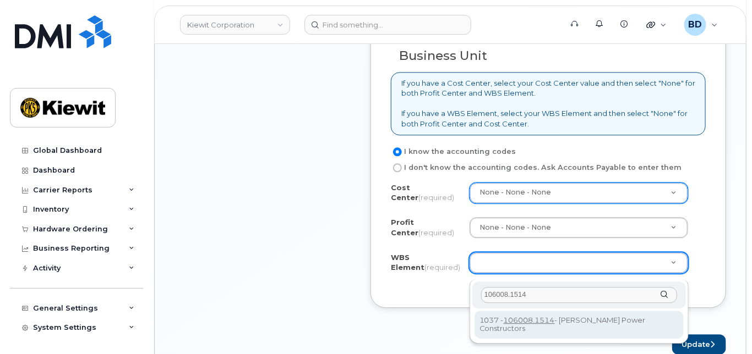
type input "106008.1514"
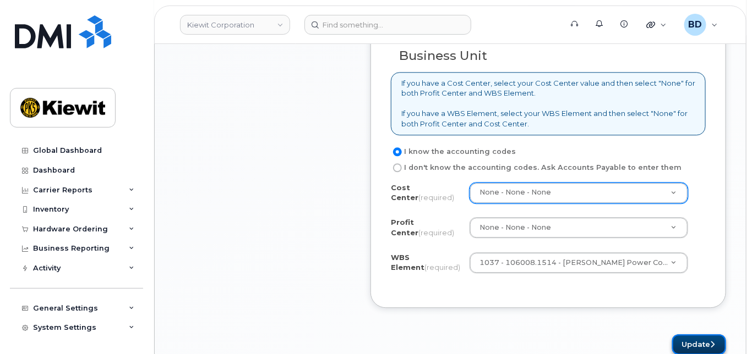
click at [691, 346] on button "Update" at bounding box center [699, 345] width 54 height 20
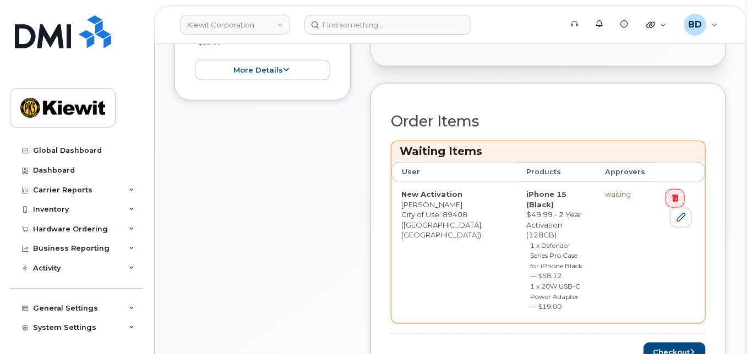
scroll to position [440, 0]
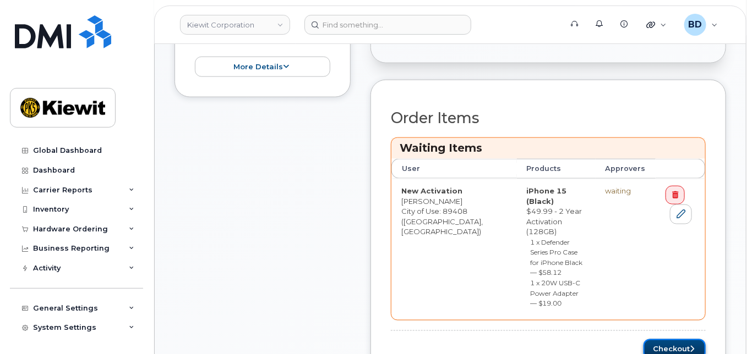
click at [660, 340] on button "Checkout" at bounding box center [674, 350] width 62 height 20
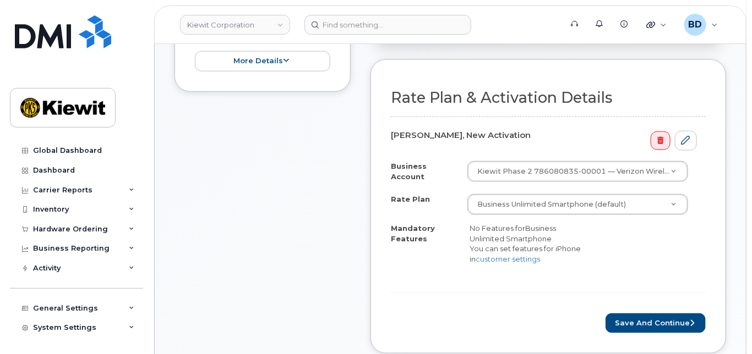
scroll to position [440, 0]
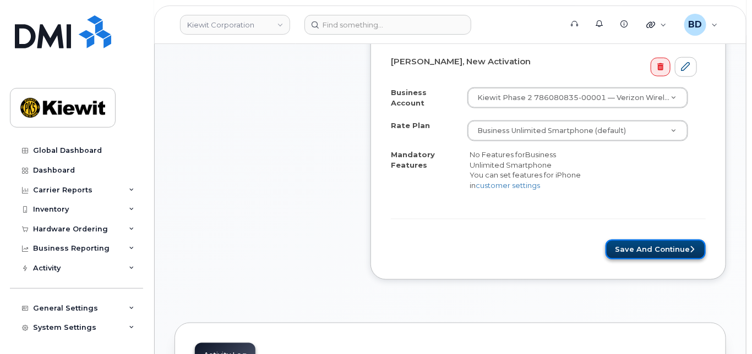
click at [651, 251] on button "Save and Continue" at bounding box center [655, 250] width 100 height 20
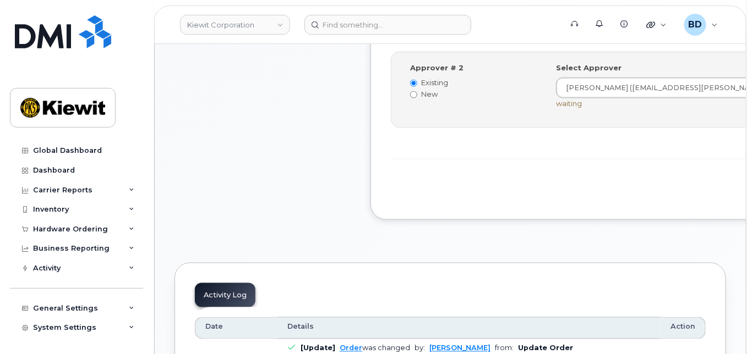
scroll to position [587, 0]
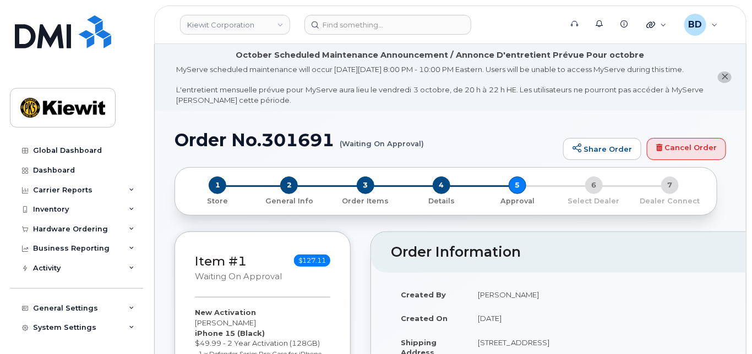
click at [294, 147] on h1 "Order No.301691 (Waiting On Approval)" at bounding box center [365, 139] width 383 height 19
copy h1 "301691"
drag, startPoint x: 100, startPoint y: 232, endPoint x: 90, endPoint y: 233, distance: 9.4
click at [100, 231] on div "Hardware Ordering" at bounding box center [70, 229] width 75 height 9
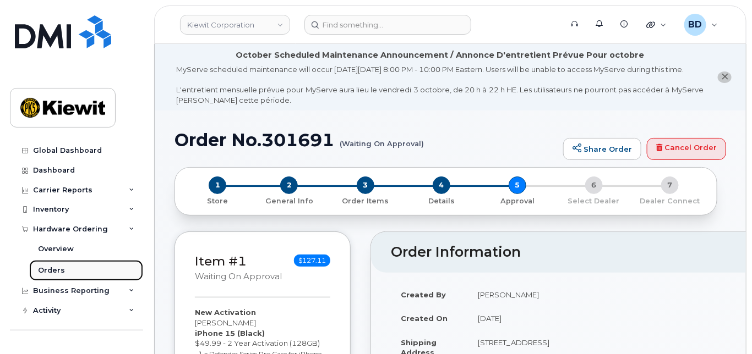
drag, startPoint x: 48, startPoint y: 270, endPoint x: 42, endPoint y: 274, distance: 7.9
click at [48, 270] on div "Orders" at bounding box center [51, 271] width 27 height 10
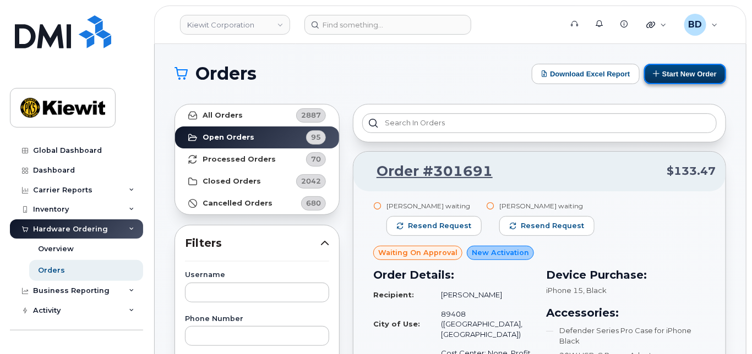
click at [685, 72] on button "Start New Order" at bounding box center [685, 74] width 82 height 20
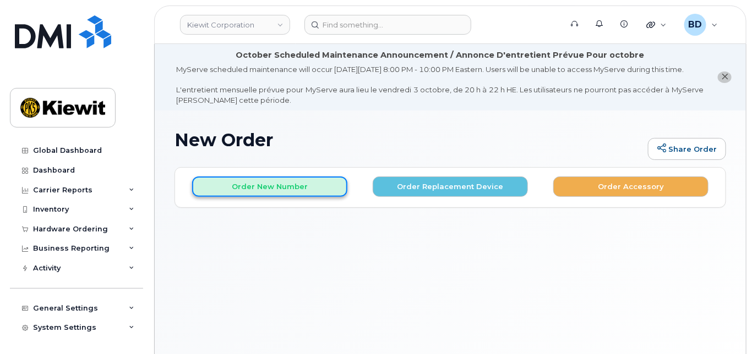
click at [311, 197] on button "Order New Number" at bounding box center [269, 187] width 155 height 20
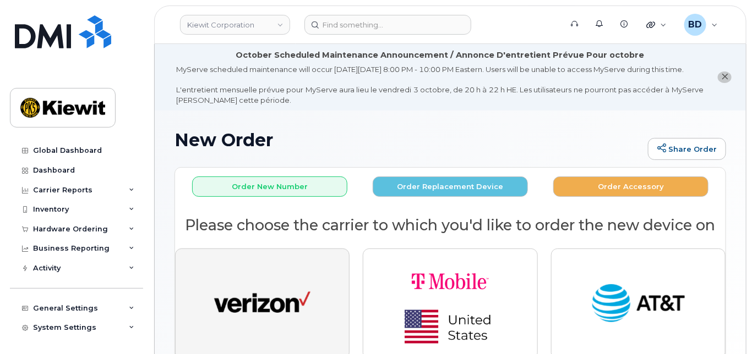
click at [309, 297] on img "button" at bounding box center [262, 305] width 96 height 50
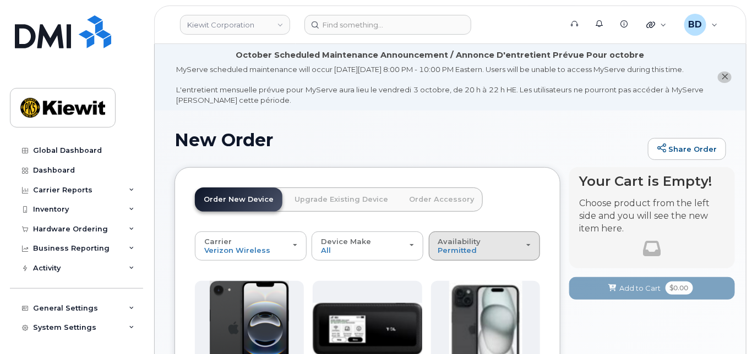
scroll to position [146, 0]
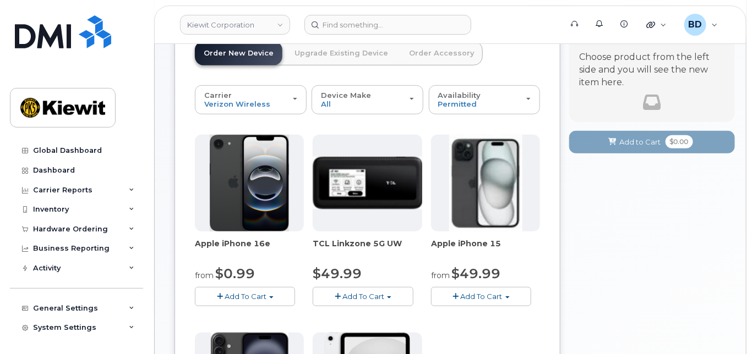
click at [493, 301] on span "Add To Cart" at bounding box center [482, 296] width 42 height 9
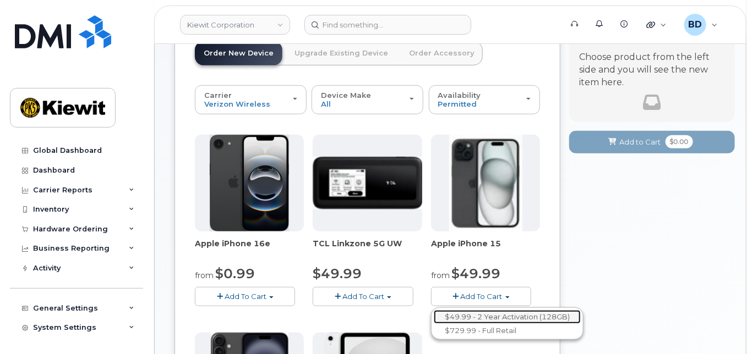
click at [505, 324] on link "$49.99 - 2 Year Activation (128GB)" at bounding box center [507, 317] width 147 height 14
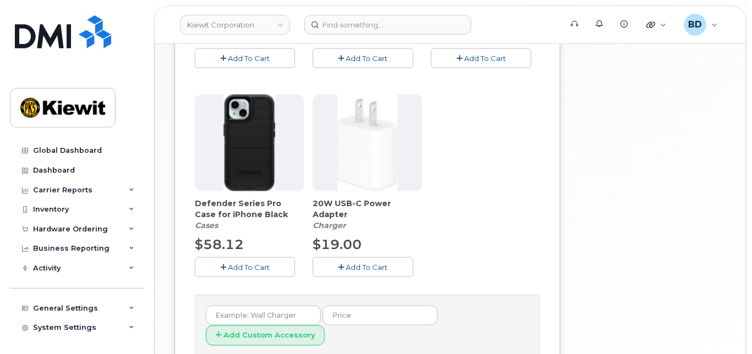
scroll to position [440, 0]
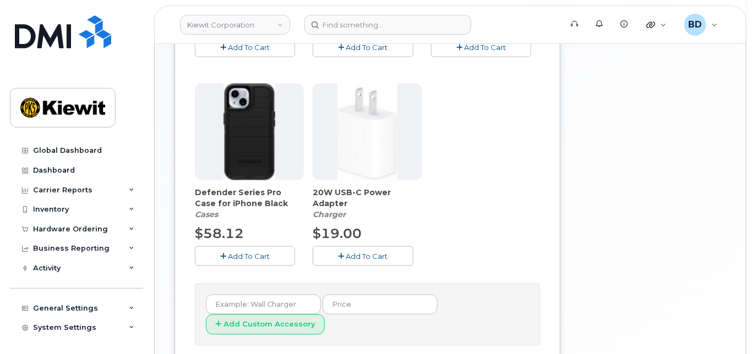
drag, startPoint x: 229, startPoint y: 260, endPoint x: 242, endPoint y: 258, distance: 12.8
click at [233, 260] on button "Add To Cart" at bounding box center [245, 256] width 100 height 19
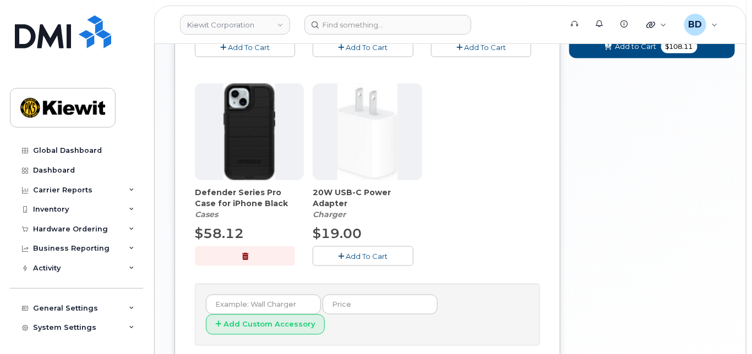
click at [374, 261] on span "Add To Cart" at bounding box center [367, 256] width 42 height 9
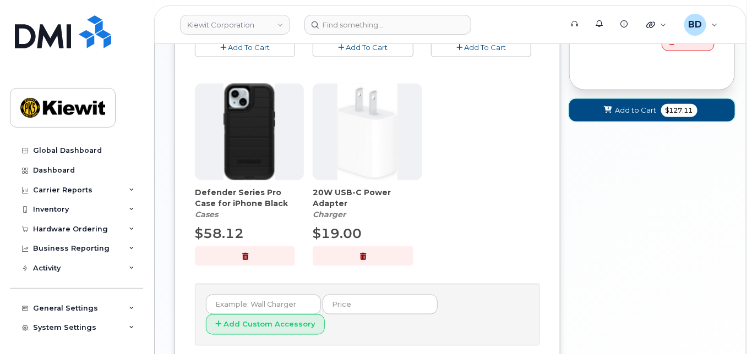
click at [635, 113] on button "Add to Cart $127.11" at bounding box center [652, 110] width 166 height 23
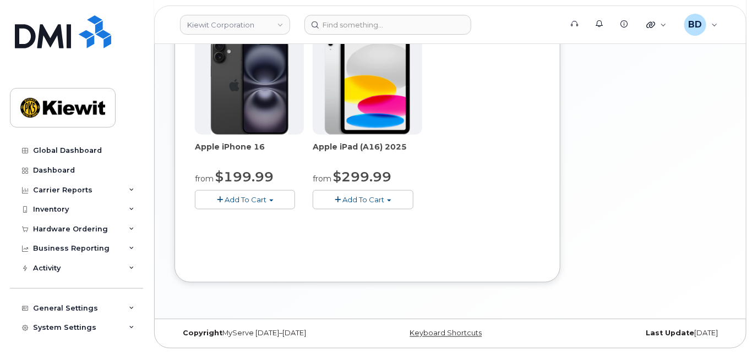
scroll to position [229, 0]
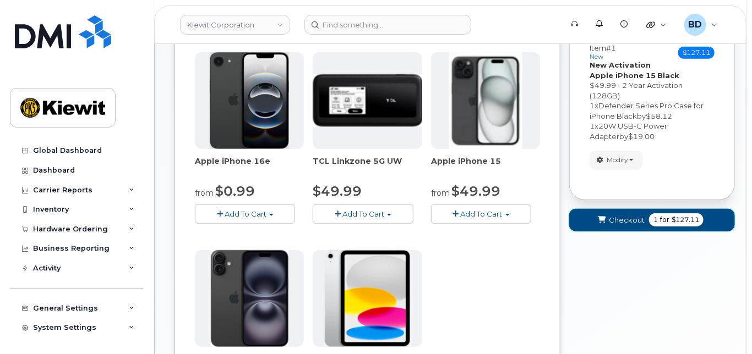
click at [629, 226] on span "Checkout" at bounding box center [627, 220] width 36 height 10
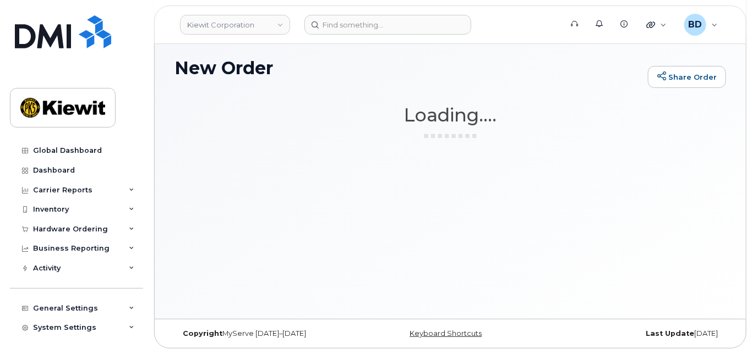
scroll to position [82, 0]
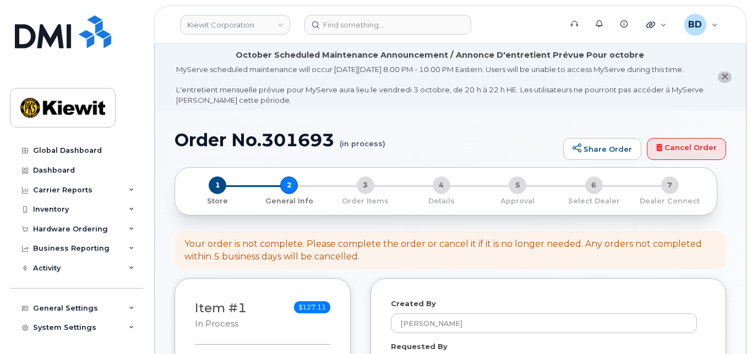
select select
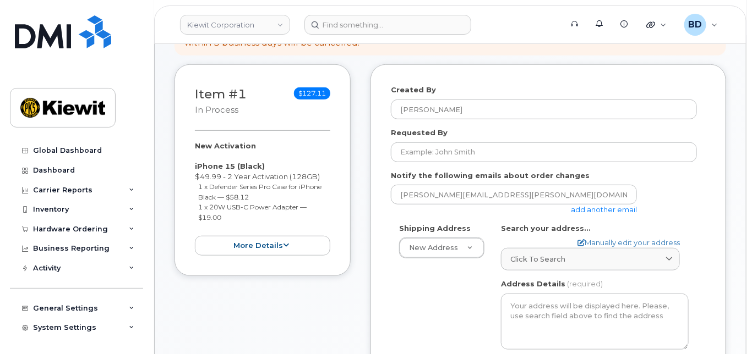
scroll to position [220, 0]
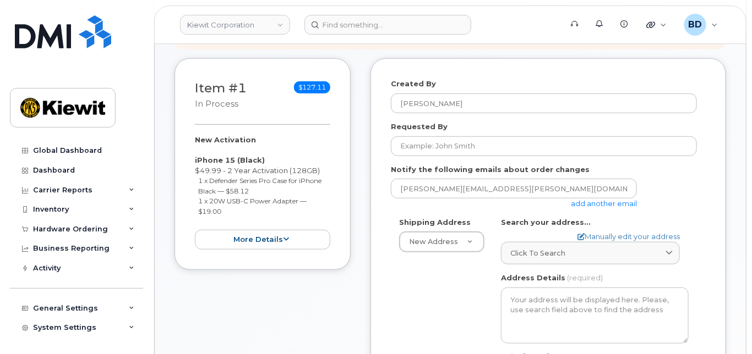
click at [581, 208] on link "add another email" at bounding box center [604, 203] width 66 height 9
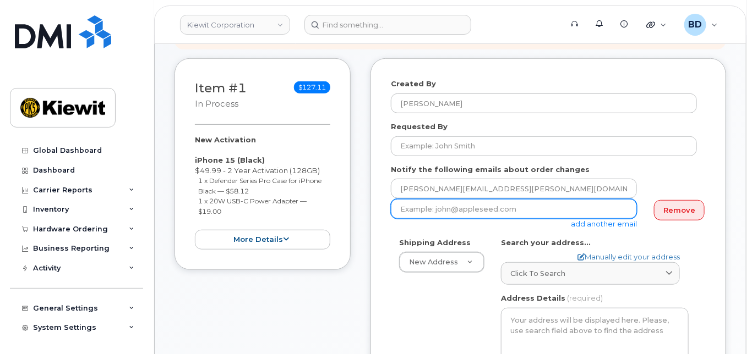
click at [479, 219] on input "email" at bounding box center [514, 209] width 246 height 20
paste input "[PERSON_NAME][EMAIL_ADDRESS][PERSON_NAME][PERSON_NAME][DOMAIN_NAME]"
type input "[PERSON_NAME][EMAIL_ADDRESS][PERSON_NAME][PERSON_NAME][DOMAIN_NAME]"
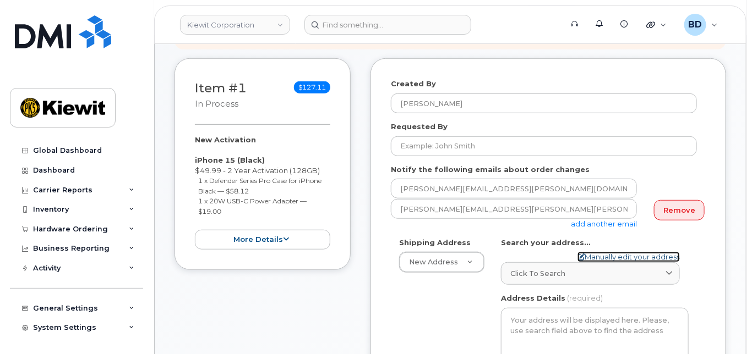
click at [610, 263] on link "Manually edit your address" at bounding box center [628, 257] width 102 height 10
select select
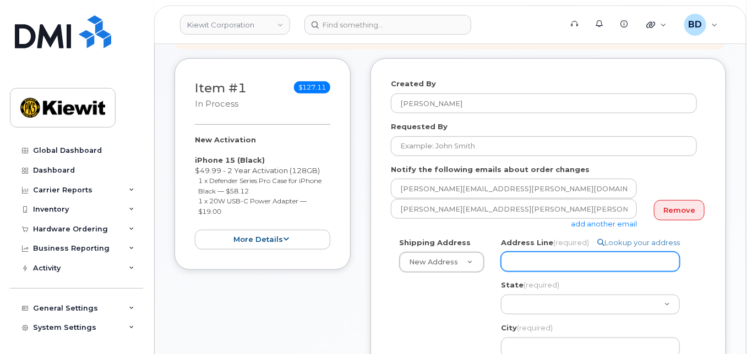
paste input "6200 Lee Vista Blvd"
select select
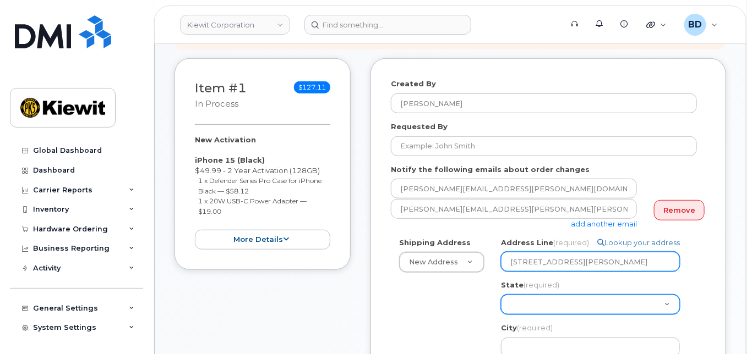
type input "6200 Lee Vista Blvd"
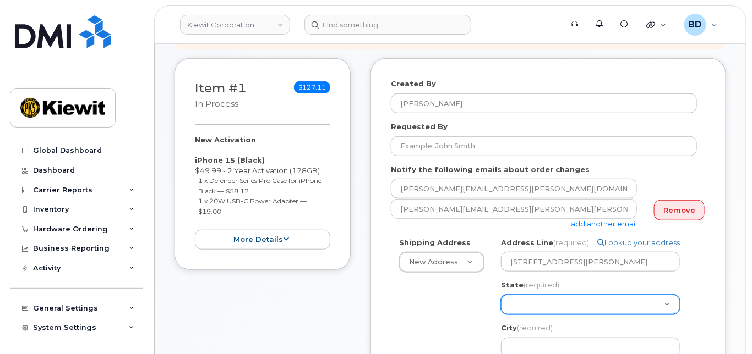
click at [514, 310] on select "Alabama Alaska American Samoa Arizona Arkansas California Colorado Connecticut …" at bounding box center [590, 305] width 179 height 20
select select "FL"
click at [501, 304] on select "Alabama Alaska American Samoa Arizona Arkansas California Colorado Connecticut …" at bounding box center [590, 305] width 179 height 20
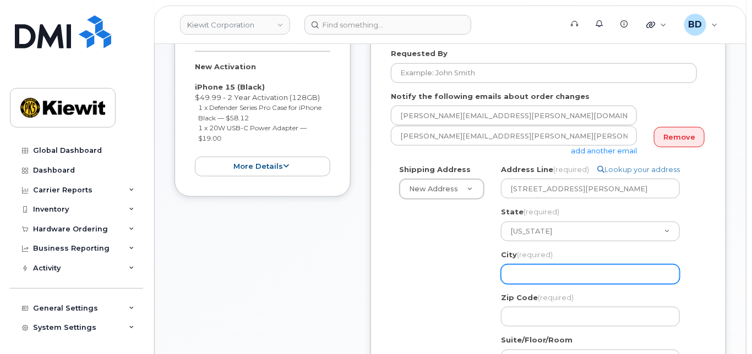
click at [529, 285] on input "City (required)" at bounding box center [590, 275] width 179 height 20
select select
type input "O"
select select
type input "Or"
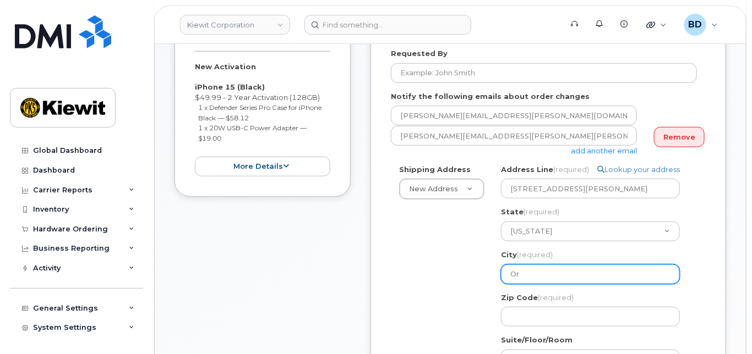
select select
type input "Orl"
select select
type input "Orla"
select select
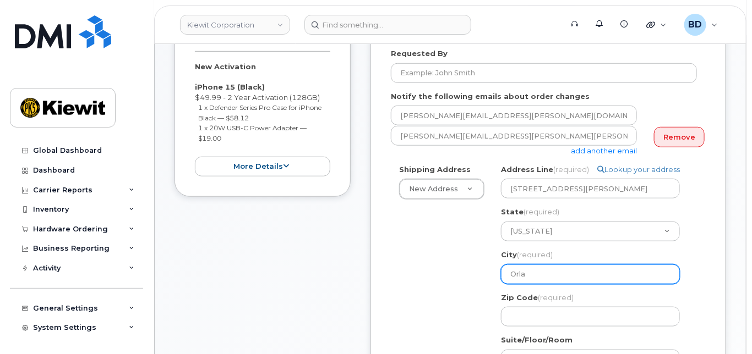
type input "Orlan"
select select
type input "Orland"
select select
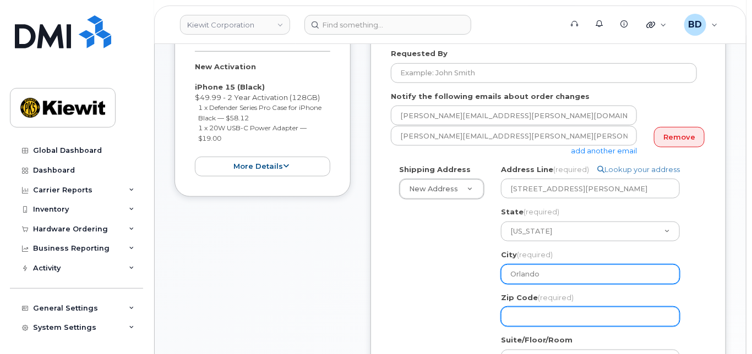
type input "Orlando"
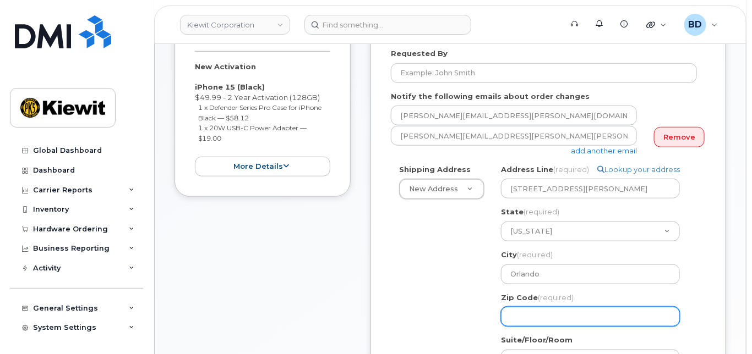
click at [522, 327] on input "Zip Code (required)" at bounding box center [590, 317] width 179 height 20
select select
type input "3"
select select
type input "32"
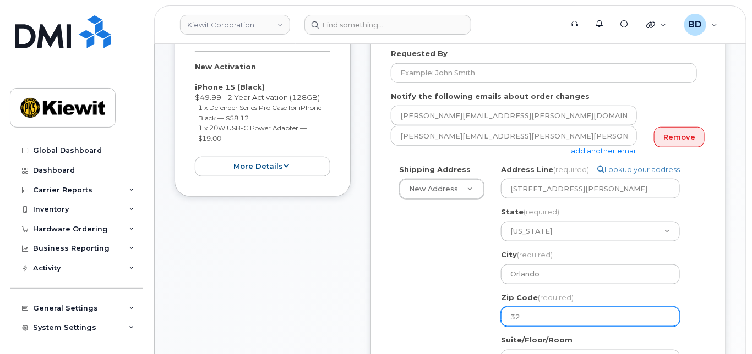
select select
type input "328"
select select
type input "3282"
select select
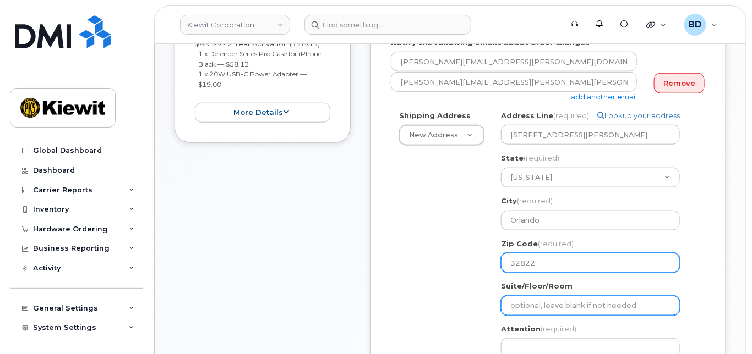
scroll to position [367, 0]
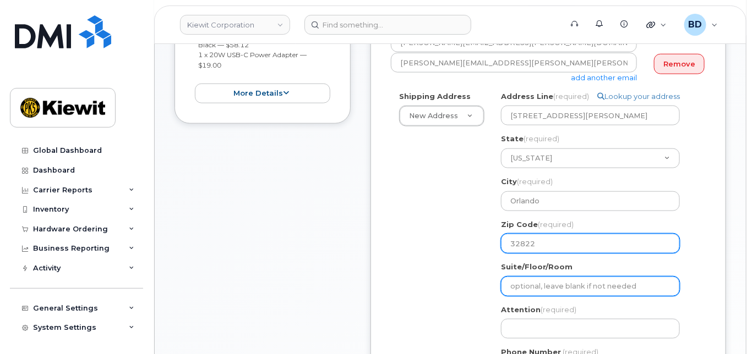
type input "32822"
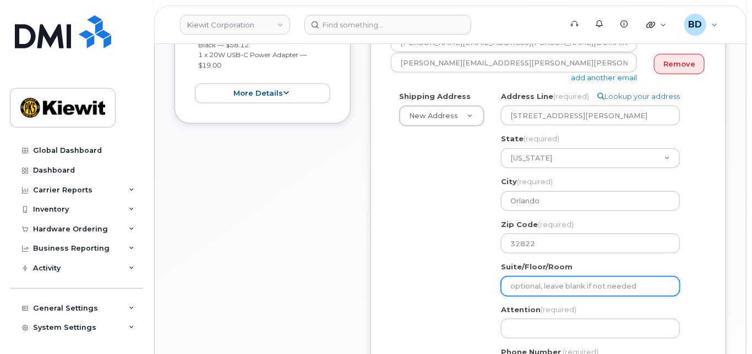
click at [538, 294] on input "Suite/Floor/Room" at bounding box center [590, 287] width 179 height 20
type input "Suite 100"
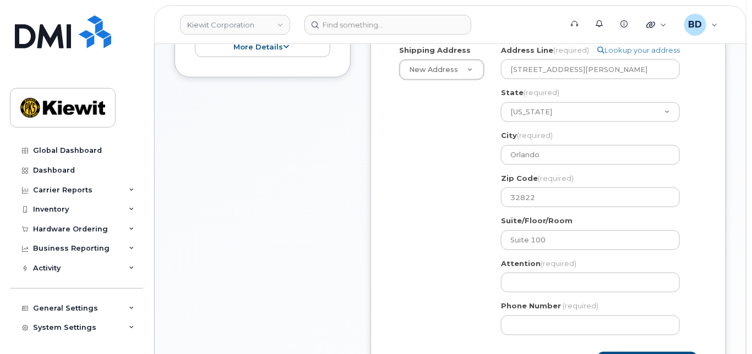
scroll to position [440, 0]
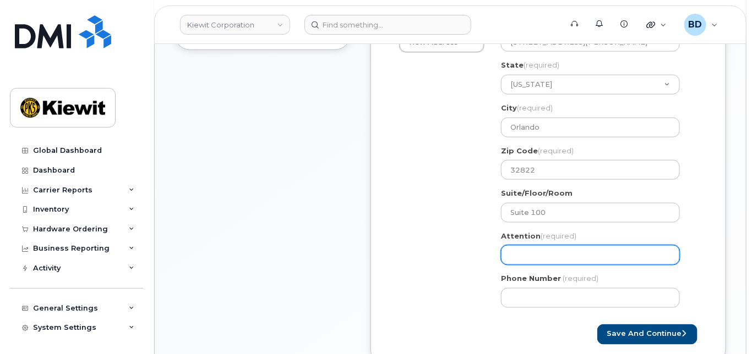
click at [521, 257] on input "Attention (required)" at bounding box center [590, 255] width 179 height 20
paste input "David.Crane"
select select
type input "David.Crane"
select select
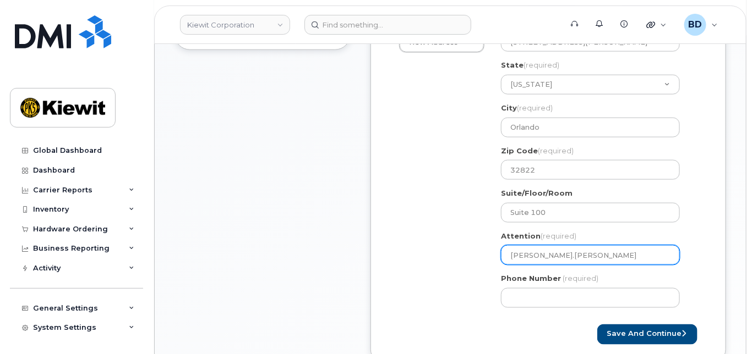
type input "David.Crane/"
paste input "[PERSON_NAME]"
select select
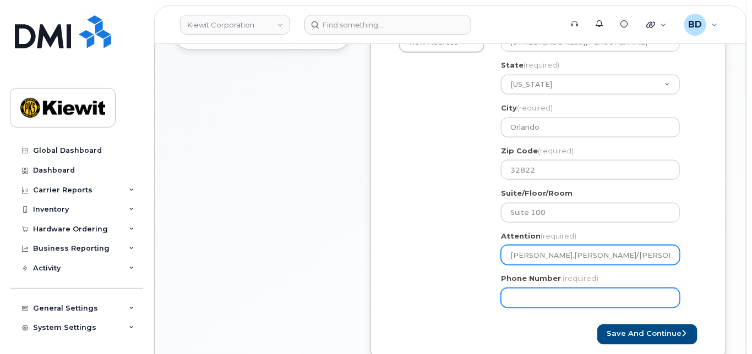
type input "[PERSON_NAME].[PERSON_NAME]/[PERSON_NAME]"
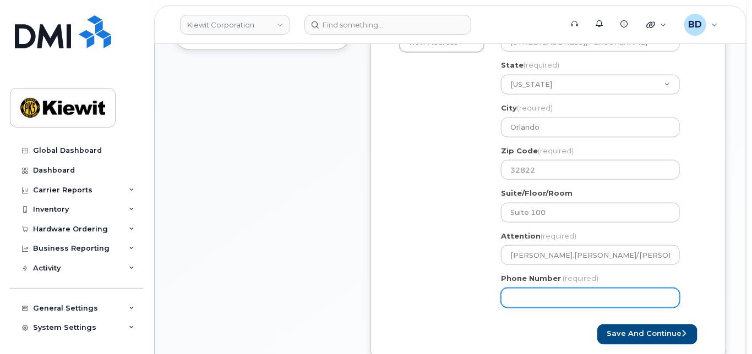
click at [513, 304] on input "Phone Number" at bounding box center [590, 298] width 179 height 20
type input "8777727707"
select select
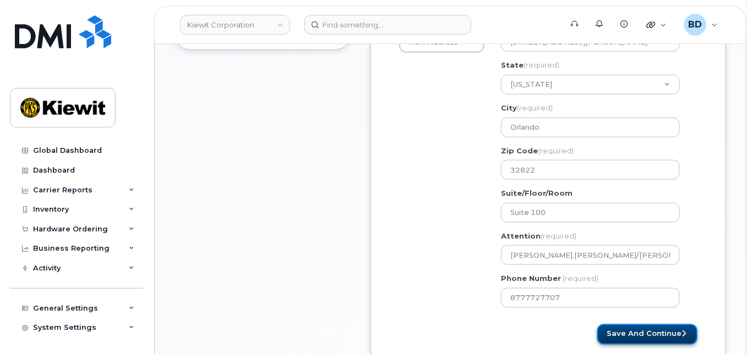
click at [632, 345] on button "Save and Continue" at bounding box center [647, 335] width 100 height 20
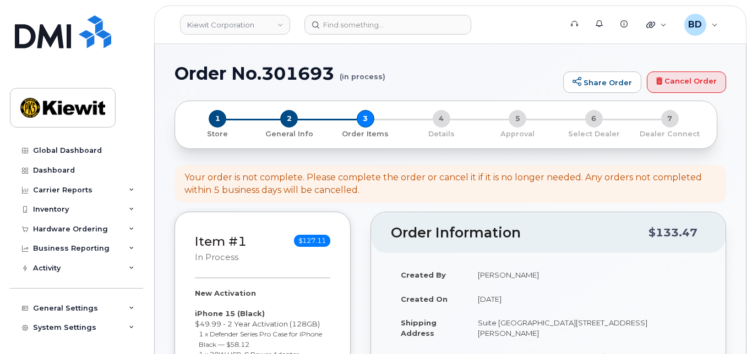
select select
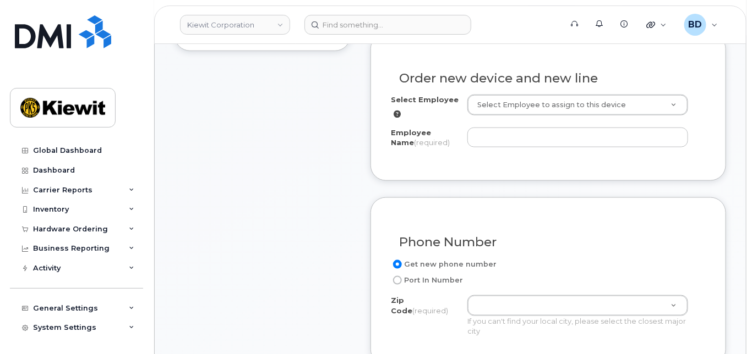
scroll to position [440, 0]
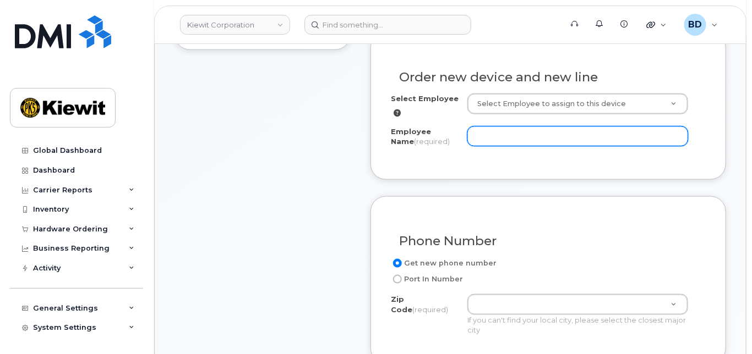
click at [498, 145] on input "Employee Name (required)" at bounding box center [577, 137] width 221 height 20
paste input "[PERSON_NAME]"
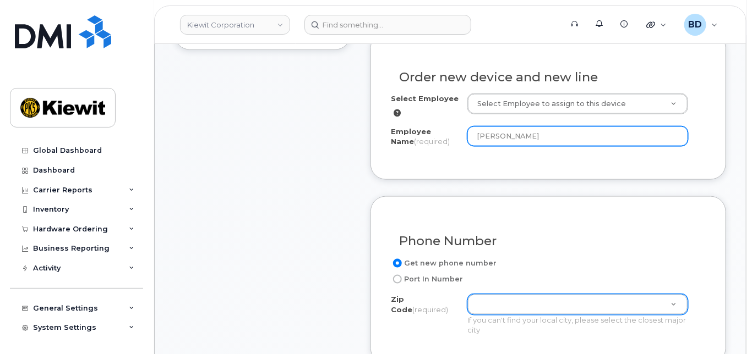
type input "[PERSON_NAME]"
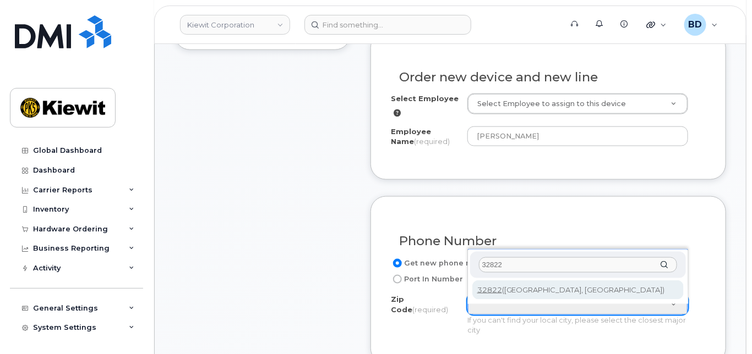
type input "32822"
type input "32822 ([GEOGRAPHIC_DATA], [GEOGRAPHIC_DATA])"
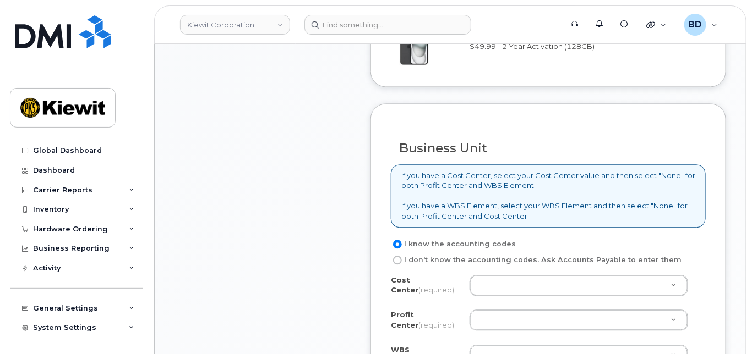
scroll to position [881, 0]
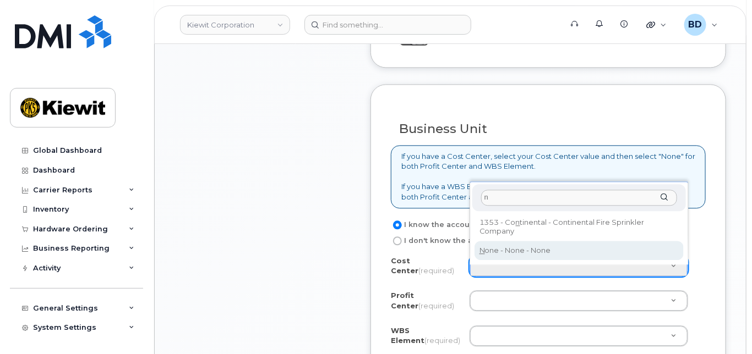
type input "n"
type input "None"
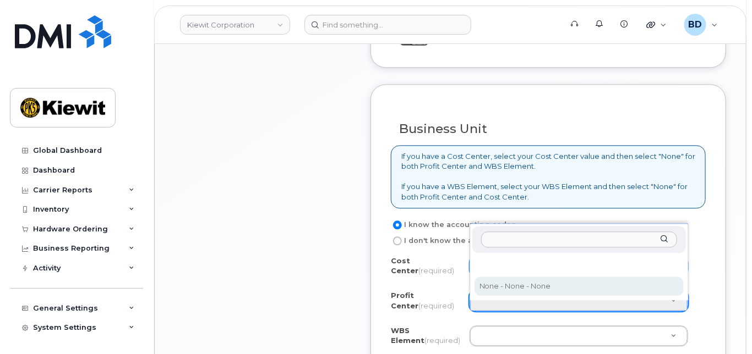
select select "None"
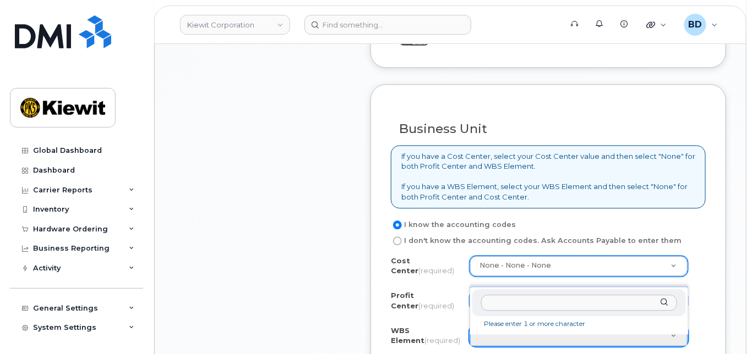
click at [498, 302] on input "text" at bounding box center [579, 303] width 196 height 16
paste input "106286.1108"
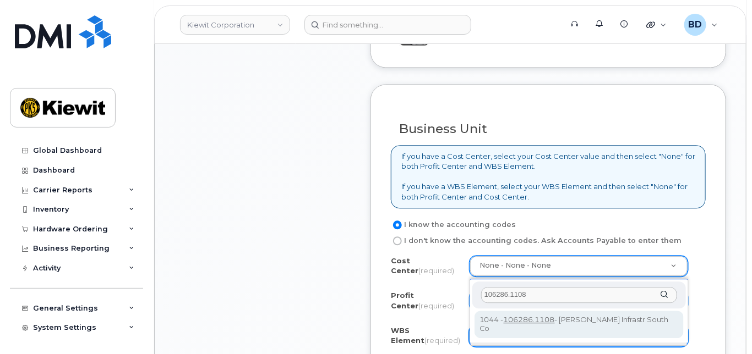
type input "106286.1108"
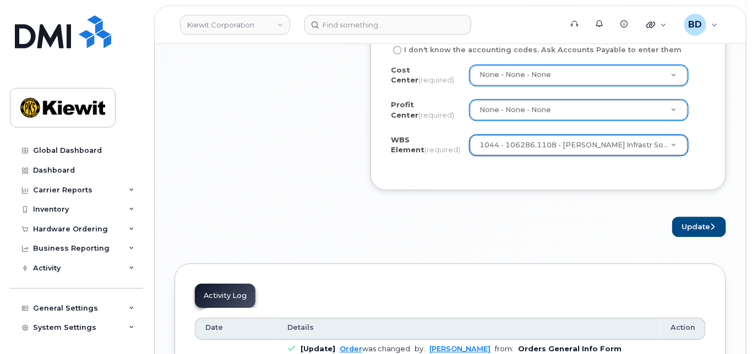
scroll to position [1100, 0]
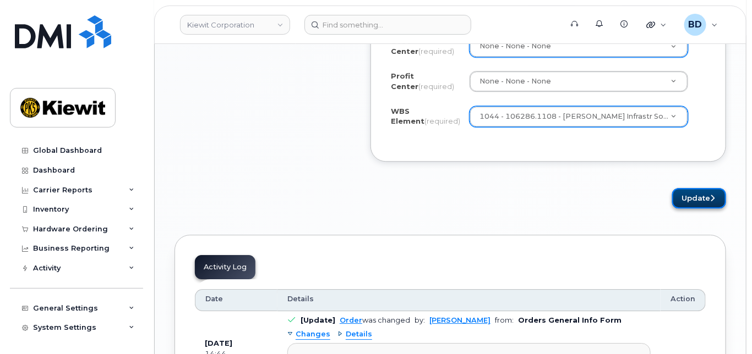
click at [702, 204] on button "Update" at bounding box center [699, 198] width 54 height 20
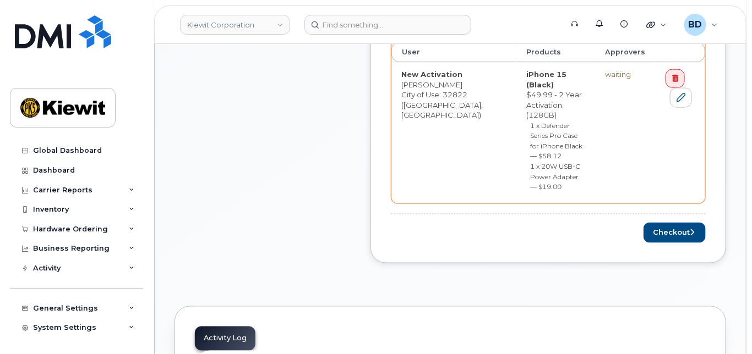
scroll to position [587, 0]
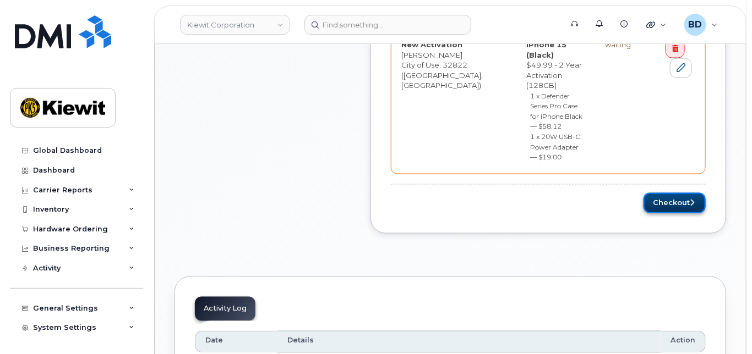
click at [671, 193] on button "Checkout" at bounding box center [674, 203] width 62 height 20
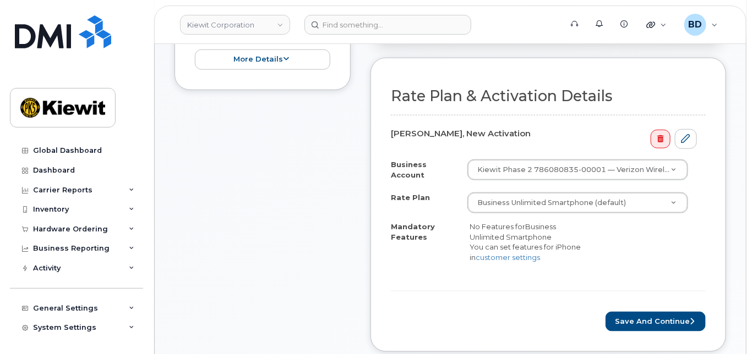
scroll to position [367, 0]
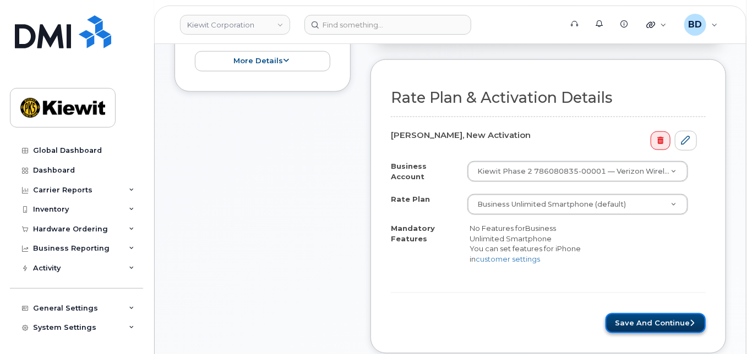
click at [641, 326] on button "Save and Continue" at bounding box center [655, 324] width 100 height 20
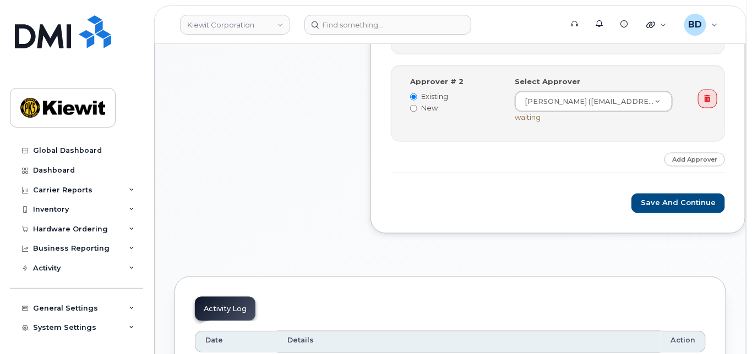
scroll to position [587, 0]
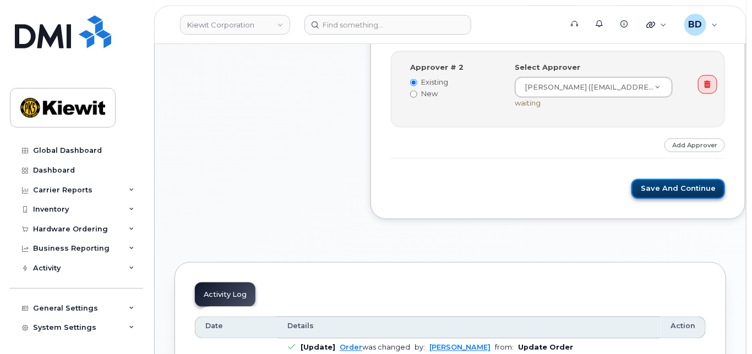
click at [654, 200] on button "Save and Continue" at bounding box center [678, 189] width 94 height 20
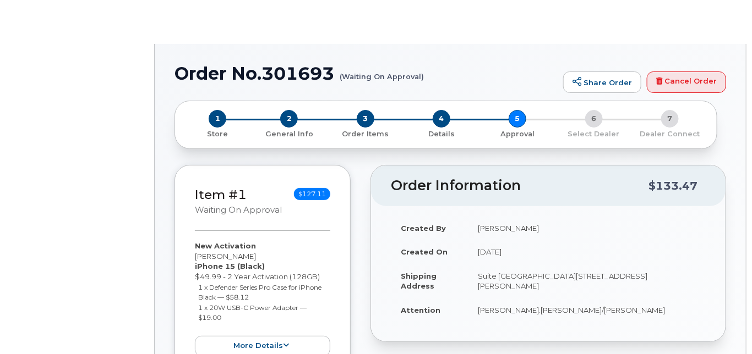
radio input "true"
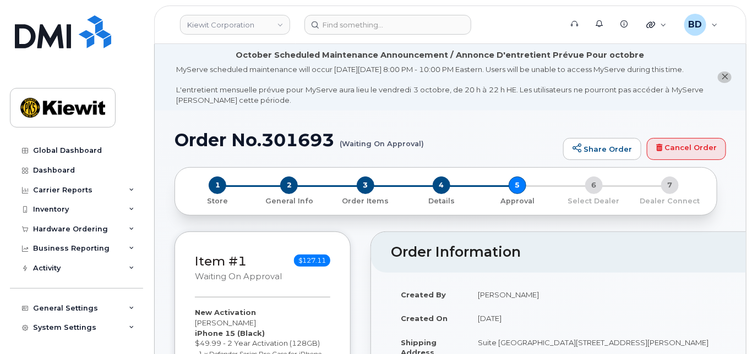
click at [338, 160] on div "Order No.301693 (Waiting On Approval) Share Order Cancel Order" at bounding box center [449, 148] width 551 height 37
click at [311, 150] on h1 "Order No.301693 (Waiting On Approval)" at bounding box center [365, 139] width 383 height 19
click at [310, 150] on h1 "Order No.301693 (Waiting On Approval)" at bounding box center [365, 139] width 383 height 19
copy h1 "301693"
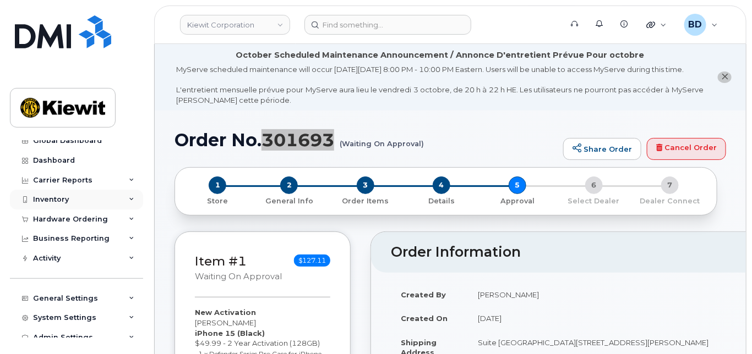
scroll to position [19, 0]
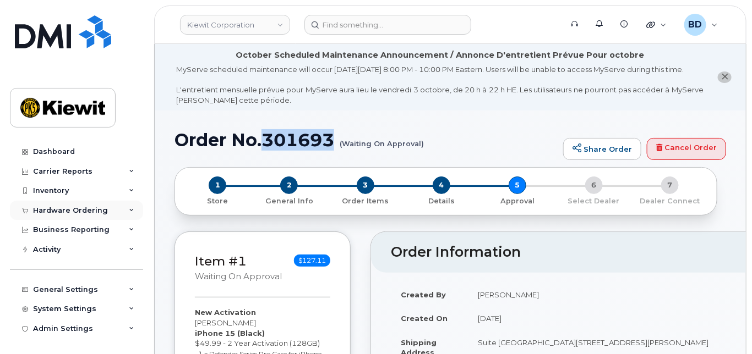
click at [129, 210] on icon at bounding box center [132, 211] width 6 height 6
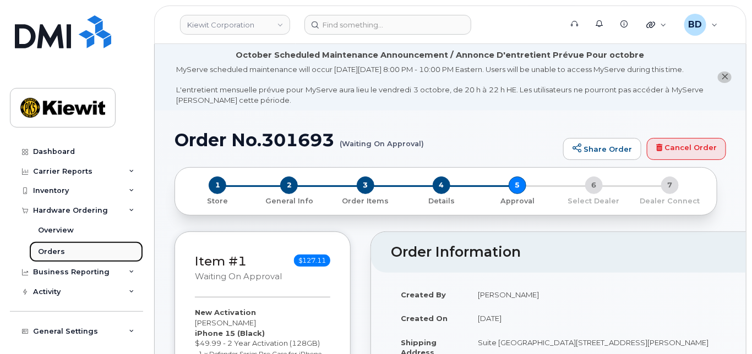
click at [85, 250] on link "Orders" at bounding box center [86, 252] width 114 height 21
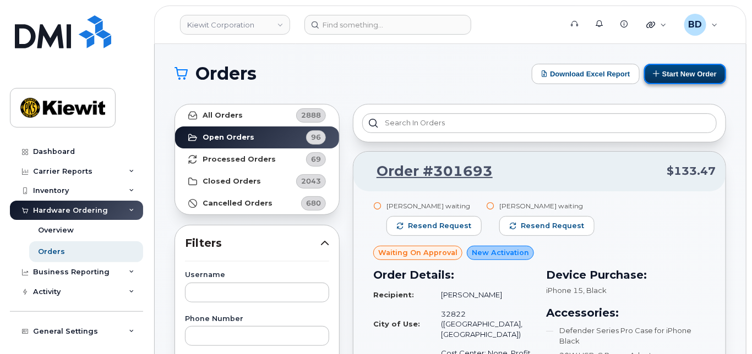
click at [690, 75] on button "Start New Order" at bounding box center [685, 74] width 82 height 20
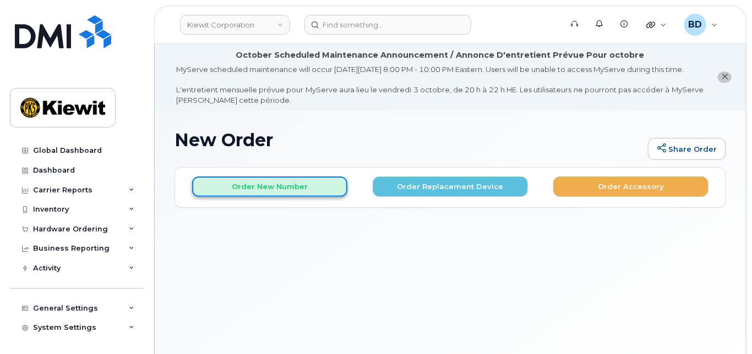
click at [240, 188] on button "Order New Number" at bounding box center [269, 187] width 155 height 20
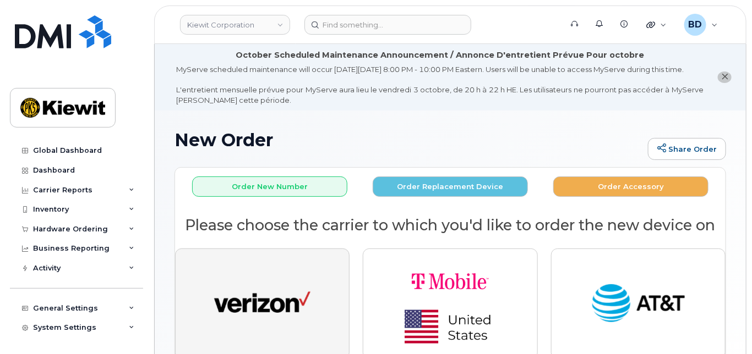
click at [273, 297] on img "button" at bounding box center [262, 305] width 96 height 50
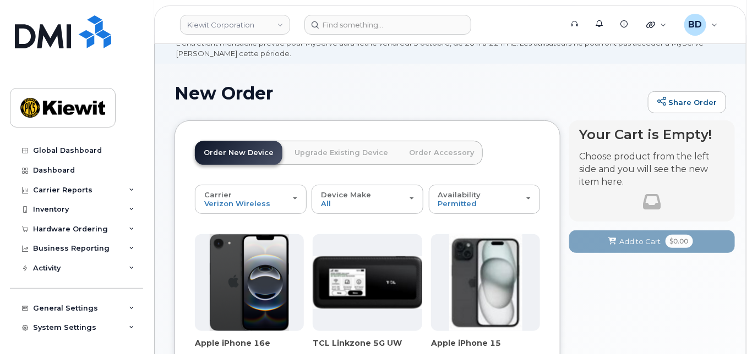
scroll to position [146, 0]
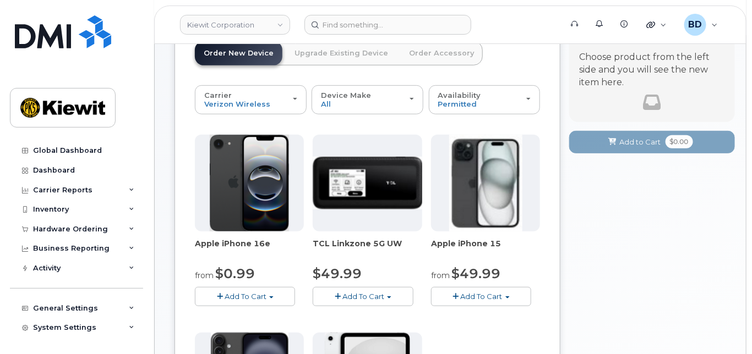
click at [485, 301] on span "Add To Cart" at bounding box center [482, 296] width 42 height 9
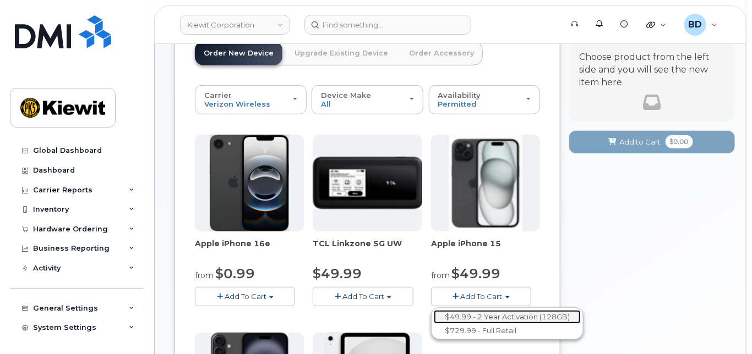
click at [478, 324] on link "$49.99 - 2 Year Activation (128GB)" at bounding box center [507, 317] width 147 height 14
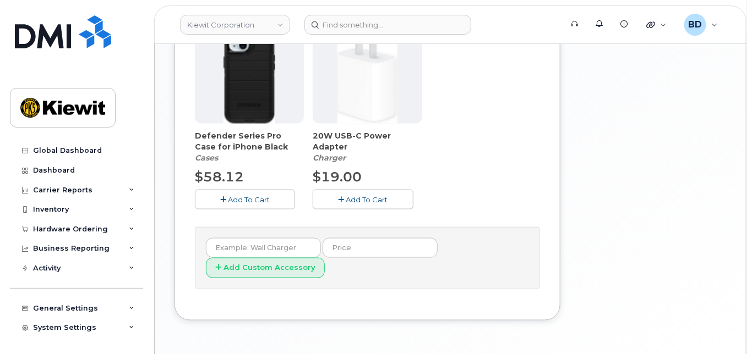
scroll to position [542, 0]
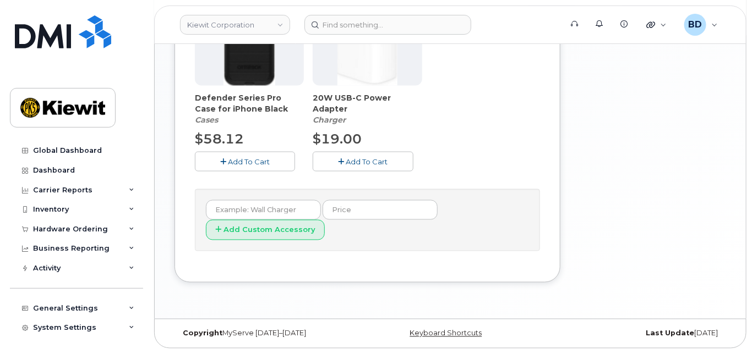
click at [239, 161] on span "Add To Cart" at bounding box center [249, 161] width 42 height 9
click at [349, 162] on span "Add To Cart" at bounding box center [367, 161] width 42 height 9
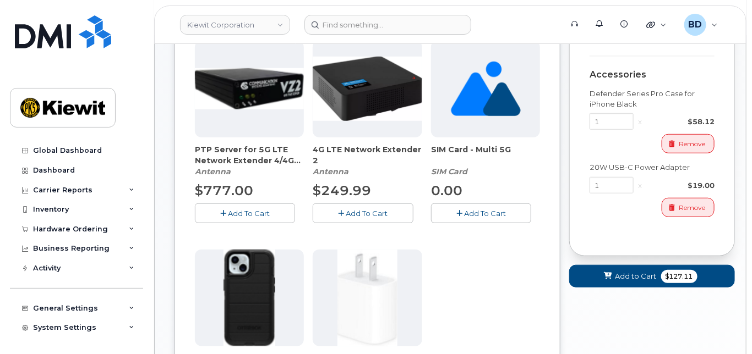
scroll to position [322, 0]
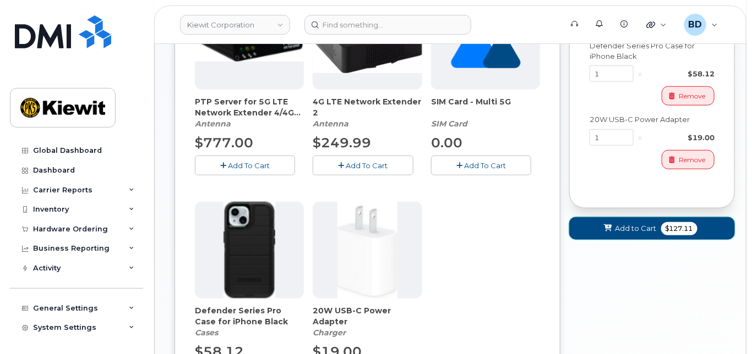
click at [636, 234] on span "Add to Cart" at bounding box center [635, 228] width 41 height 10
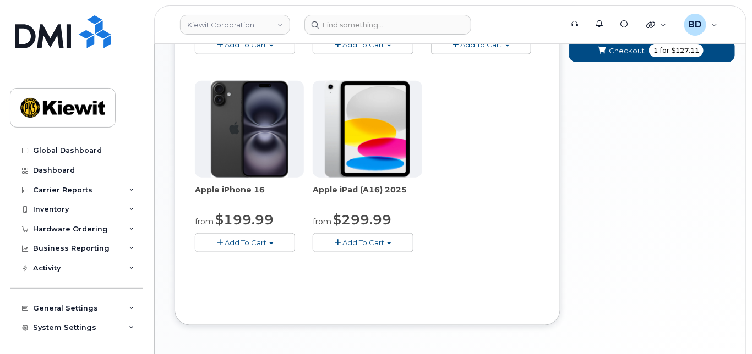
scroll to position [302, 0]
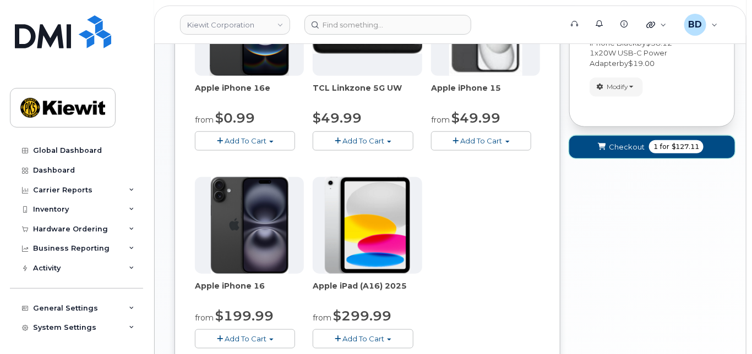
click at [626, 152] on span "Checkout" at bounding box center [627, 147] width 36 height 10
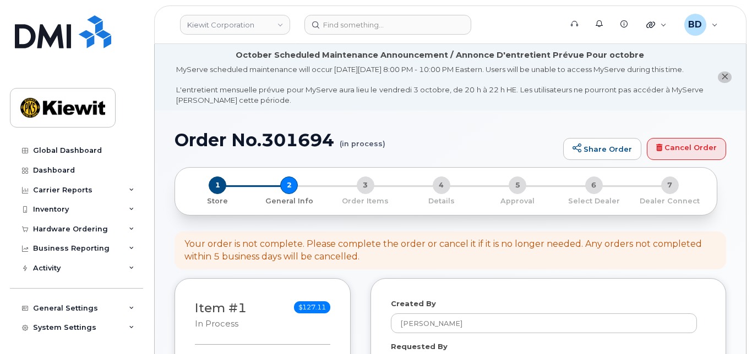
select select
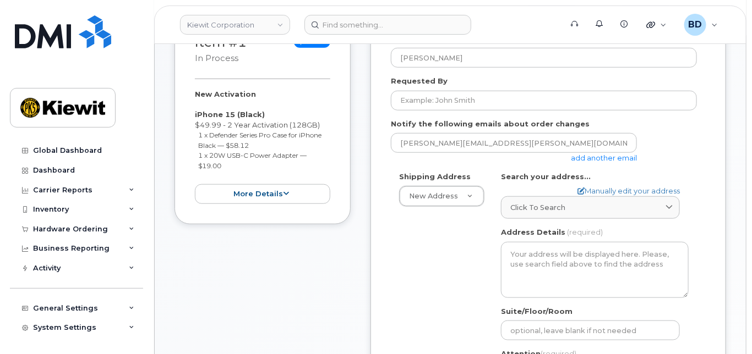
scroll to position [293, 0]
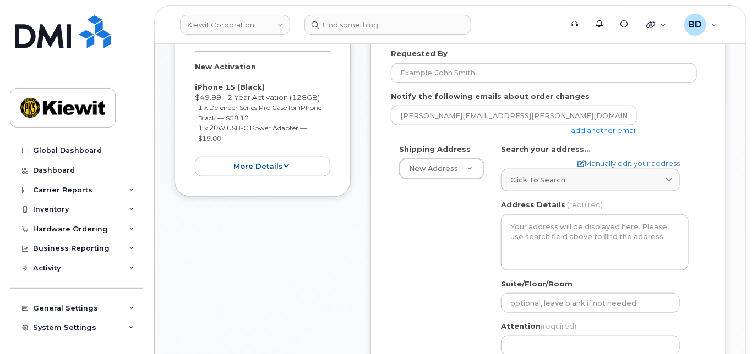
click at [600, 135] on link "add another email" at bounding box center [604, 130] width 66 height 9
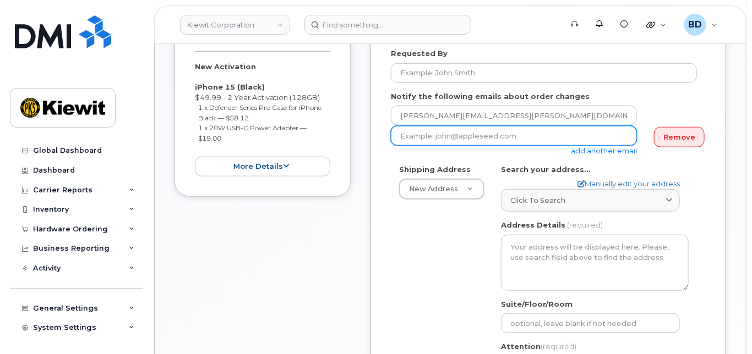
click at [437, 145] on input "email" at bounding box center [514, 136] width 246 height 20
paste input "[EMAIL_ADDRESS][PERSON_NAME][PERSON_NAME][DOMAIN_NAME]"
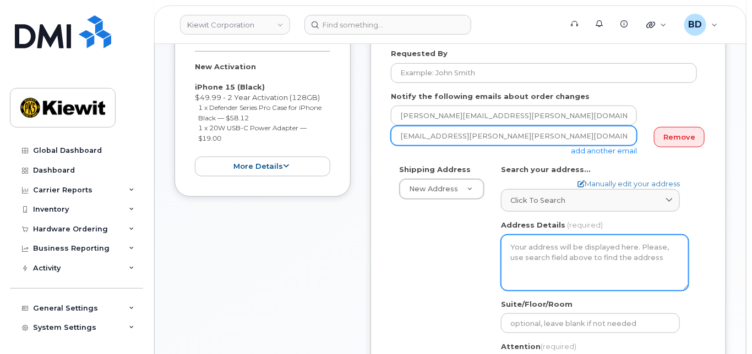
type input "[EMAIL_ADDRESS][PERSON_NAME][PERSON_NAME][DOMAIN_NAME]"
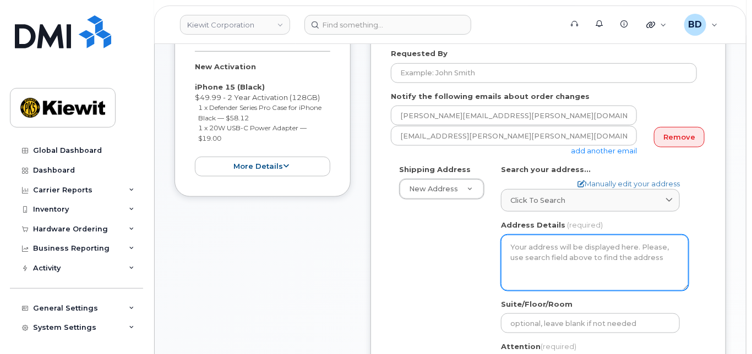
click at [532, 266] on textarea "Address Details" at bounding box center [595, 263] width 188 height 56
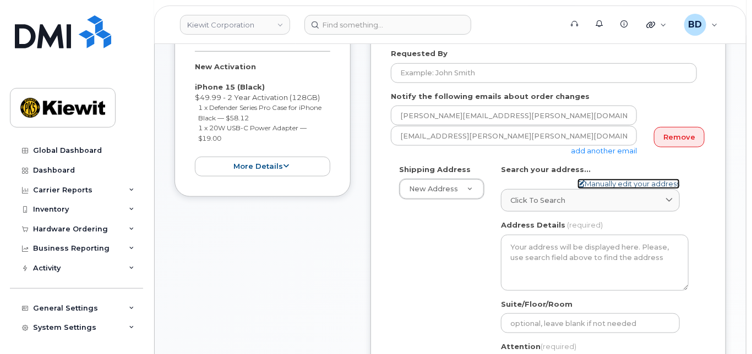
click at [589, 189] on link "Manually edit your address" at bounding box center [628, 184] width 102 height 10
select select
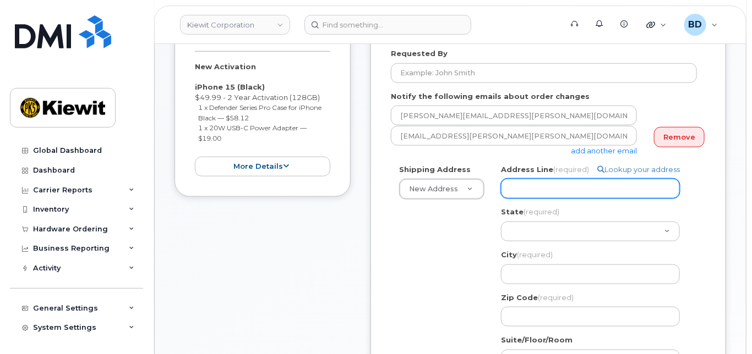
click at [522, 194] on input "Address Line (required)" at bounding box center [590, 189] width 179 height 20
paste input "1401 Wilborn Ave"
select select
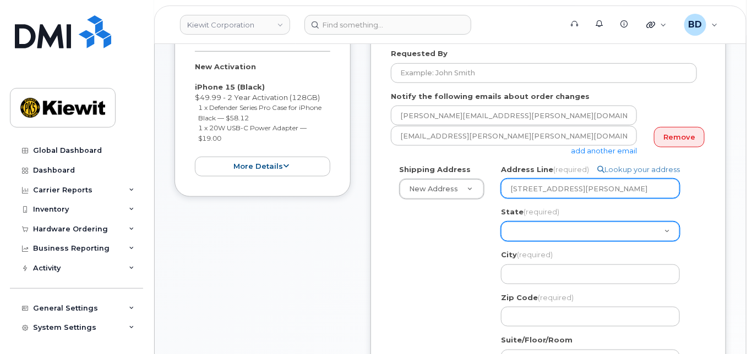
type input "1401 Wilborn Ave"
click at [517, 240] on select "Alabama Alaska American Samoa Arizona Arkansas California Colorado Connecticut …" at bounding box center [590, 232] width 179 height 20
select select "VA"
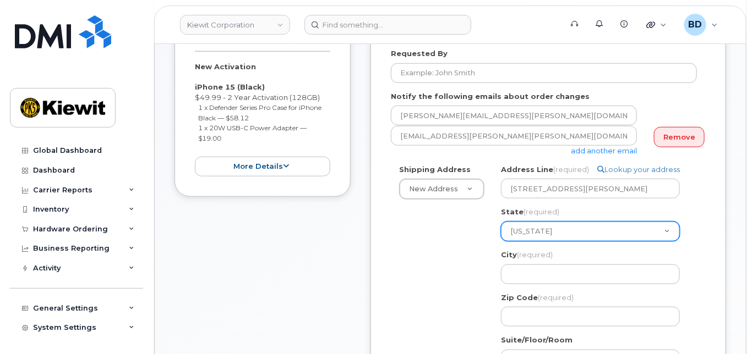
click at [501, 231] on select "Alabama Alaska American Samoa Arizona Arkansas California Colorado Connecticut …" at bounding box center [590, 232] width 179 height 20
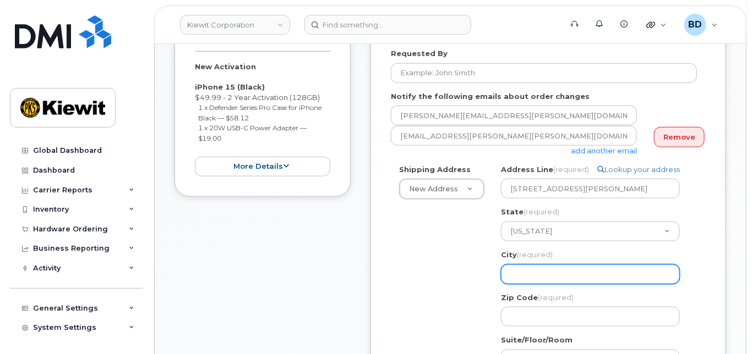
click at [516, 278] on input "City (required)" at bounding box center [590, 275] width 179 height 20
paste input "South Boston"
select select
type input "South Boston"
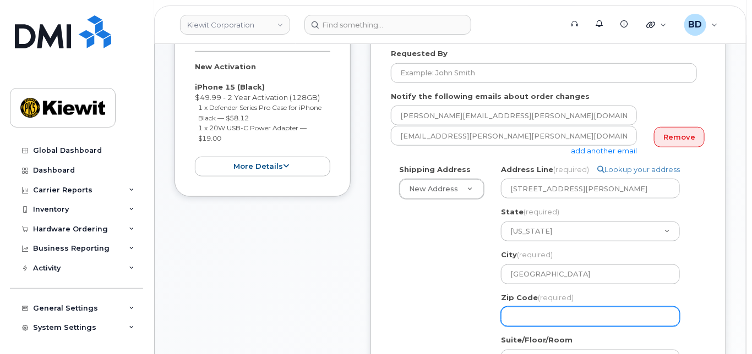
click at [529, 327] on input "Zip Code (required)" at bounding box center [590, 317] width 179 height 20
paste input "24592"
select select
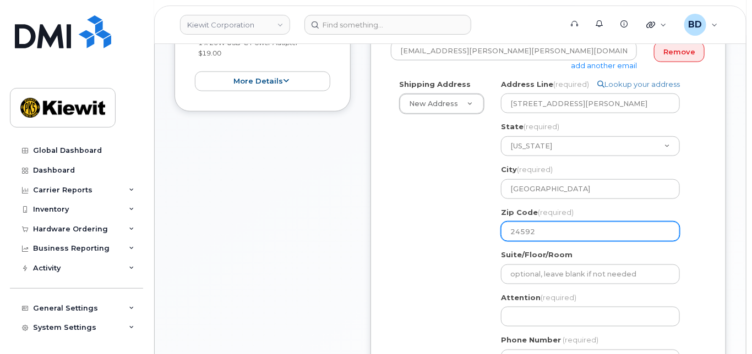
scroll to position [440, 0]
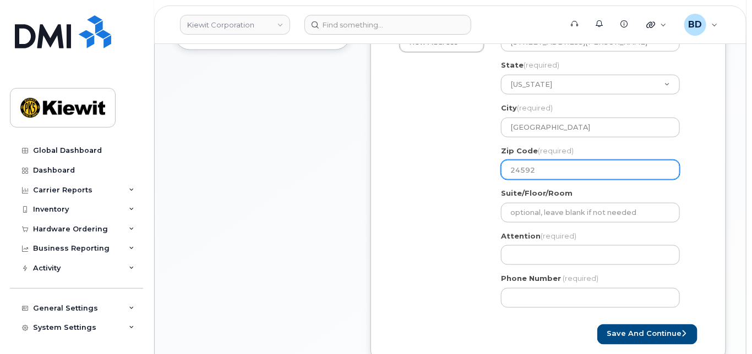
type input "24592"
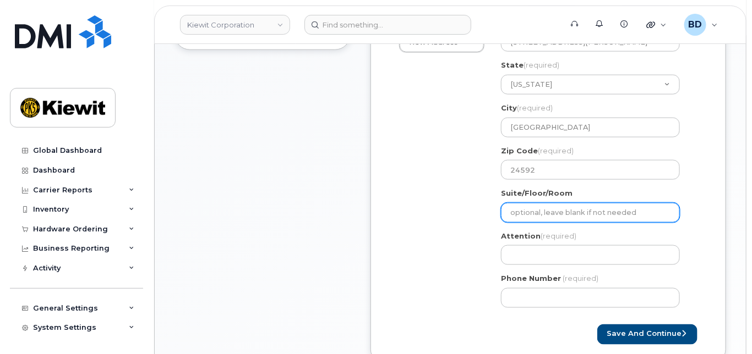
click at [523, 219] on input "Suite/Floor/Room" at bounding box center [590, 213] width 179 height 20
paste input "Ste. D"
select select
type input "Ste. D"
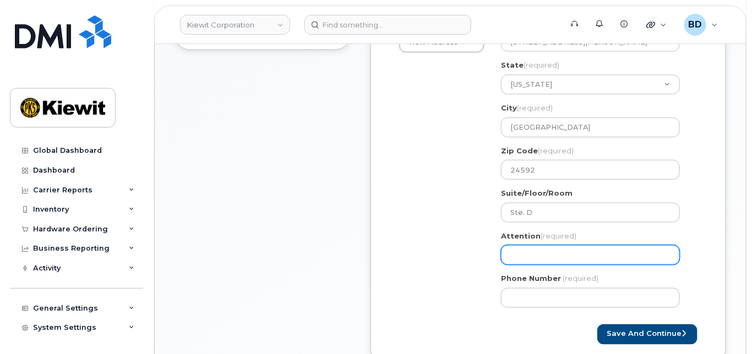
click at [557, 264] on input "Attention (required)" at bounding box center [590, 255] width 179 height 20
paste input "Coby.Keck"
select select
type input "Coby.Keck"
select select
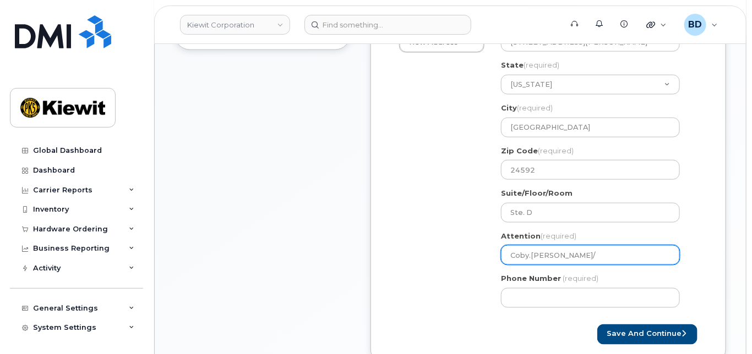
type input "Coby.Keck/"
click at [564, 265] on input "Coby.Keck/" at bounding box center [590, 255] width 179 height 20
paste input "[PERSON_NAME]"
select select
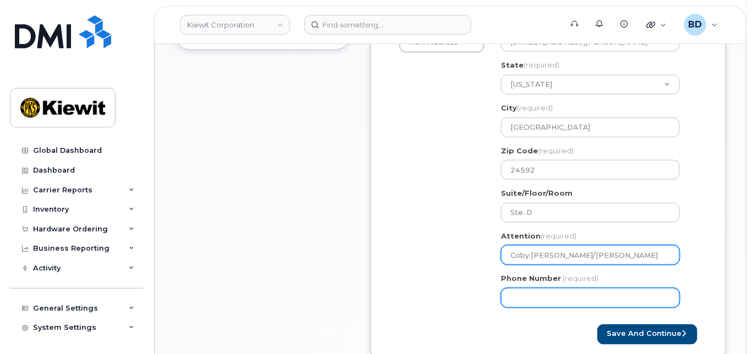
type input "Coby.[PERSON_NAME]/[PERSON_NAME]"
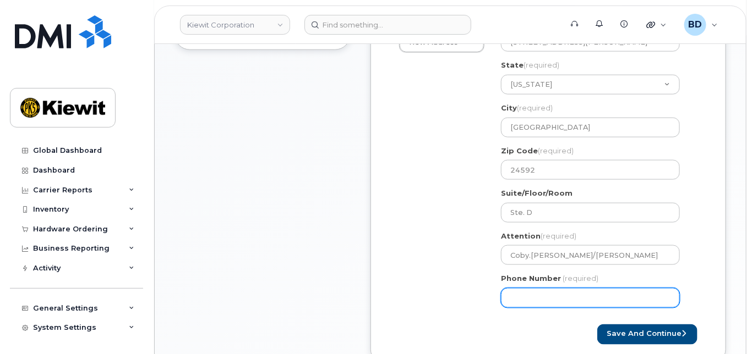
click at [531, 306] on input "Phone Number" at bounding box center [590, 298] width 179 height 20
type input "8777727707"
select select
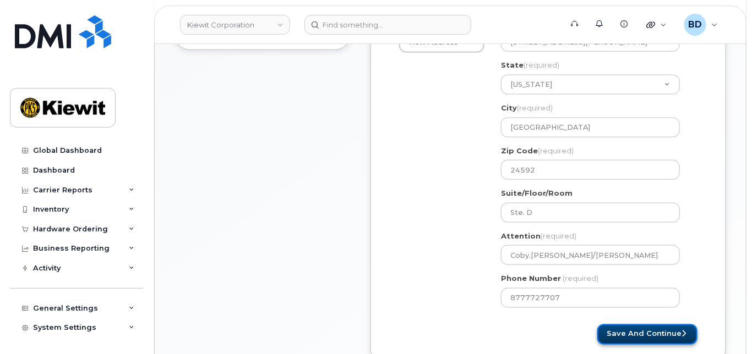
click at [639, 345] on button "Save and Continue" at bounding box center [647, 335] width 100 height 20
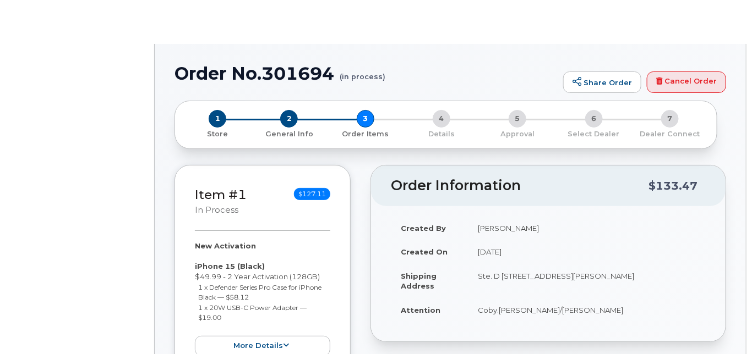
radio input "true"
select select
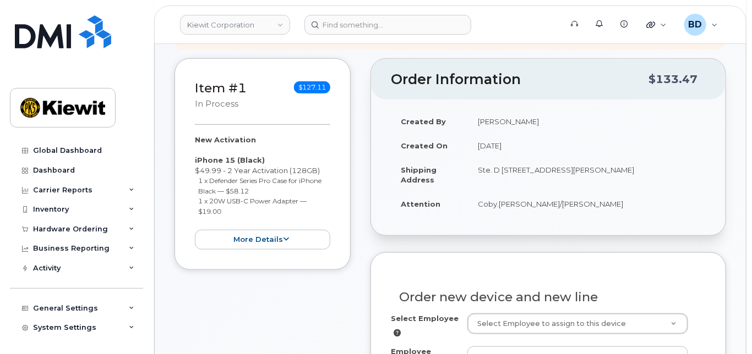
scroll to position [297, 0]
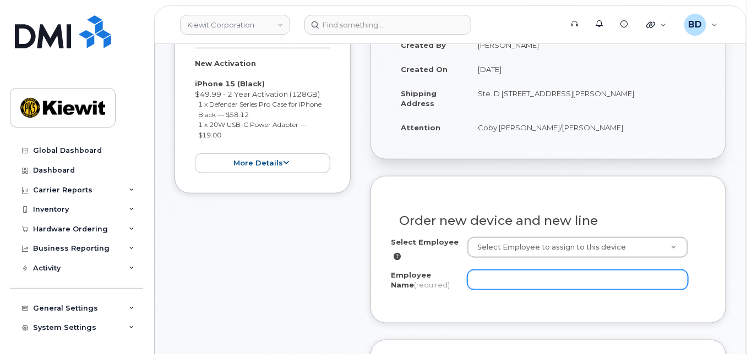
click at [495, 287] on input "Employee Name (required)" at bounding box center [577, 280] width 221 height 20
paste input "[PERSON_NAME]"
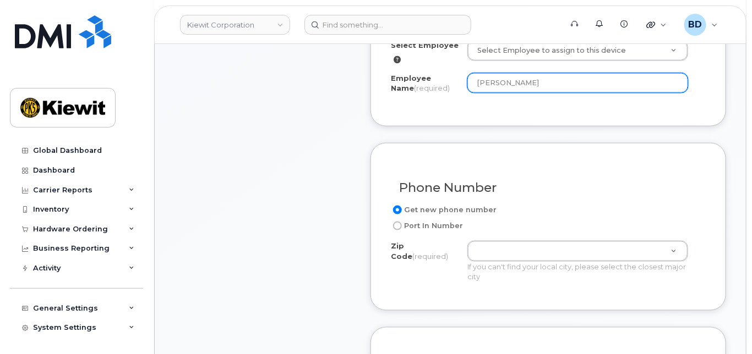
scroll to position [517, 0]
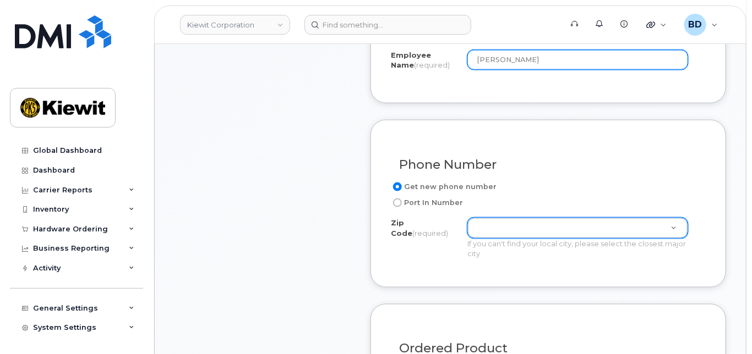
type input "[PERSON_NAME]"
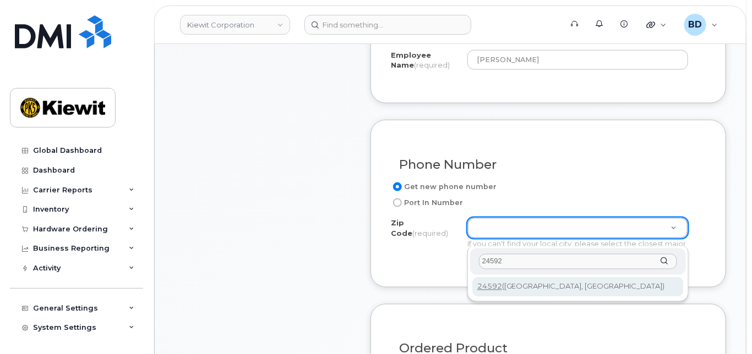
type input "24592"
type input "24592 ([GEOGRAPHIC_DATA], [GEOGRAPHIC_DATA])"
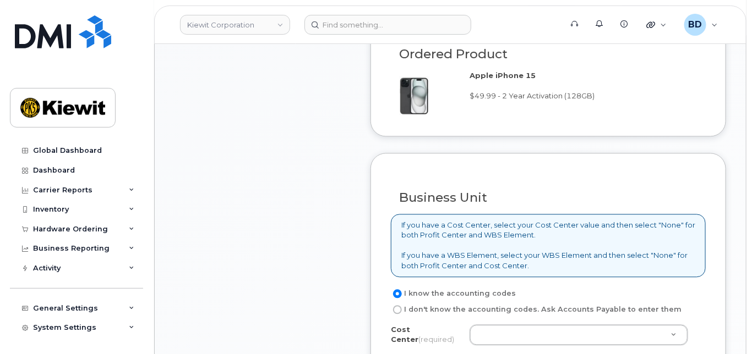
scroll to position [957, 0]
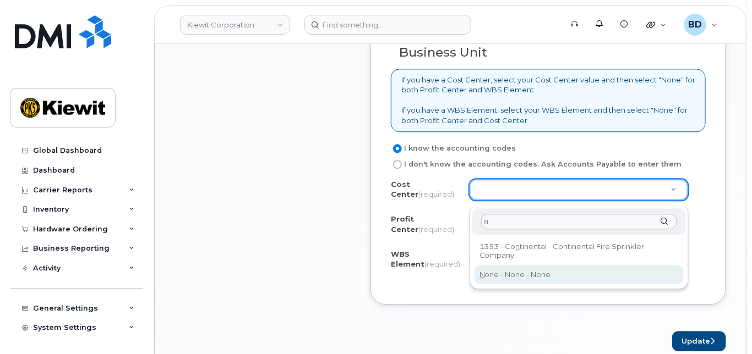
type input "n"
drag, startPoint x: 500, startPoint y: 272, endPoint x: 499, endPoint y: 261, distance: 11.6
type input "None"
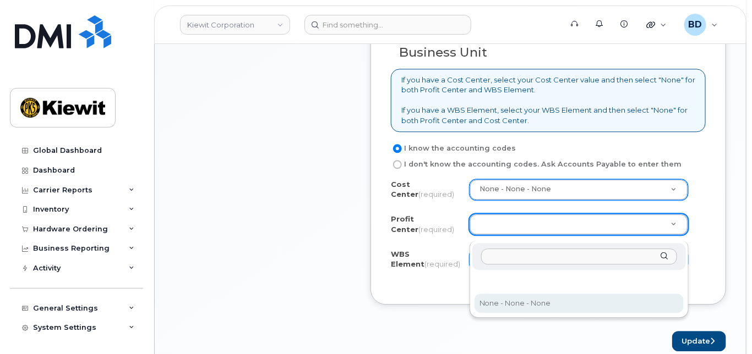
drag, startPoint x: 501, startPoint y: 302, endPoint x: 469, endPoint y: 264, distance: 48.8
select select "None"
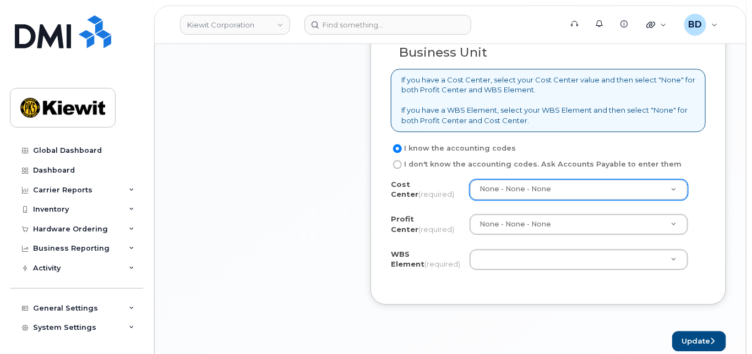
click at [490, 239] on div "Profit Center (required) None - None - None None - None - None" at bounding box center [548, 226] width 315 height 25
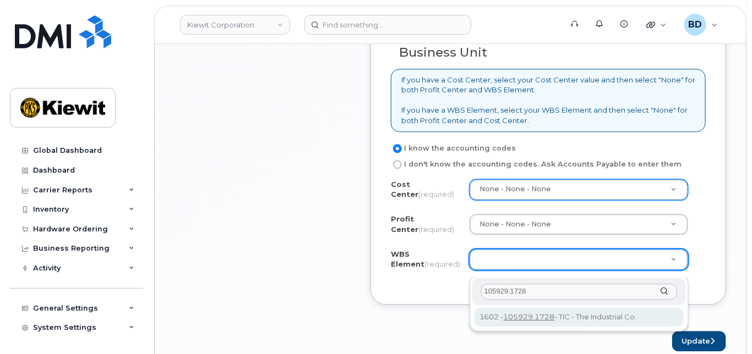
type input "105929.1728"
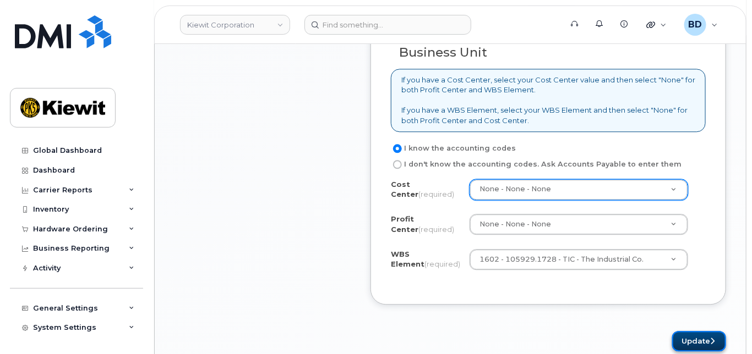
click at [684, 347] on button "Update" at bounding box center [699, 341] width 54 height 20
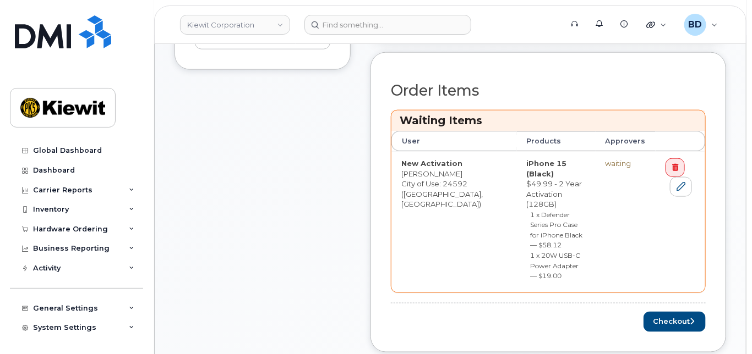
scroll to position [513, 0]
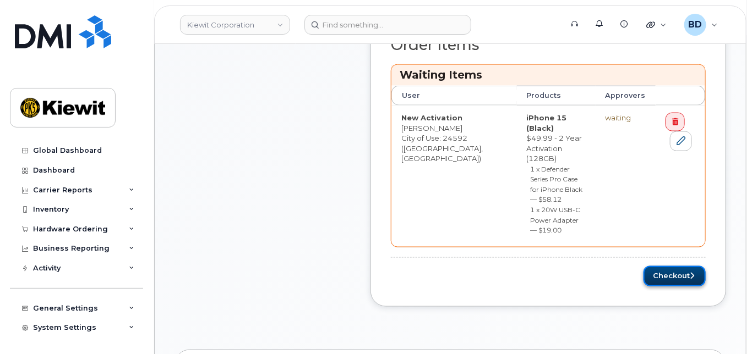
click at [690, 273] on icon "submit" at bounding box center [692, 276] width 4 height 7
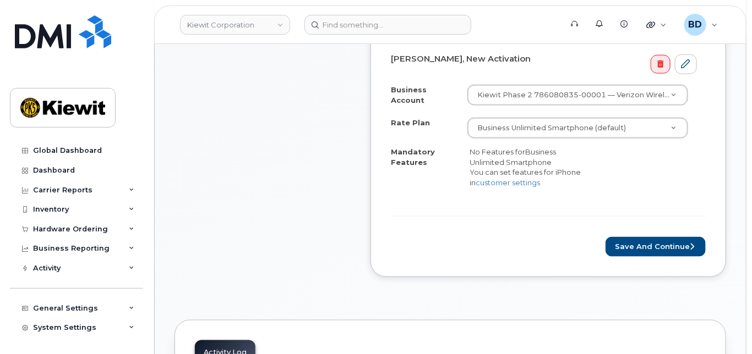
scroll to position [513, 0]
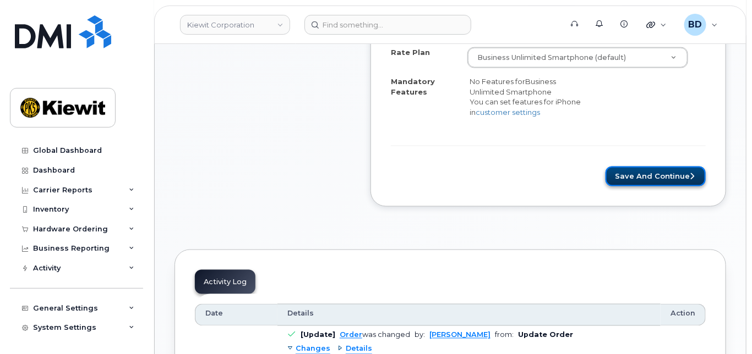
click at [669, 185] on button "Save and Continue" at bounding box center [655, 177] width 100 height 20
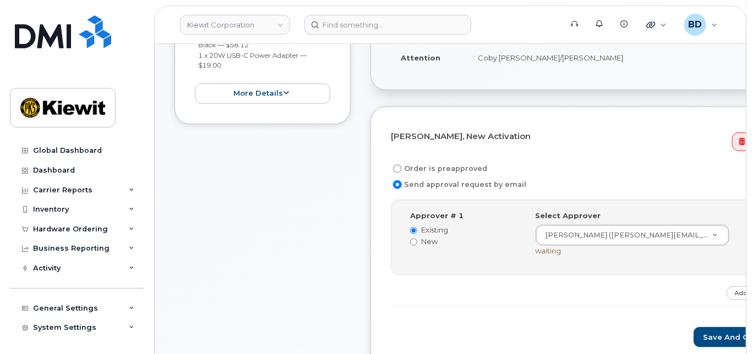
scroll to position [367, 0]
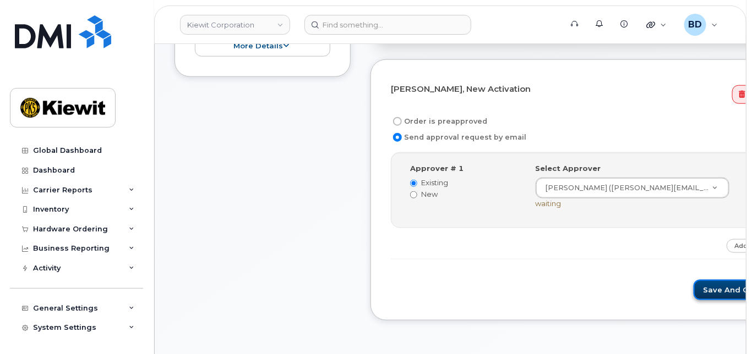
click at [693, 291] on button "Save and Continue" at bounding box center [740, 290] width 94 height 20
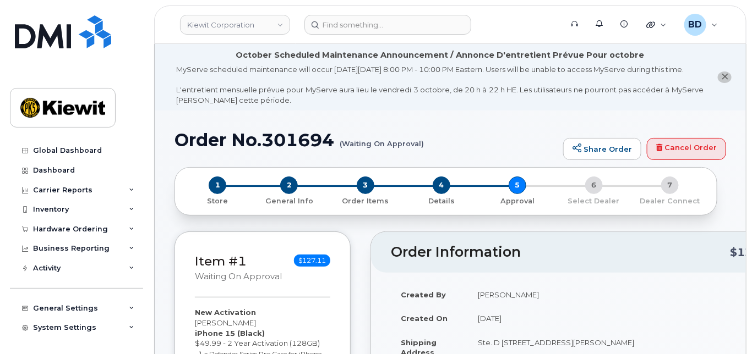
click at [294, 149] on h1 "Order No.301694 (Waiting On Approval)" at bounding box center [365, 139] width 383 height 19
click at [293, 149] on h1 "Order No.301694 (Waiting On Approval)" at bounding box center [365, 139] width 383 height 19
copy h1 "301694"
